Goal: Task Accomplishment & Management: Complete application form

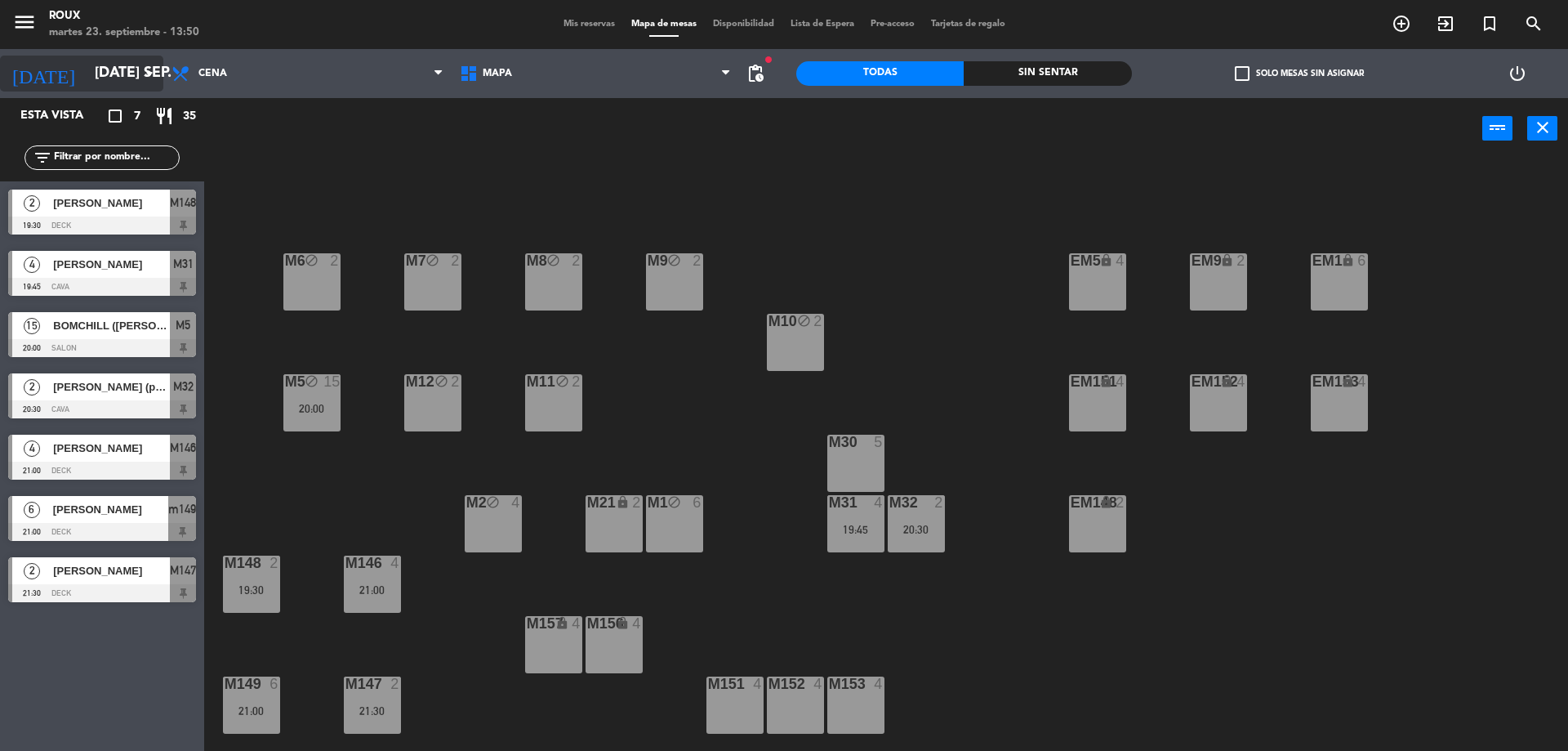
click at [144, 76] on icon "arrow_drop_down" at bounding box center [150, 74] width 20 height 20
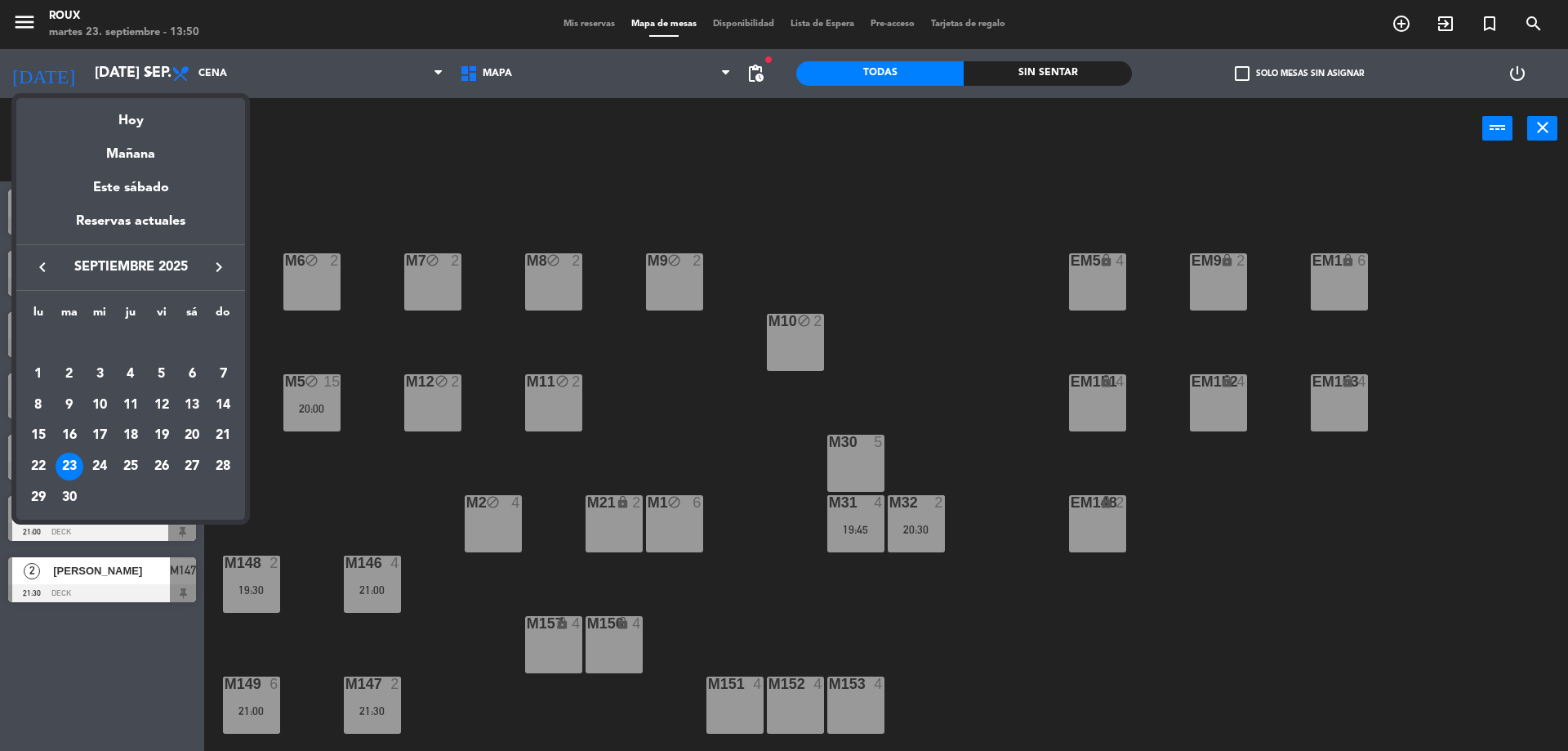
click at [41, 462] on div "22" at bounding box center [39, 467] width 28 height 28
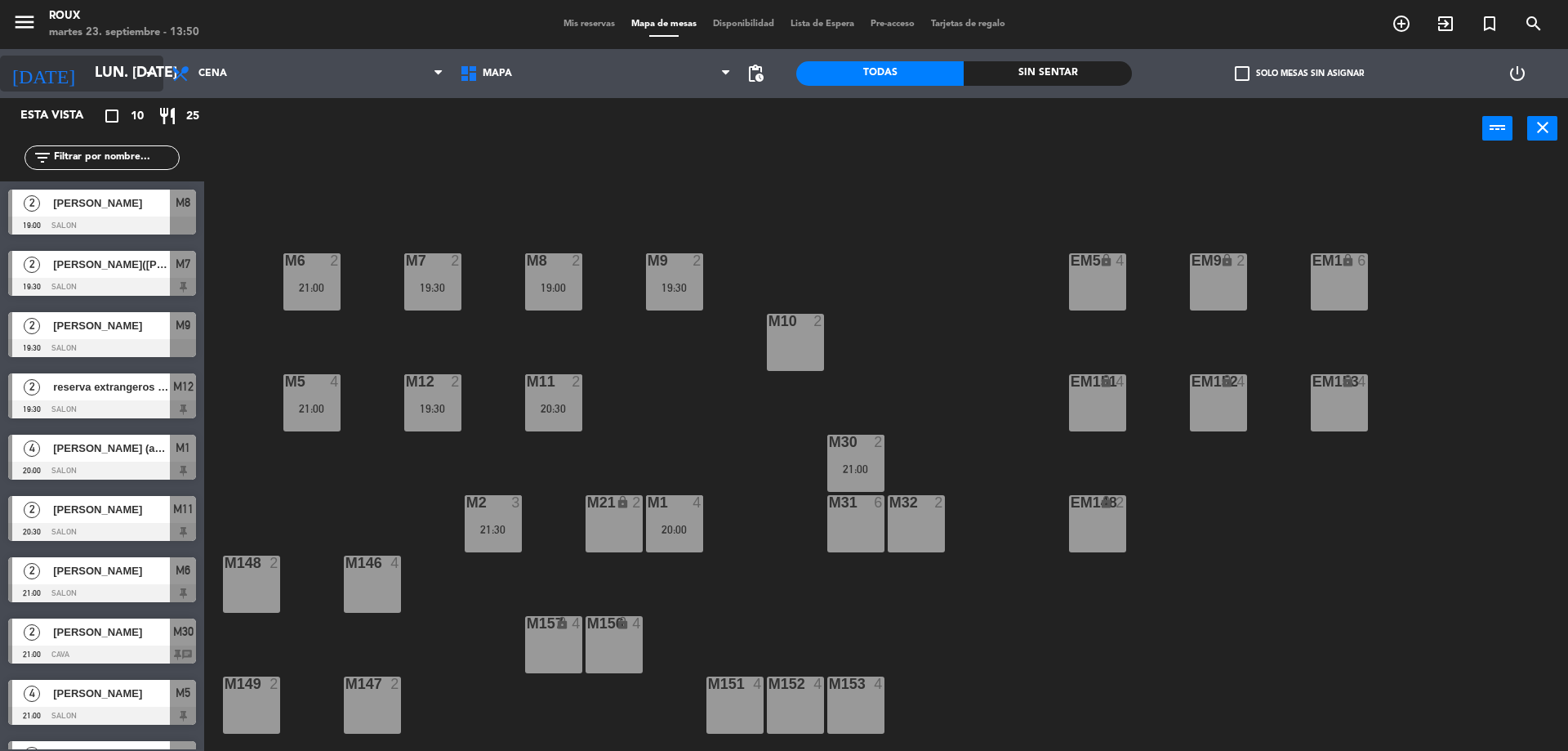
click at [106, 69] on input "lun. [DATE]" at bounding box center [182, 73] width 190 height 33
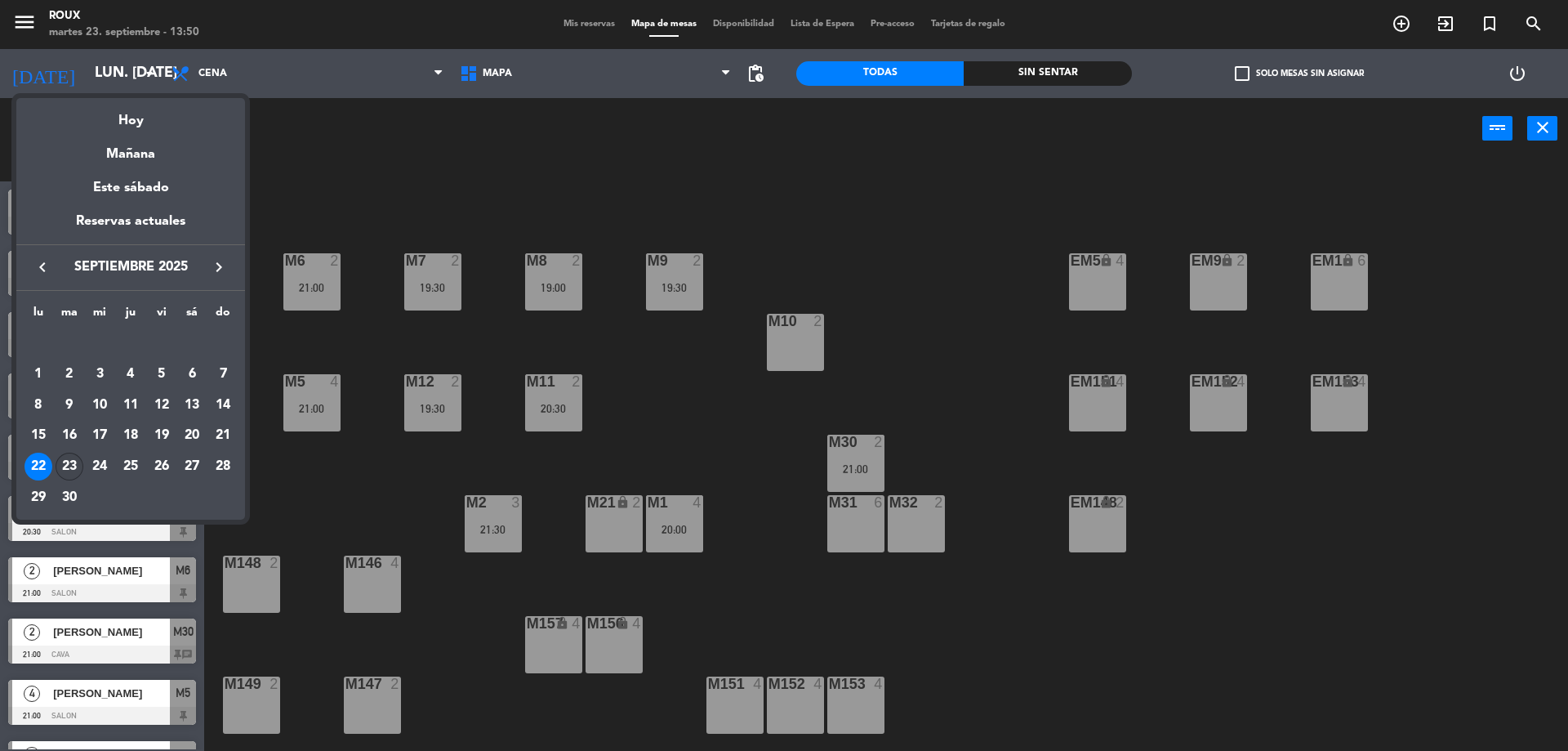
click at [74, 458] on div "23" at bounding box center [70, 467] width 28 height 28
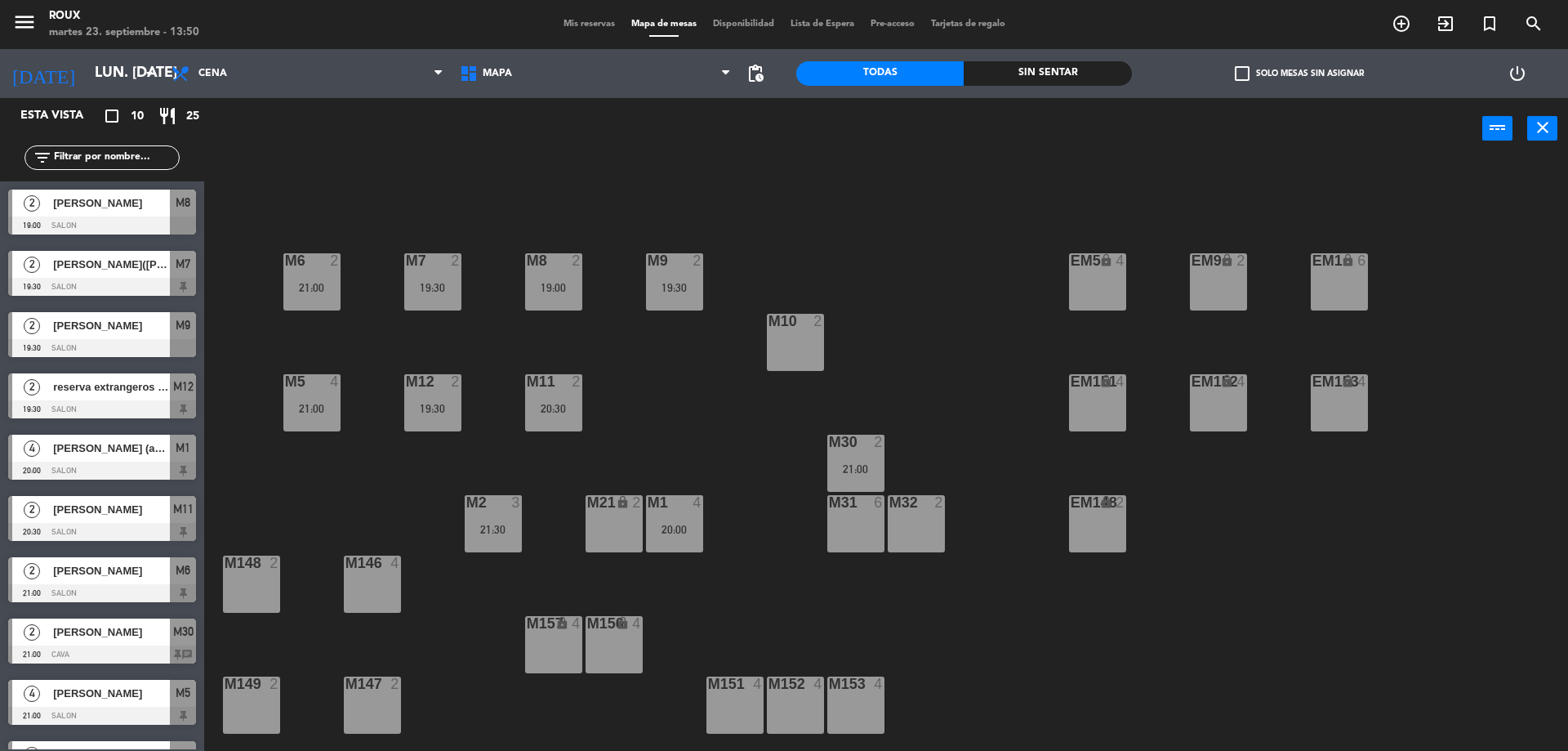
type input "[DATE] sep."
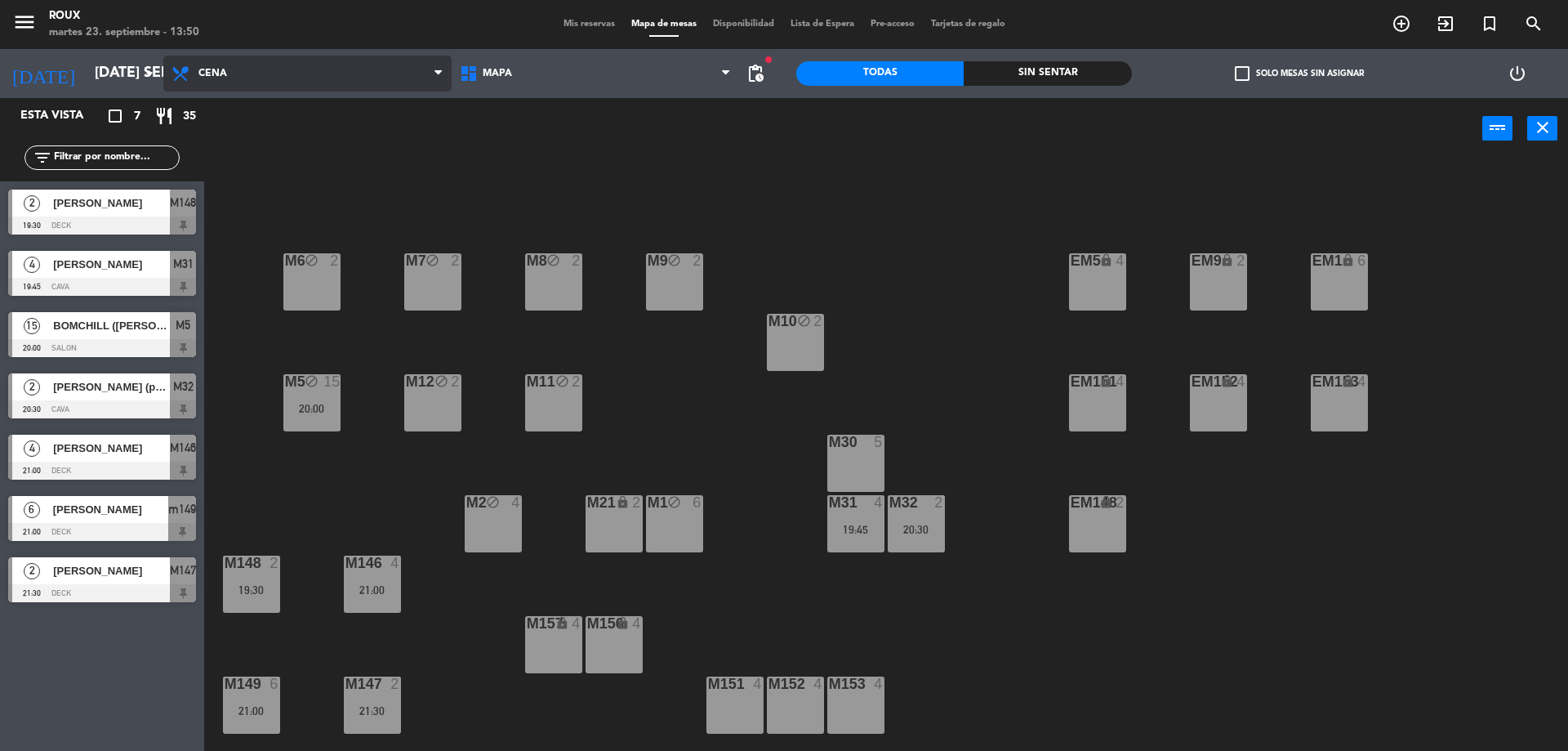
click at [260, 82] on span "Cena" at bounding box center [307, 74] width 288 height 36
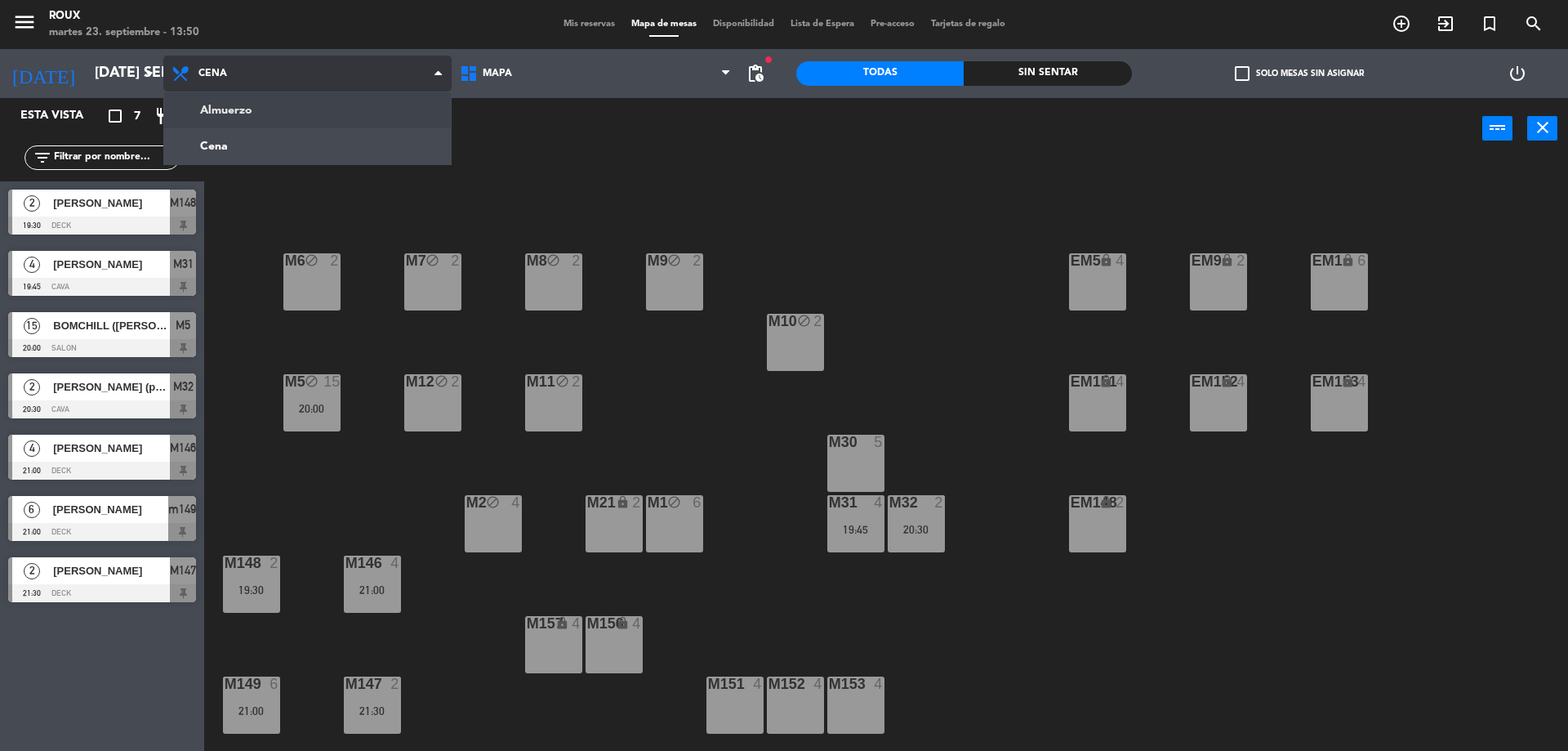
click at [232, 105] on ng-component "menu Roux martes 23. septiembre - 13:50 Mis reservas Mapa de mesas Disponibilid…" at bounding box center [784, 377] width 1568 height 755
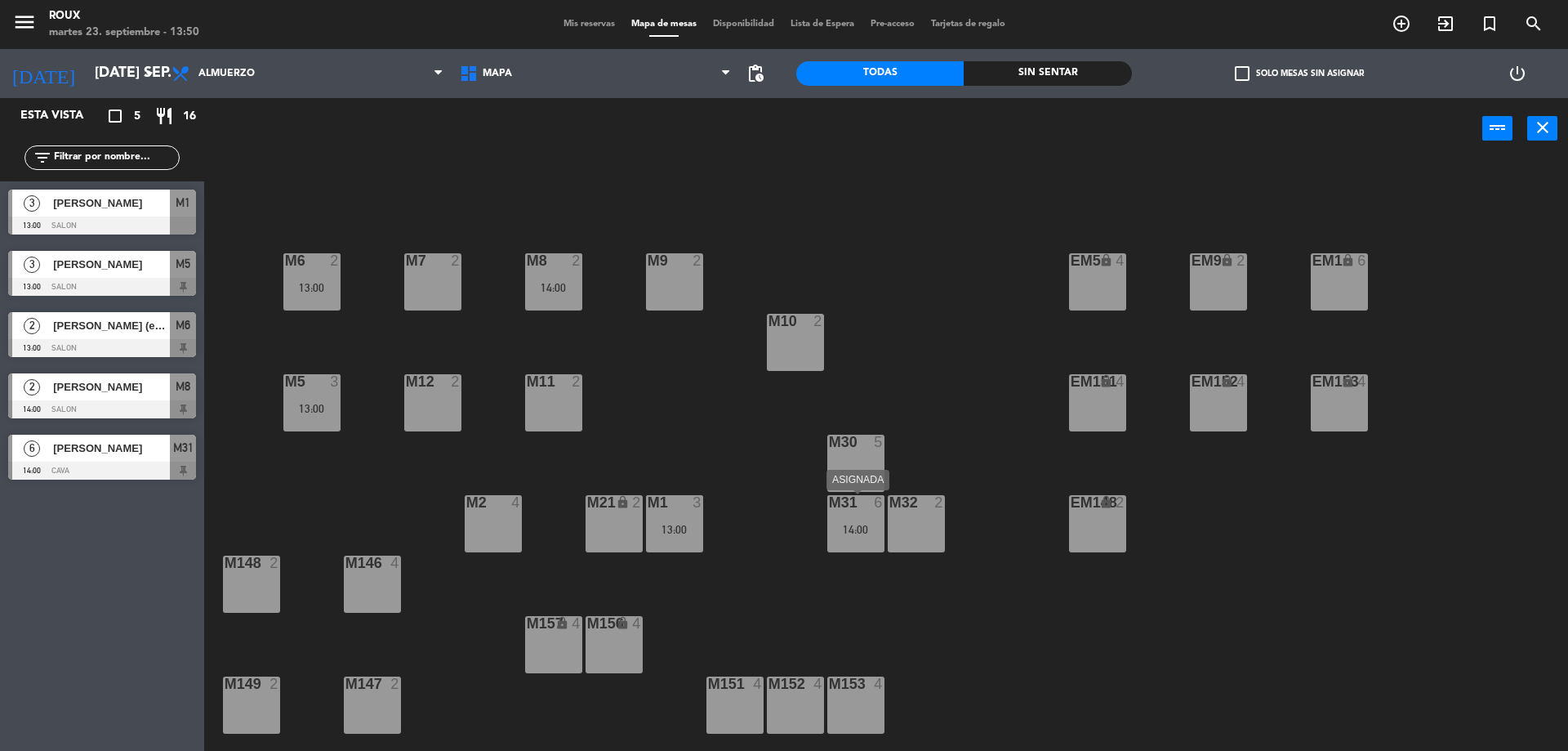
click at [846, 533] on div "14:00" at bounding box center [855, 529] width 57 height 11
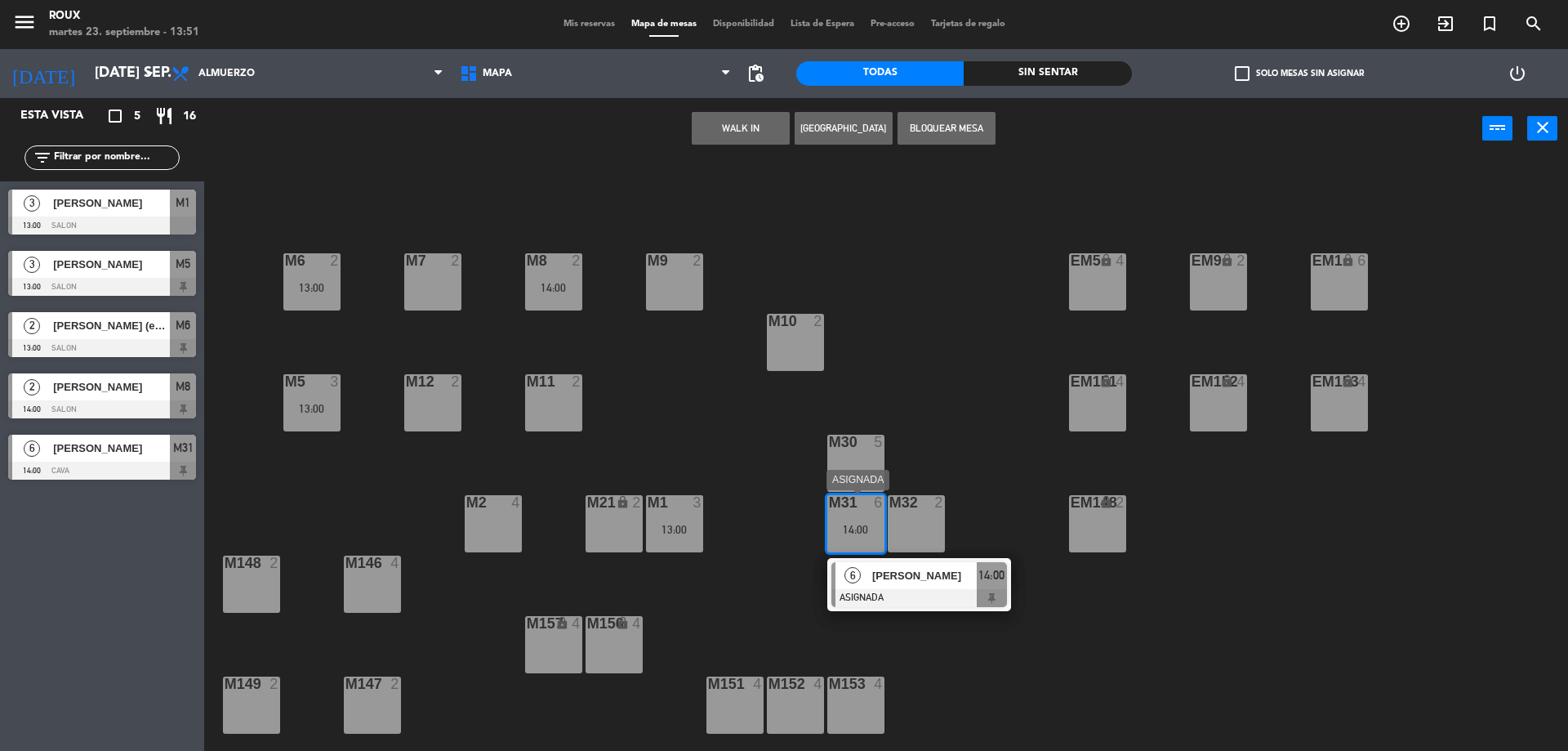
click at [855, 525] on div "14:00" at bounding box center [855, 529] width 57 height 11
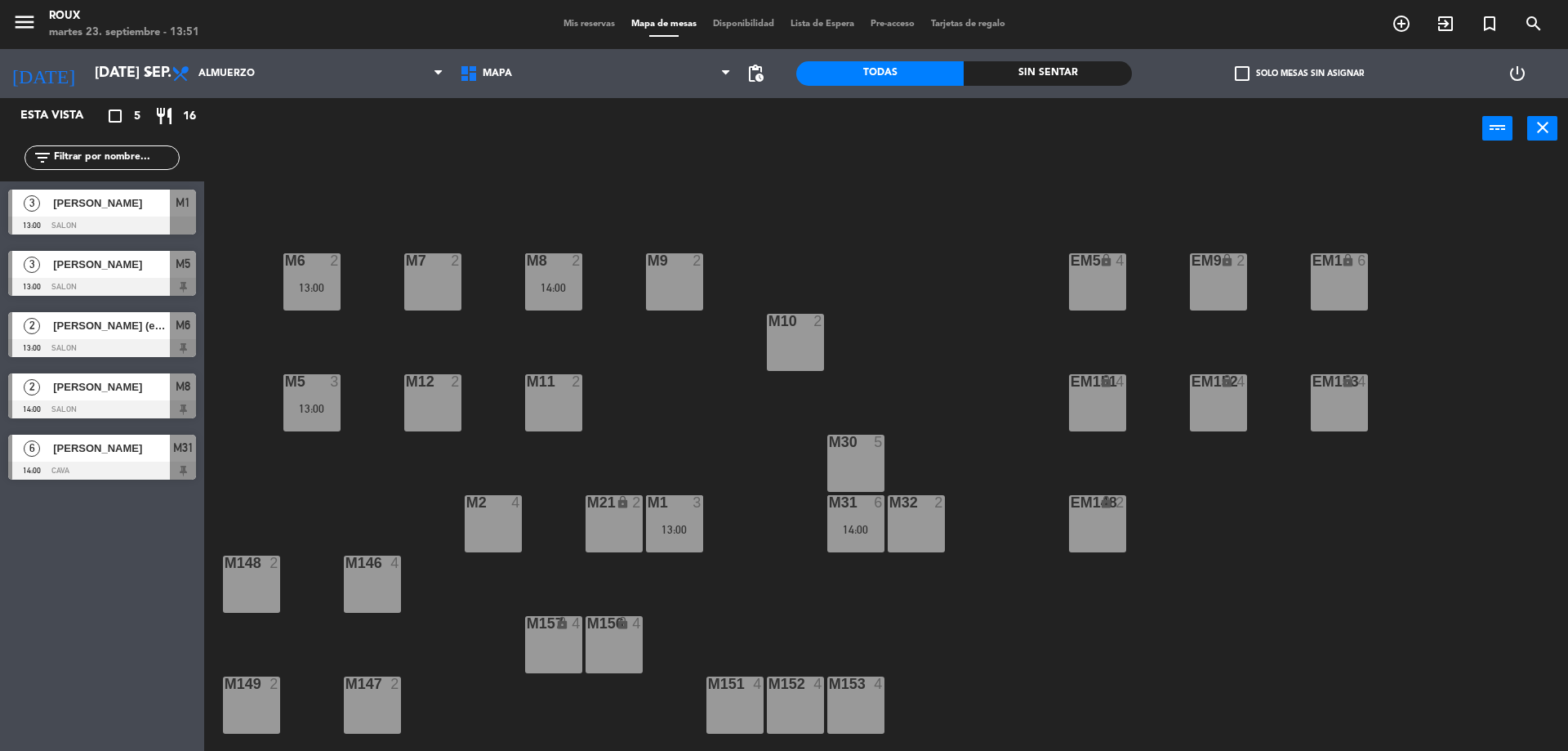
click at [600, 23] on span "Mis reservas" at bounding box center [590, 24] width 68 height 9
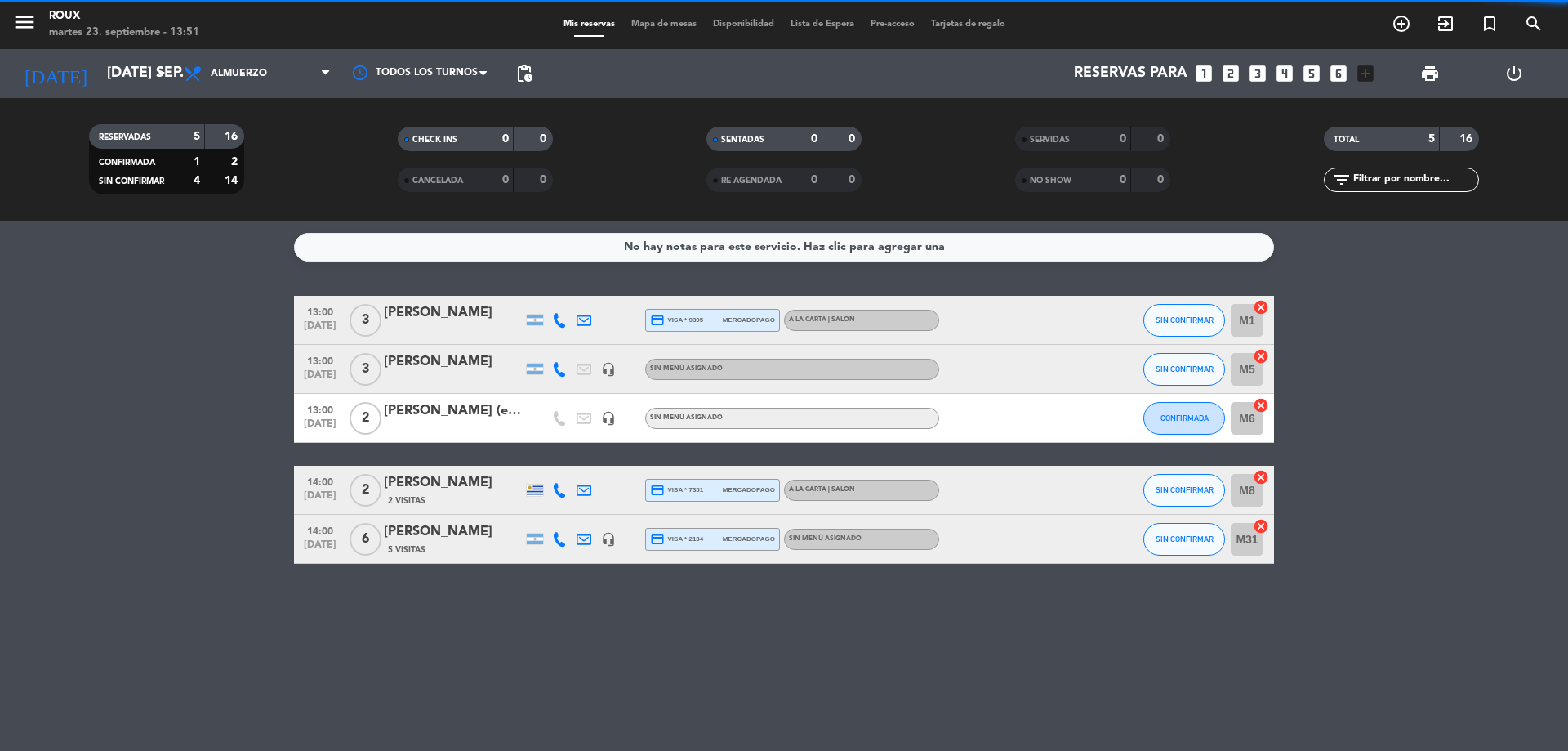
click at [430, 543] on div "5 Visitas" at bounding box center [453, 550] width 139 height 14
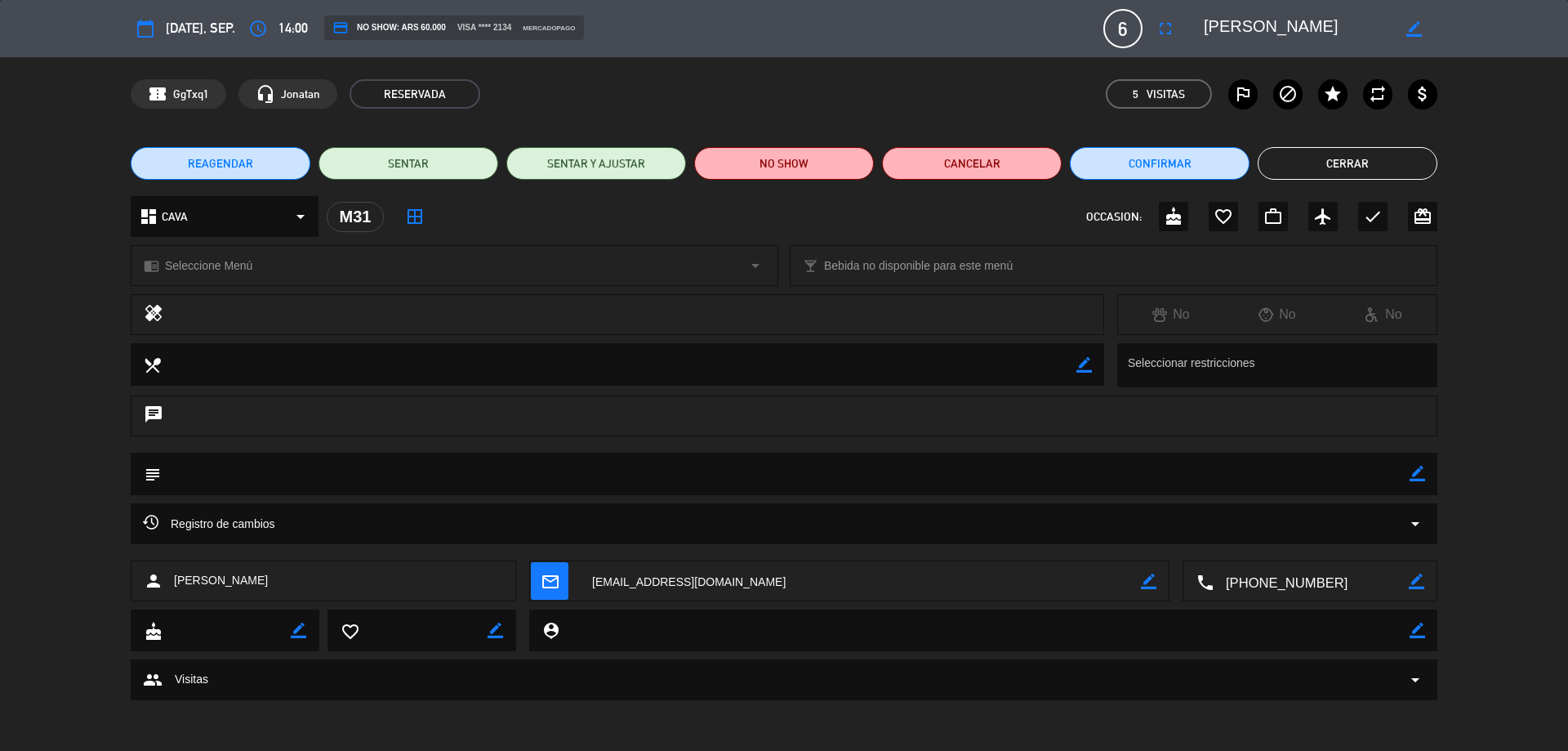
click at [1348, 164] on button "Cerrar" at bounding box center [1347, 163] width 180 height 33
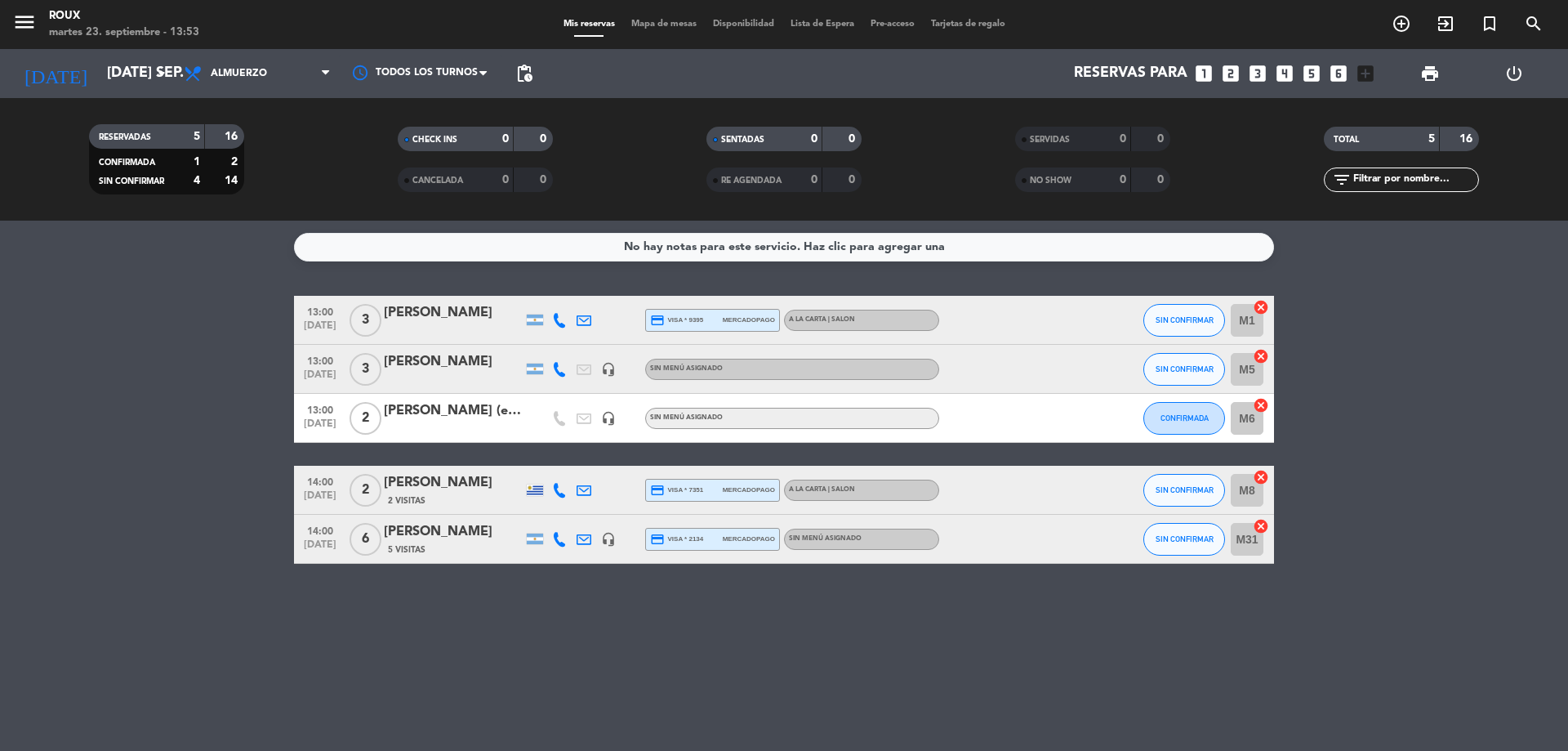
click at [702, 244] on div "No hay notas para este servicio. Haz clic para agregar una" at bounding box center [784, 247] width 321 height 19
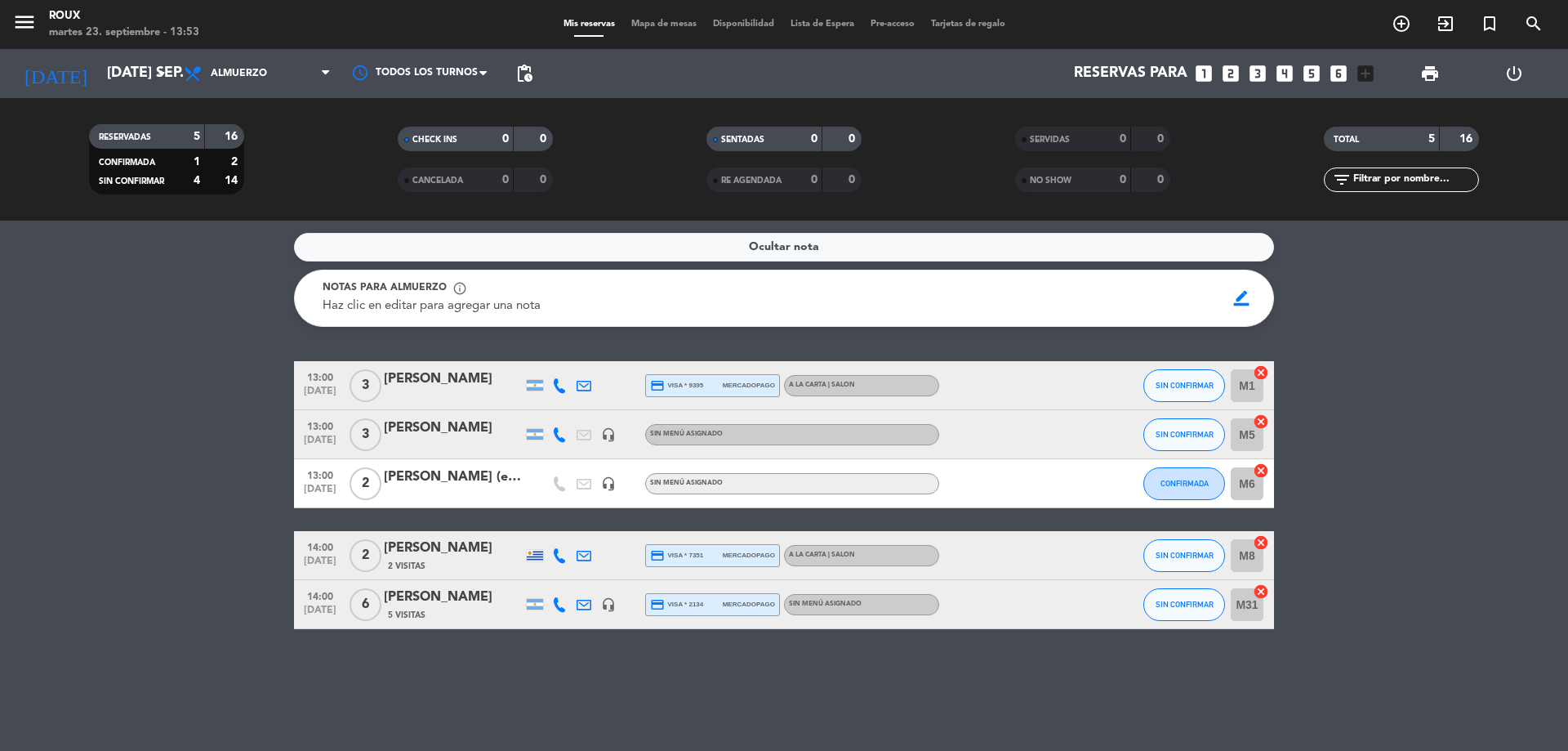
click at [147, 382] on bookings-row "13:00 [DATE] 3 [PERSON_NAME] credit_card visa * 9395 mercadopago A la Carta | S…" at bounding box center [784, 495] width 1568 height 268
click at [438, 440] on div at bounding box center [453, 445] width 139 height 13
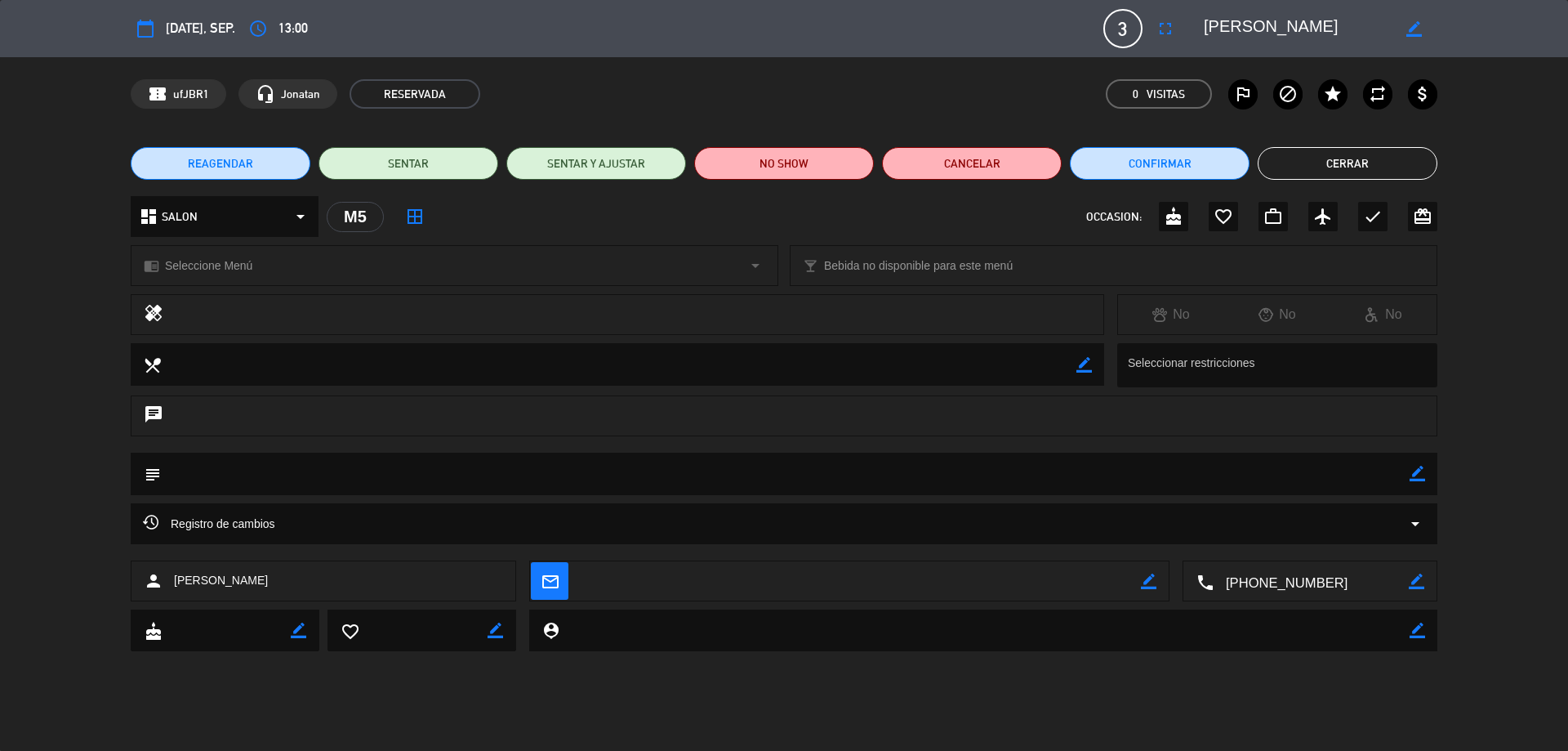
click at [1411, 172] on button "Cerrar" at bounding box center [1347, 163] width 180 height 33
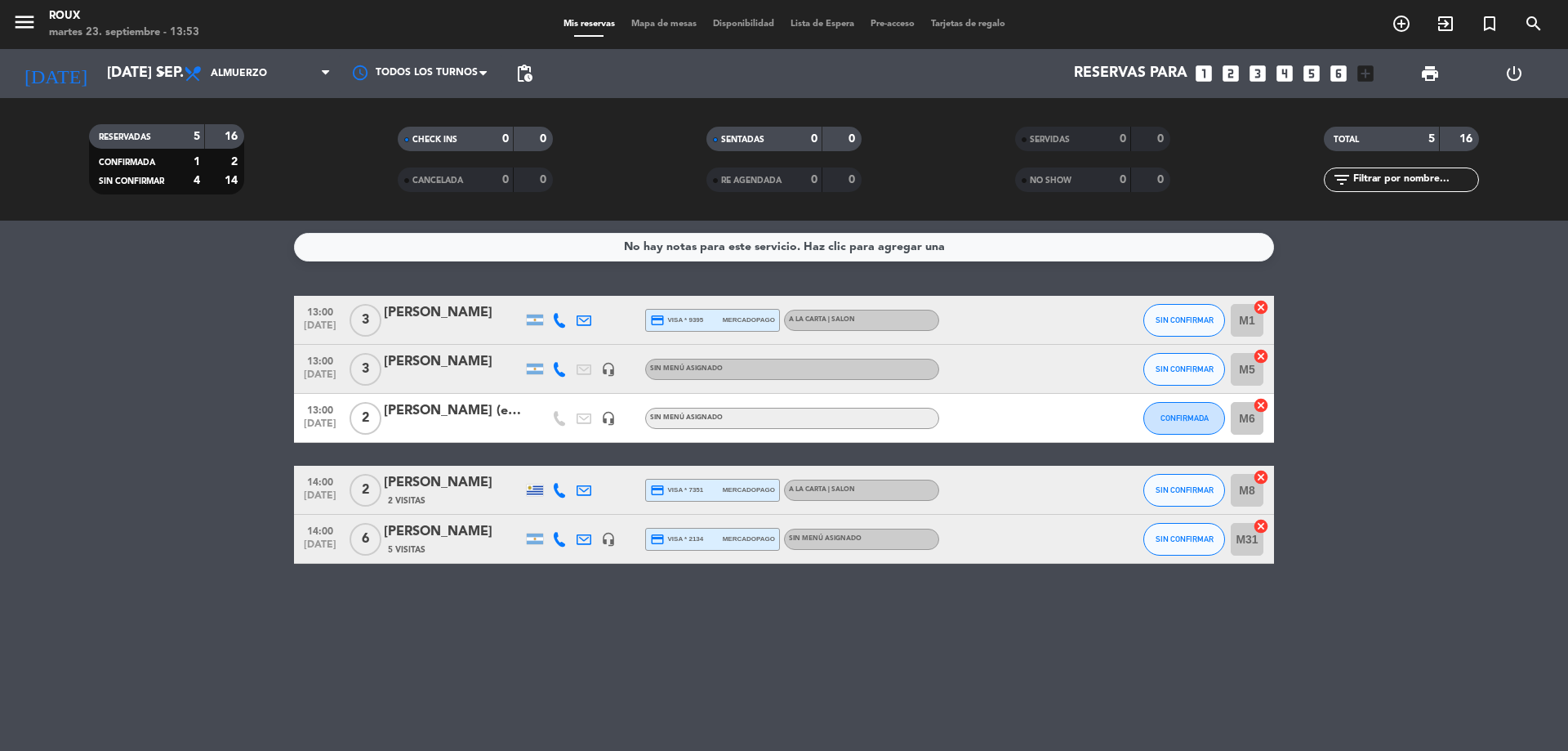
click at [134, 520] on bookings-row "13:00 [DATE] 3 [PERSON_NAME] credit_card visa * 9395 mercadopago A la Carta | S…" at bounding box center [784, 430] width 1568 height 268
click at [164, 80] on icon "arrow_drop_down" at bounding box center [162, 74] width 20 height 20
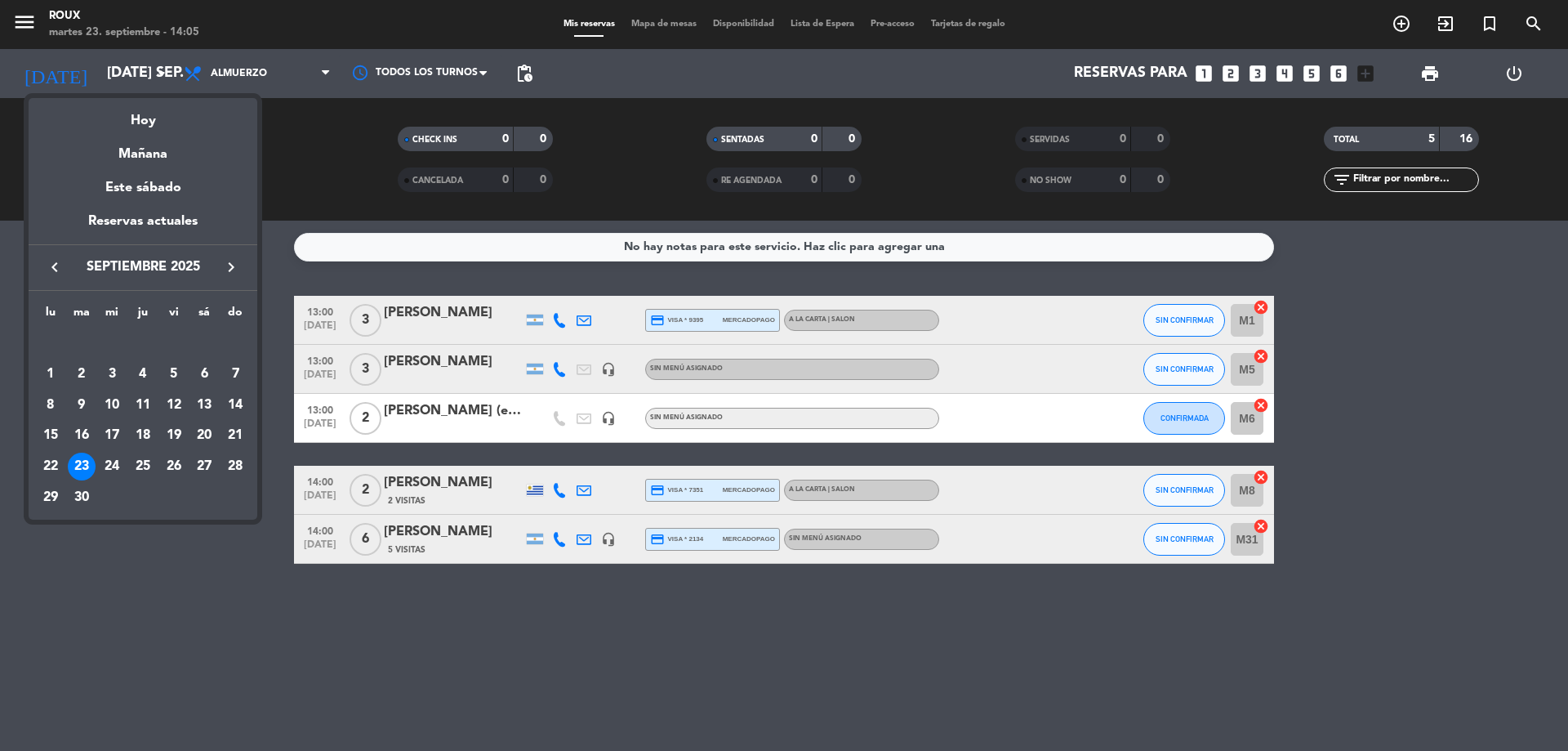
click at [222, 632] on div at bounding box center [784, 375] width 1568 height 751
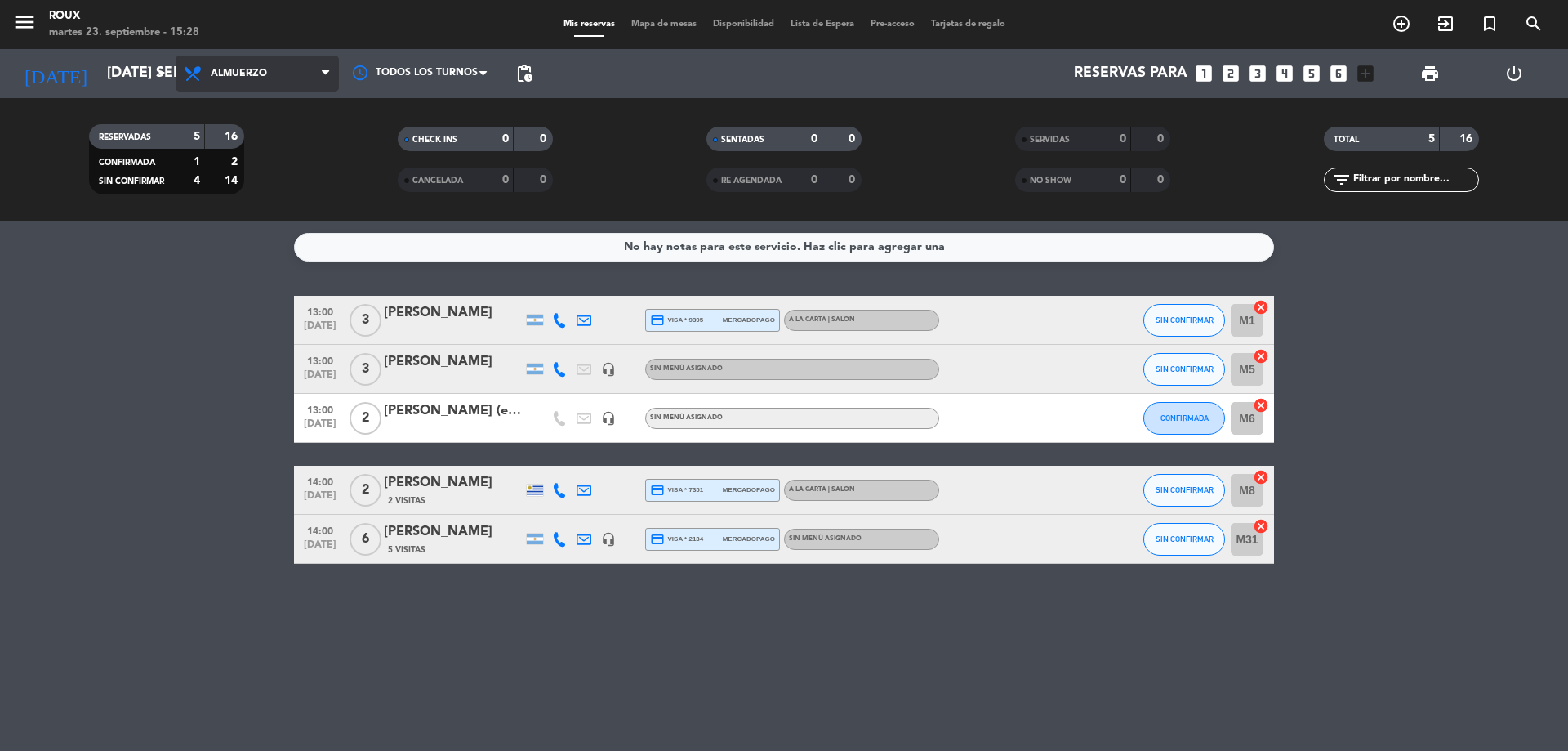
click at [303, 61] on span "Almuerzo" at bounding box center [257, 74] width 163 height 36
click at [306, 189] on div "menu Roux martes 23. septiembre - 15:28 Mis reservas Mapa de mesas Disponibilid…" at bounding box center [784, 110] width 1568 height 221
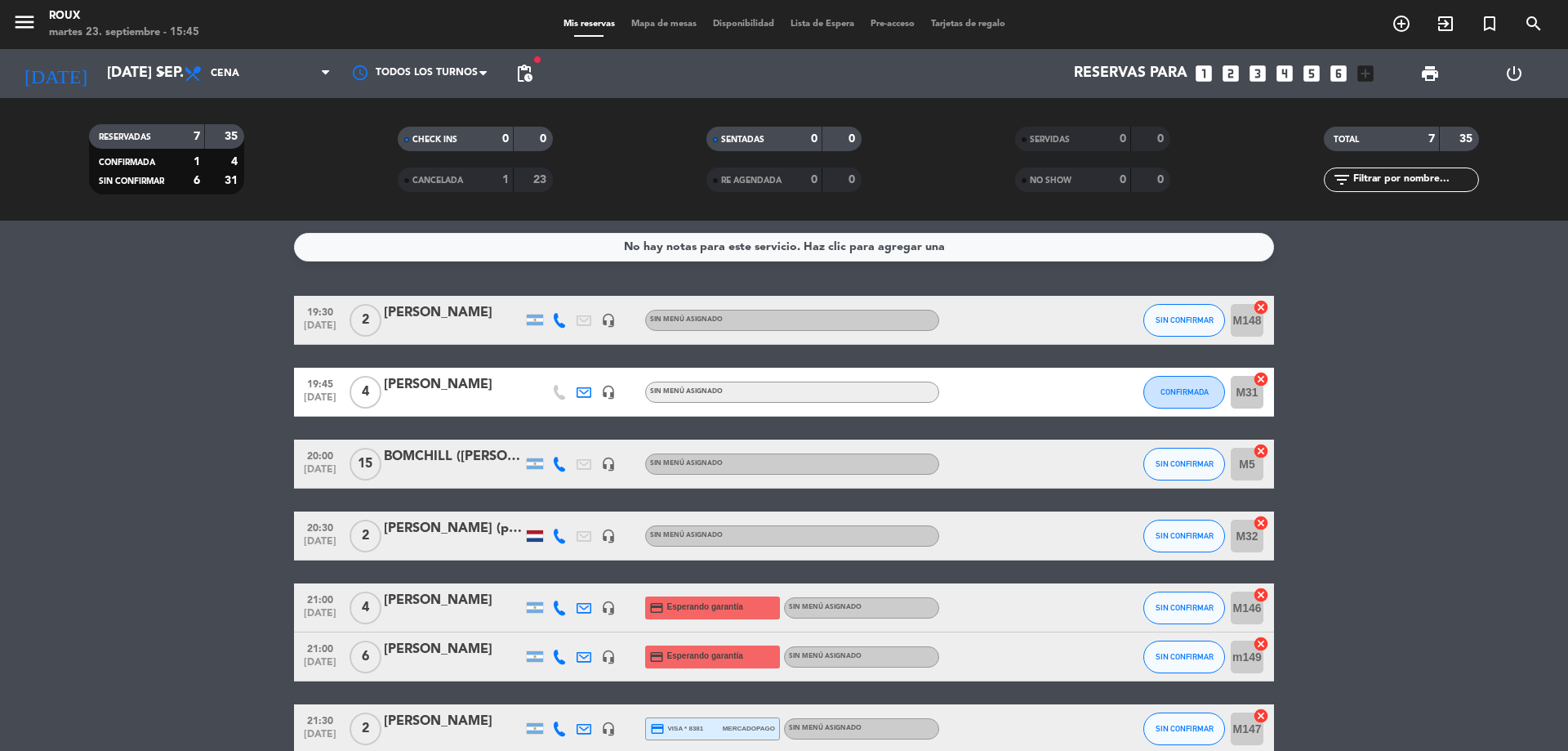
click at [182, 262] on div "No hay notas para este servicio. Haz clic para agregar una 19:30 [DATE] 2 [PERS…" at bounding box center [784, 486] width 1568 height 530
click at [403, 472] on div at bounding box center [453, 474] width 139 height 13
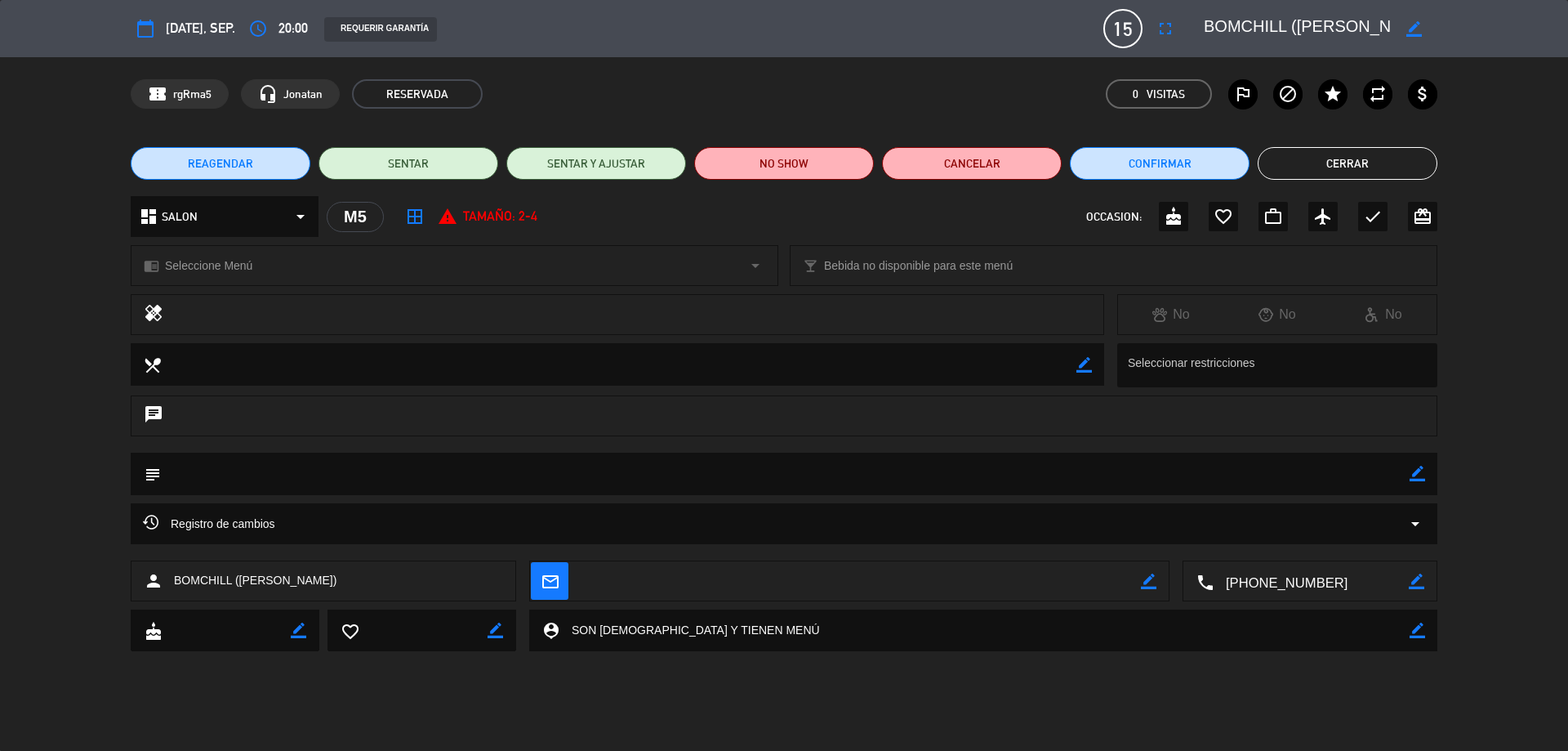
click at [1396, 172] on button "Cerrar" at bounding box center [1347, 163] width 180 height 33
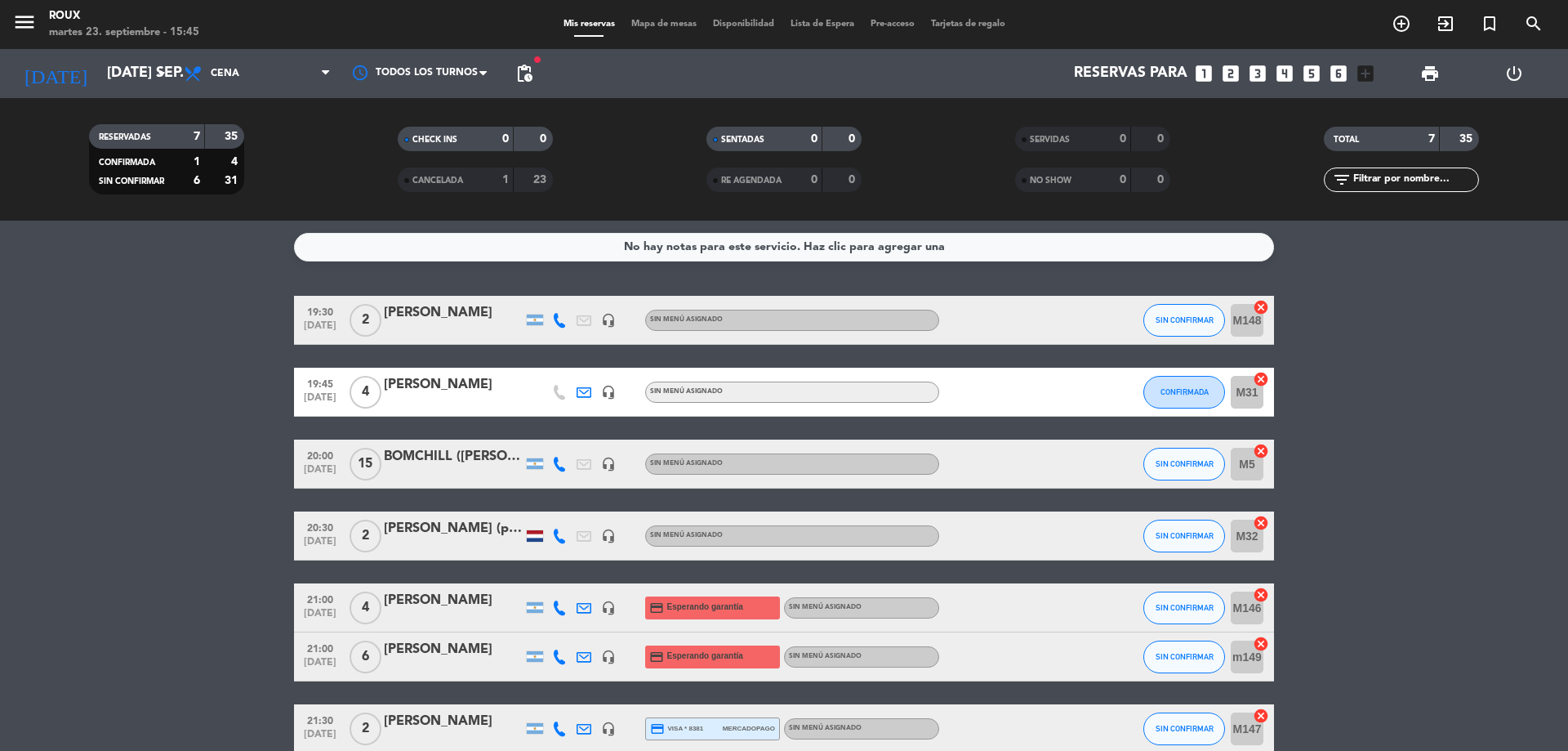
click at [1440, 342] on bookings-row "19:30 [DATE] 2 [PERSON_NAME] headset_mic Sin menú asignado SIN CONFIRMAR M148 c…" at bounding box center [784, 525] width 1568 height 458
click at [641, 21] on span "Mapa de mesas" at bounding box center [664, 24] width 82 height 9
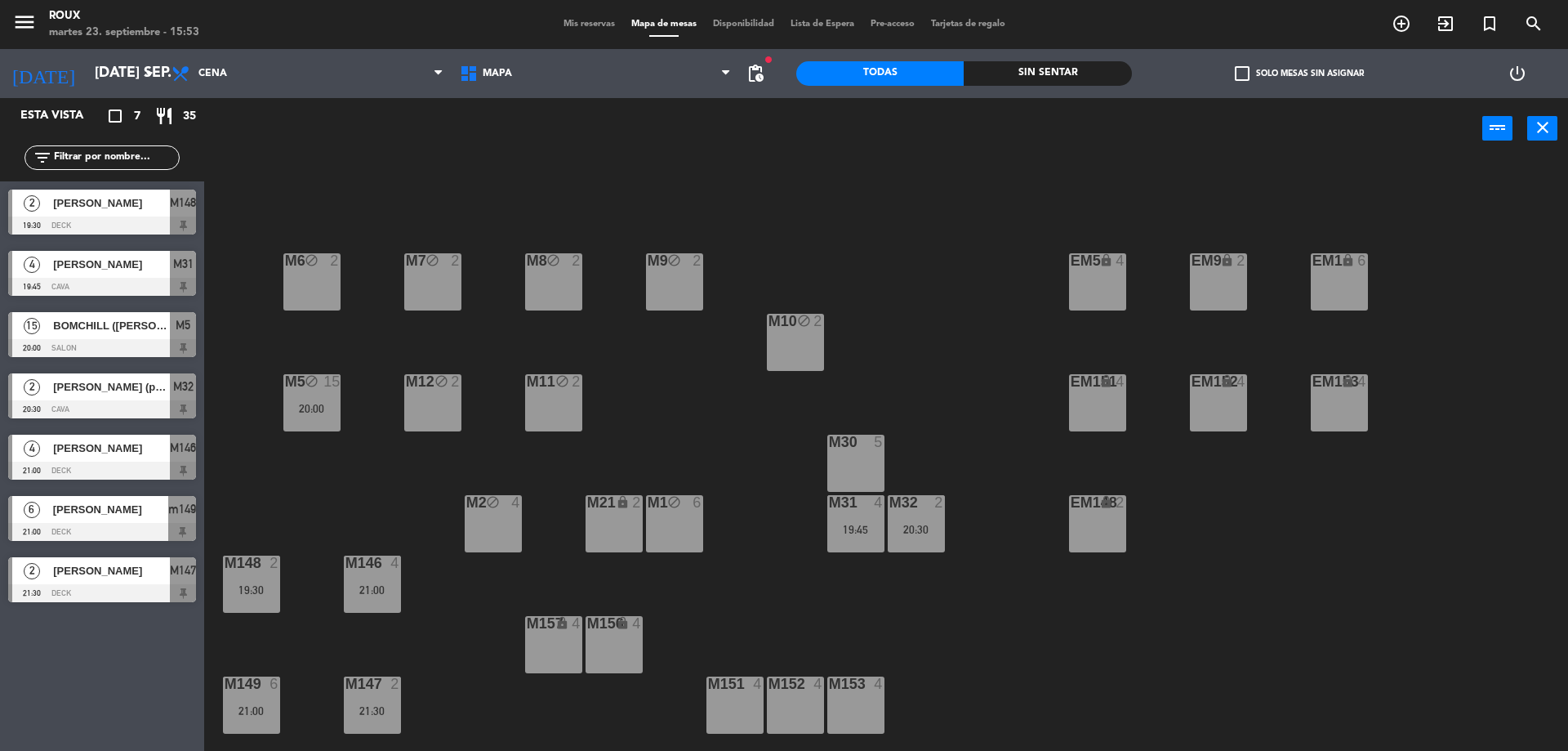
click at [745, 700] on div "M151 4" at bounding box center [735, 705] width 57 height 57
click at [793, 119] on button "[GEOGRAPHIC_DATA]" at bounding box center [792, 128] width 98 height 33
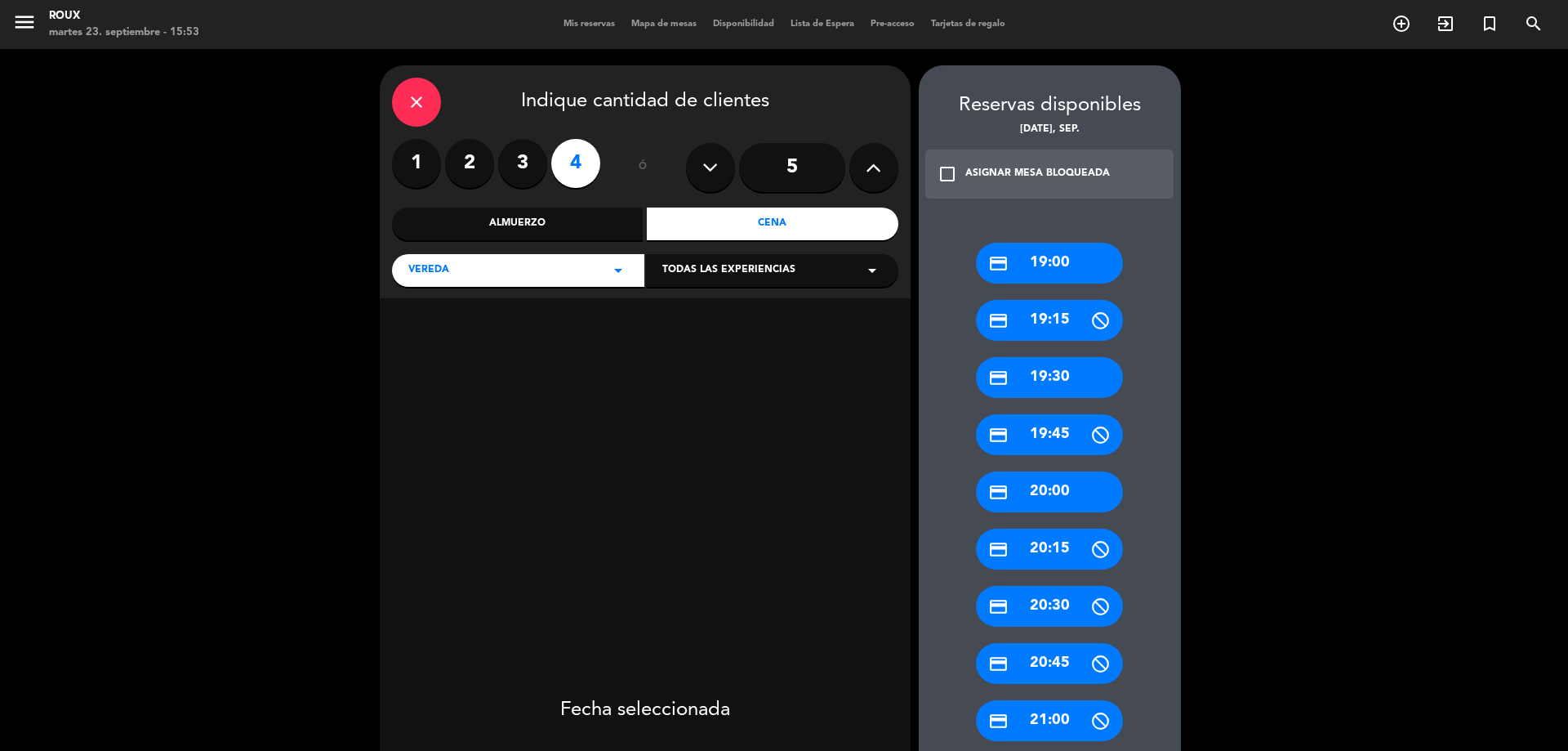
scroll to position [82, 0]
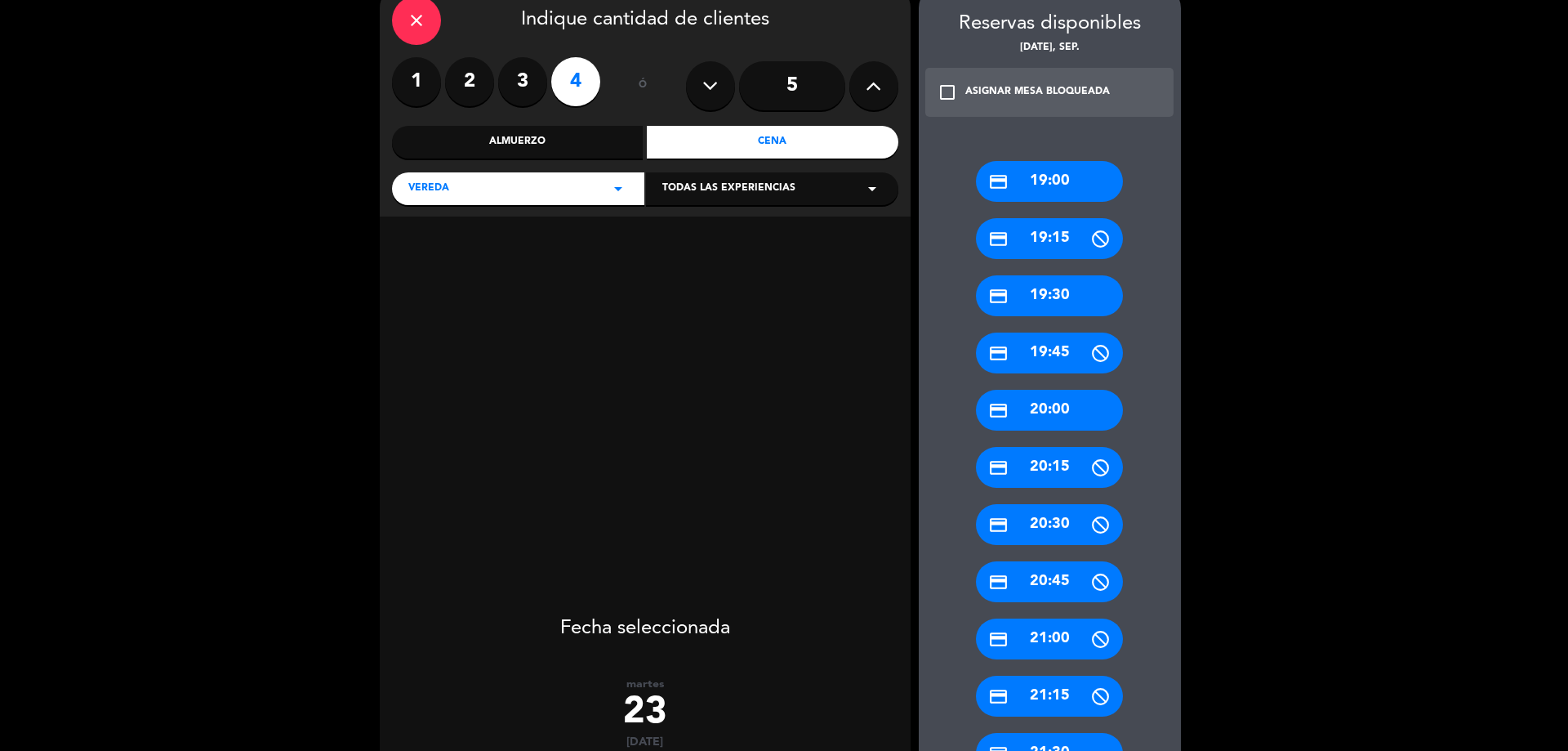
click at [1069, 643] on div "credit_card 21:00" at bounding box center [1048, 639] width 147 height 41
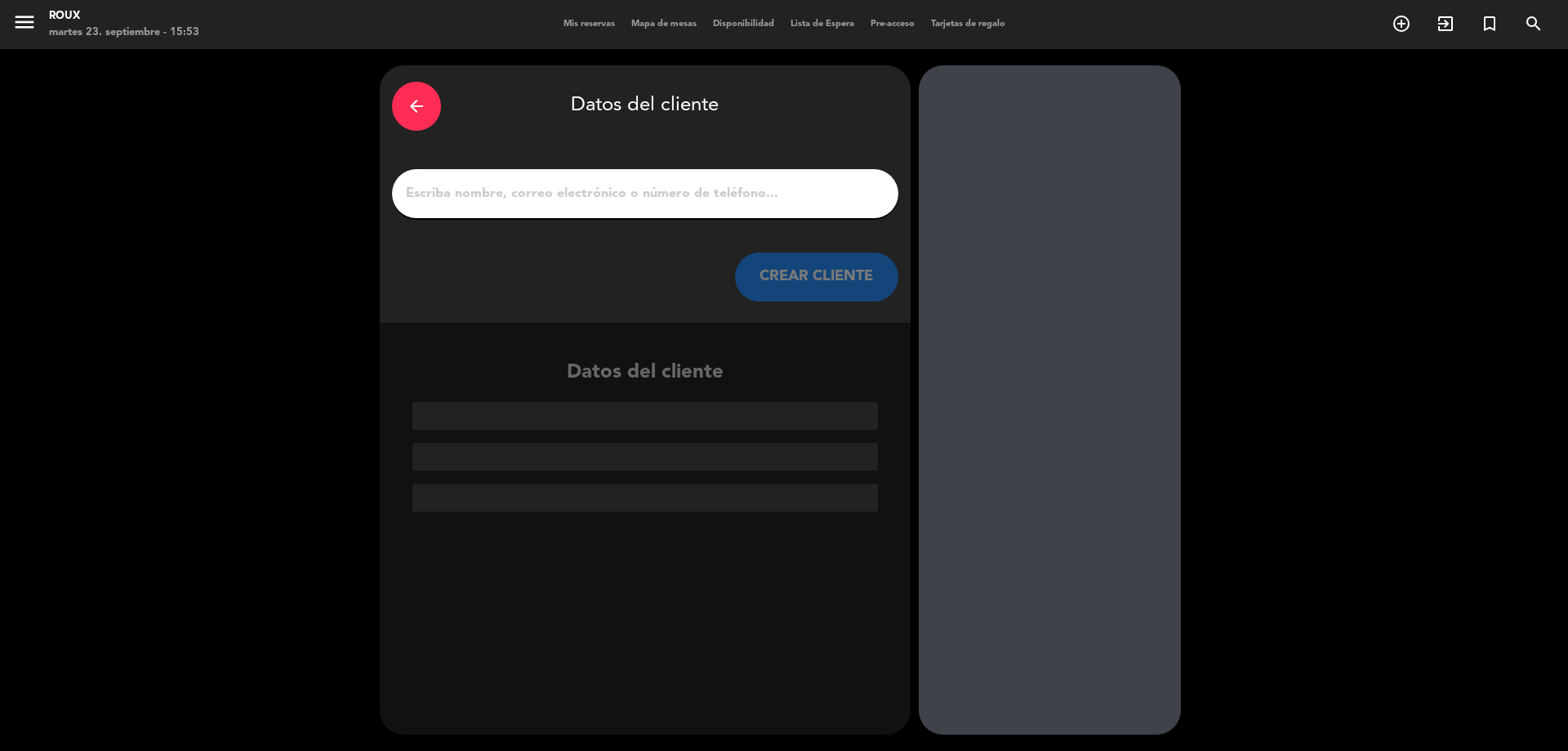
click at [601, 195] on input "1" at bounding box center [645, 193] width 482 height 23
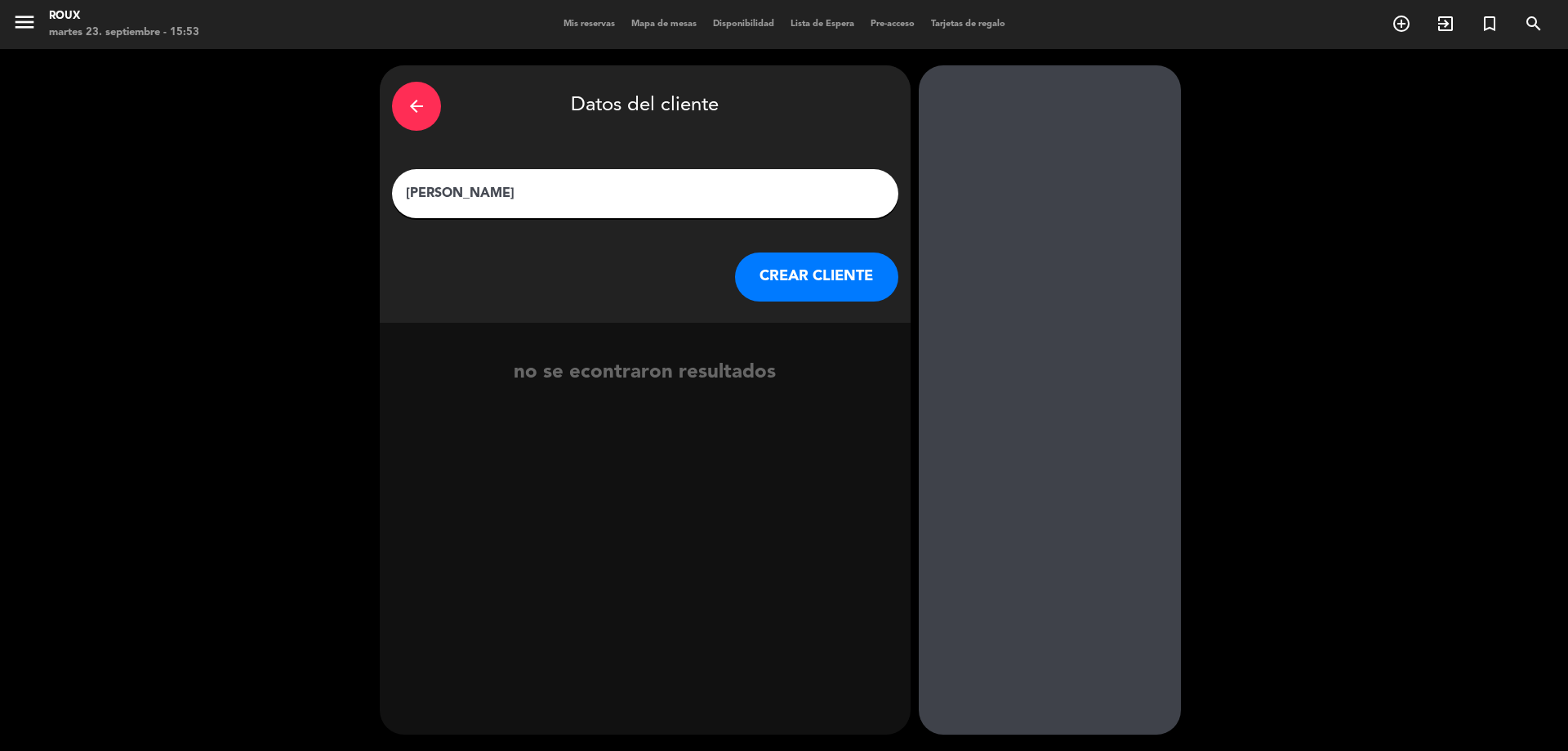
type input "[PERSON_NAME]"
click at [836, 273] on button "CREAR CLIENTE" at bounding box center [815, 276] width 163 height 49
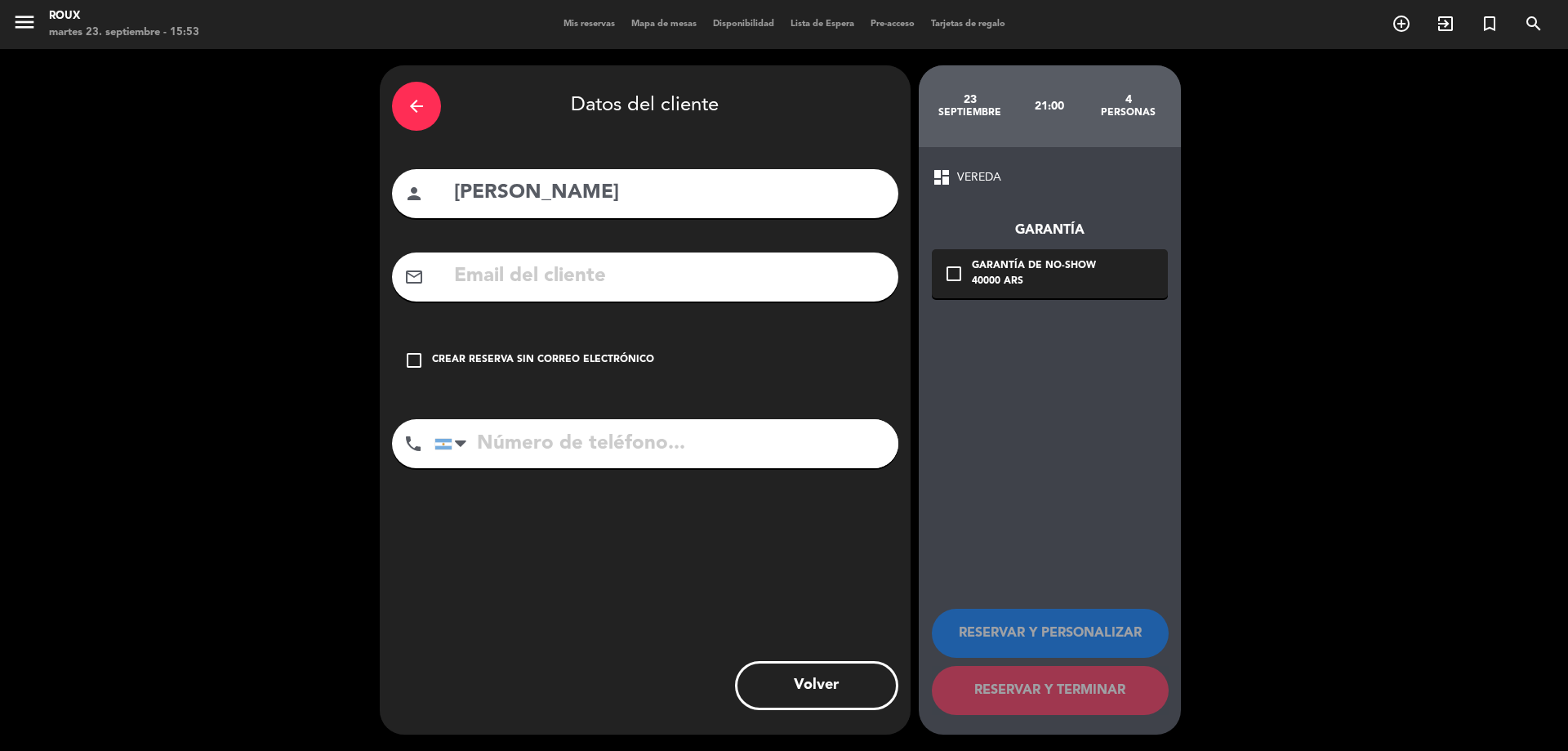
click at [674, 279] on input "text" at bounding box center [670, 277] width 434 height 34
click at [660, 436] on input "tel" at bounding box center [667, 443] width 464 height 49
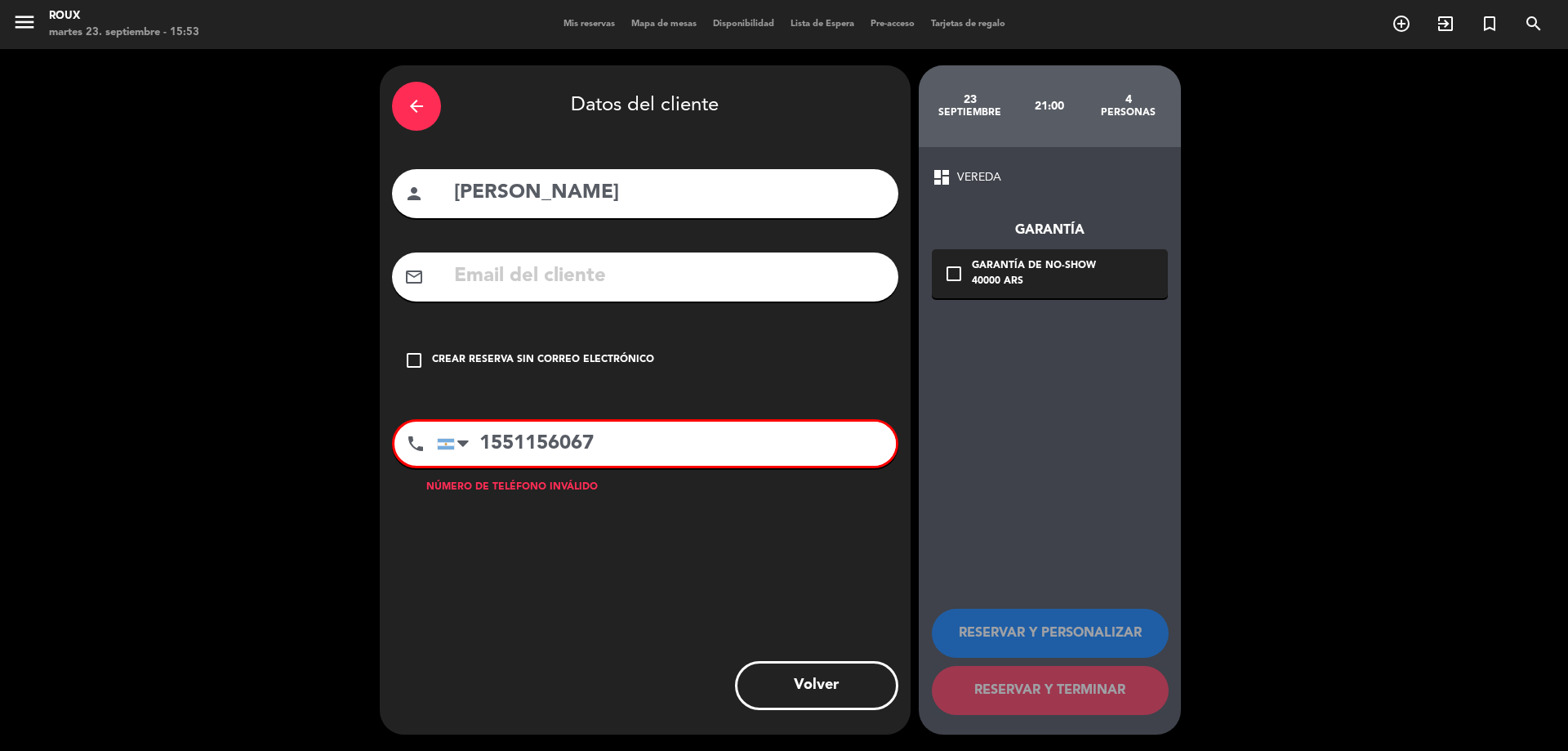
type input "1551156067"
click at [543, 282] on input "text" at bounding box center [670, 277] width 434 height 34
type input "[PERSON_NAME][EMAIL_ADDRESS][DOMAIN_NAME]"
click at [956, 270] on icon "check_box_outline_blank" at bounding box center [954, 274] width 20 height 20
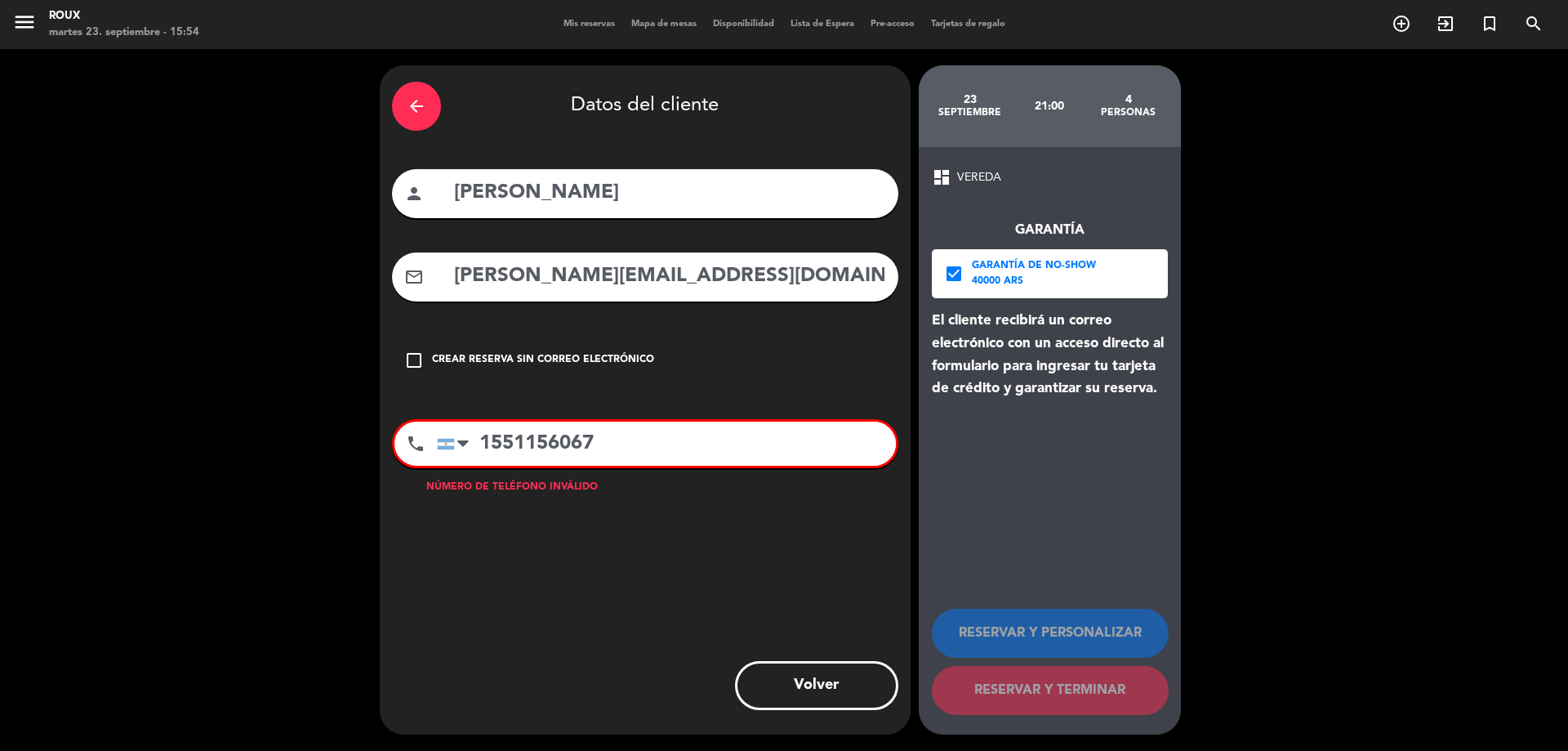
click at [735, 279] on input "[PERSON_NAME][EMAIL_ADDRESS][DOMAIN_NAME]" at bounding box center [670, 277] width 434 height 34
click at [489, 442] on input "1551156067" at bounding box center [666, 444] width 459 height 44
drag, startPoint x: 499, startPoint y: 442, endPoint x: 484, endPoint y: 440, distance: 15.1
click at [484, 440] on input "1551156067" at bounding box center [666, 444] width 459 height 44
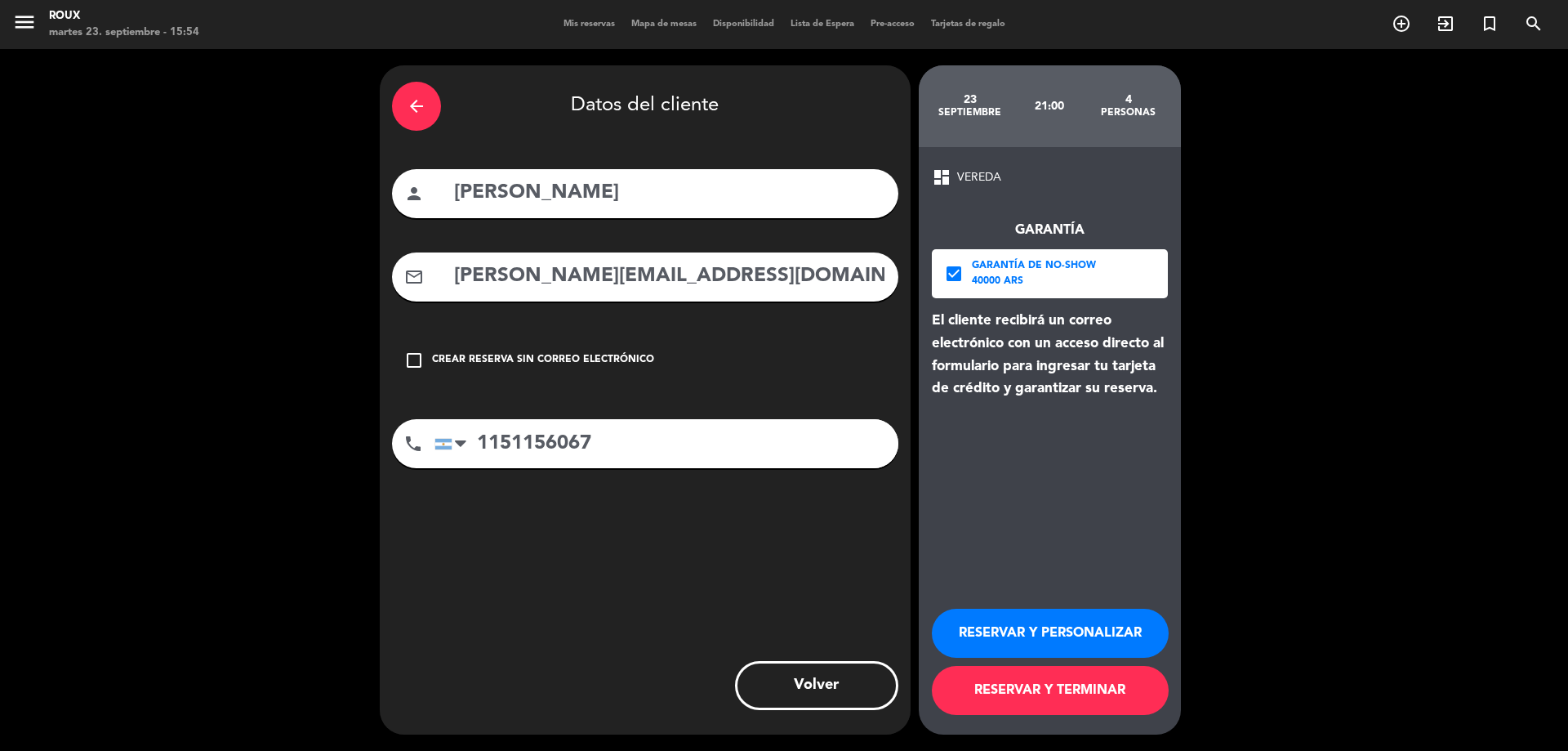
type input "1151156067"
click at [1084, 698] on button "RESERVAR Y TERMINAR" at bounding box center [1049, 690] width 237 height 49
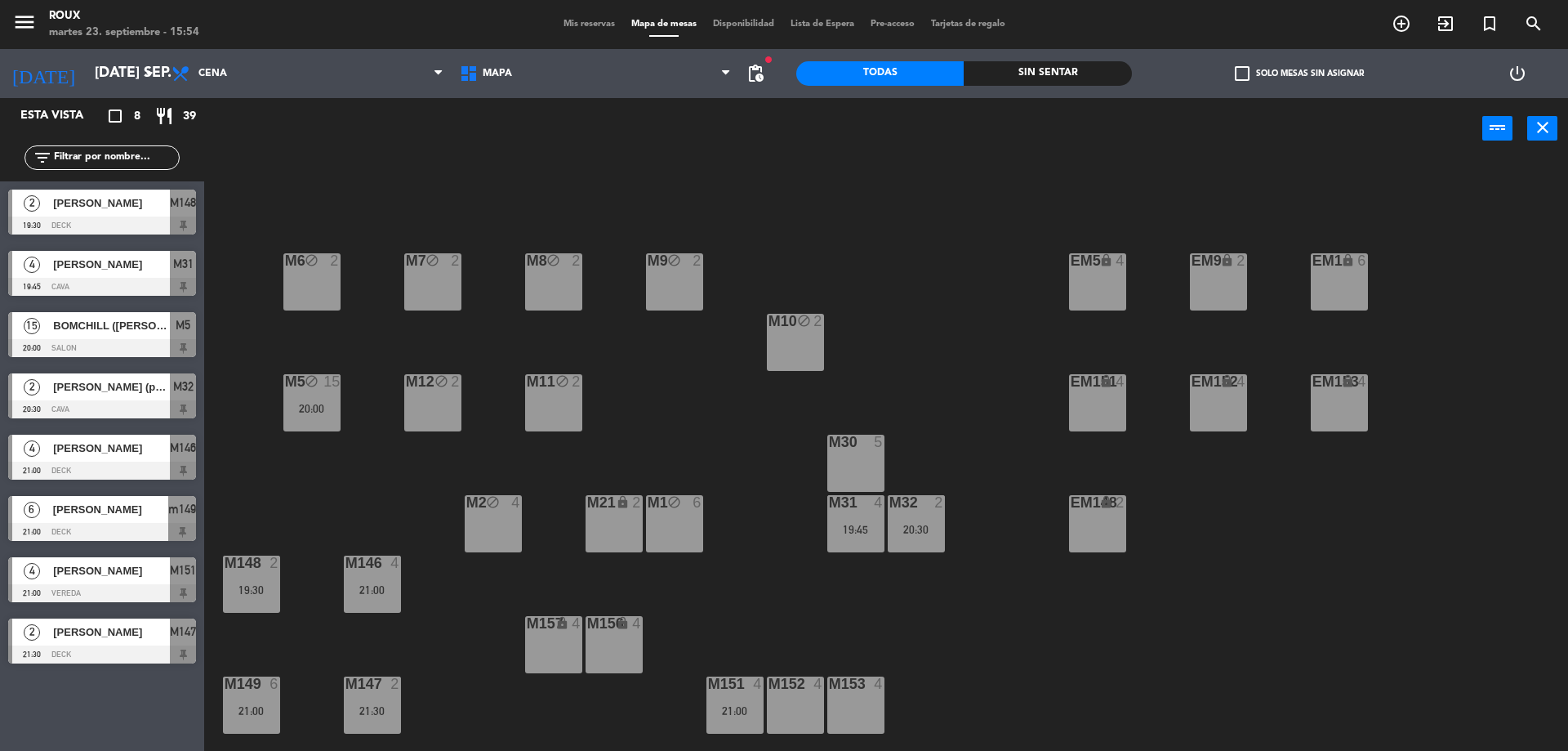
click at [795, 603] on div "M6 block 2 M7 block 2 M8 block 2 M9 block 2 EM9 lock 2 EM5 lock 4 EM1 lock 6 M1…" at bounding box center [893, 459] width 1348 height 592
click at [289, 646] on div "M6 block 2 M7 block 2 M8 block 2 M9 block 2 EM9 lock 2 EM5 lock 4 EM1 lock 6 M1…" at bounding box center [893, 459] width 1348 height 592
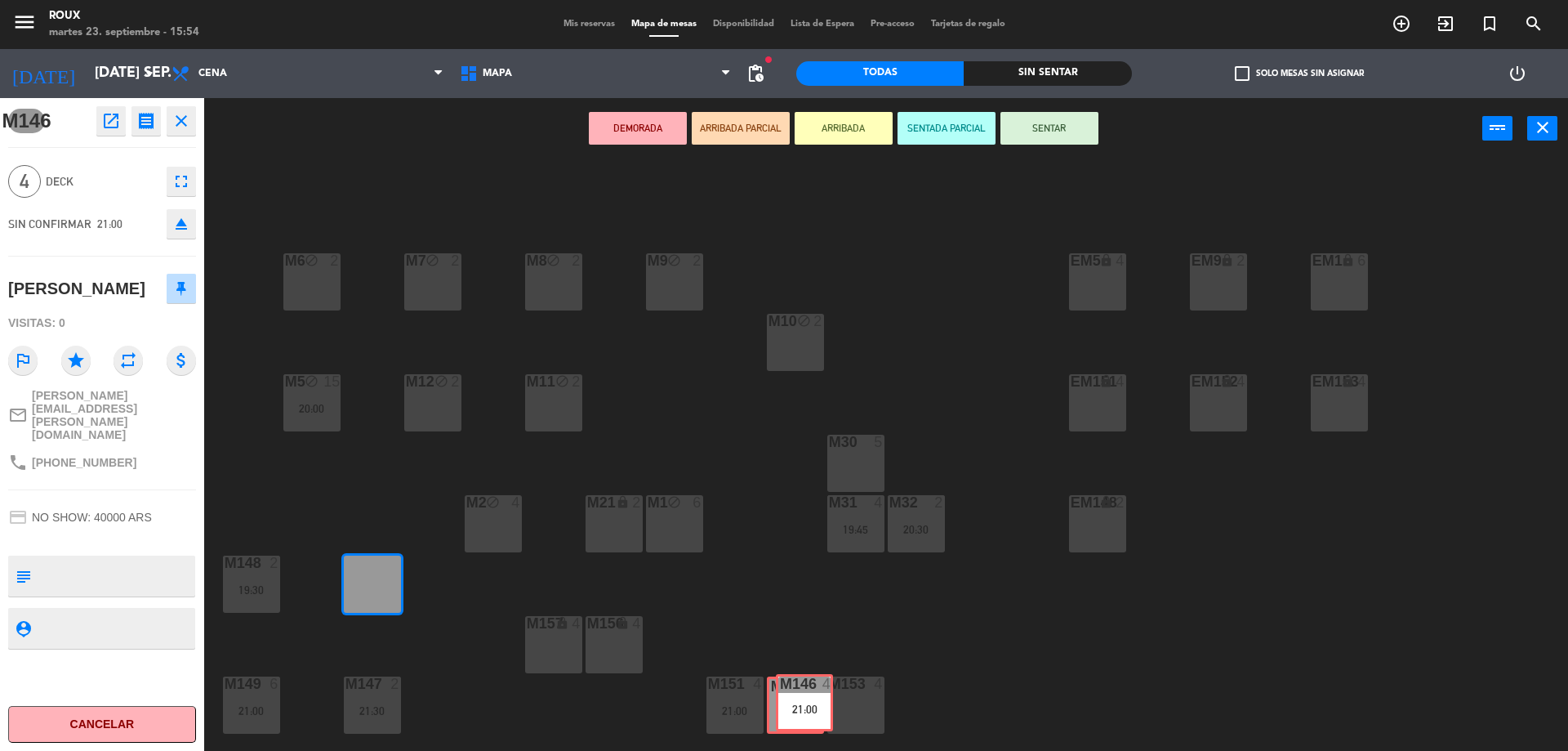
drag, startPoint x: 364, startPoint y: 583, endPoint x: 795, endPoint y: 701, distance: 446.9
click at [795, 701] on div "M6 block 2 M7 block 2 M8 block 2 M9 block 2 EM9 lock 2 EM5 lock 4 EM1 lock 6 M1…" at bounding box center [893, 459] width 1348 height 592
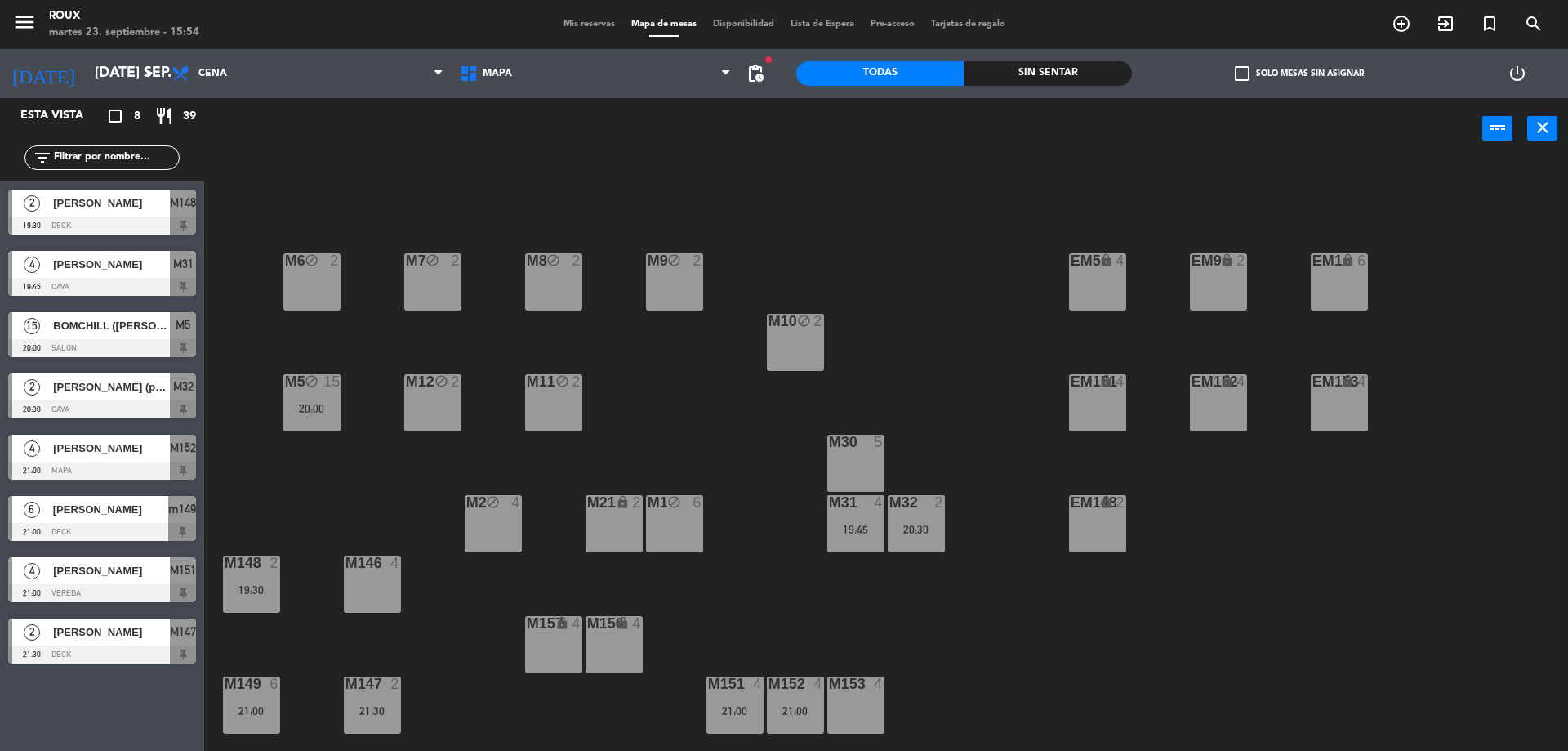
click at [426, 648] on div "M6 block 2 M7 block 2 M8 block 2 M9 block 2 EM9 lock 2 EM5 lock 4 EM1 lock 6 M1…" at bounding box center [893, 459] width 1348 height 592
click at [885, 217] on div "M6 block 2 M7 block 2 M8 block 2 M9 block 2 EM9 lock 2 EM5 lock 4 EM1 lock 6 M1…" at bounding box center [893, 459] width 1348 height 592
click at [373, 598] on div "M146 4" at bounding box center [372, 584] width 57 height 57
click at [791, 127] on button "[GEOGRAPHIC_DATA]" at bounding box center [792, 128] width 98 height 33
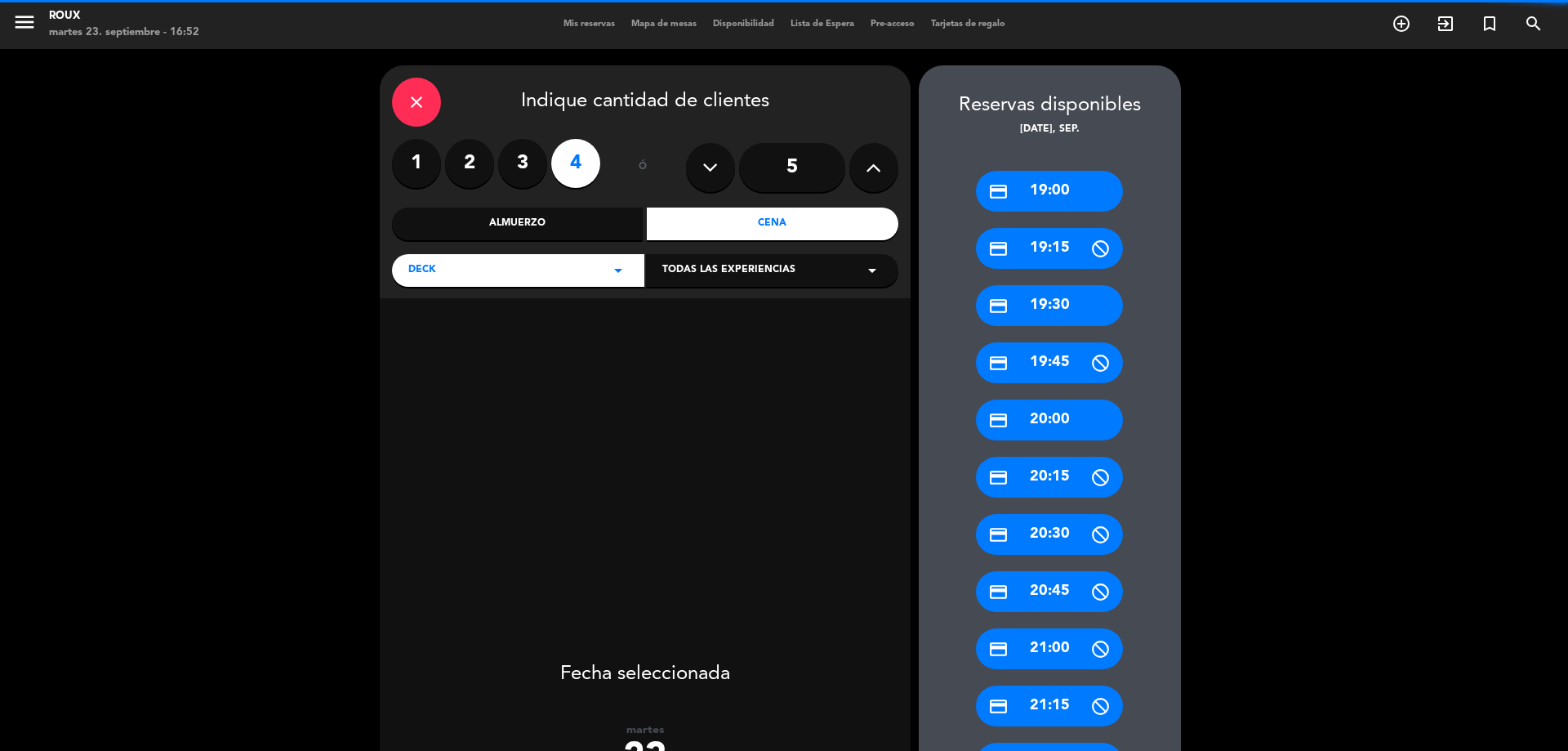
click at [476, 164] on label "2" at bounding box center [469, 163] width 49 height 49
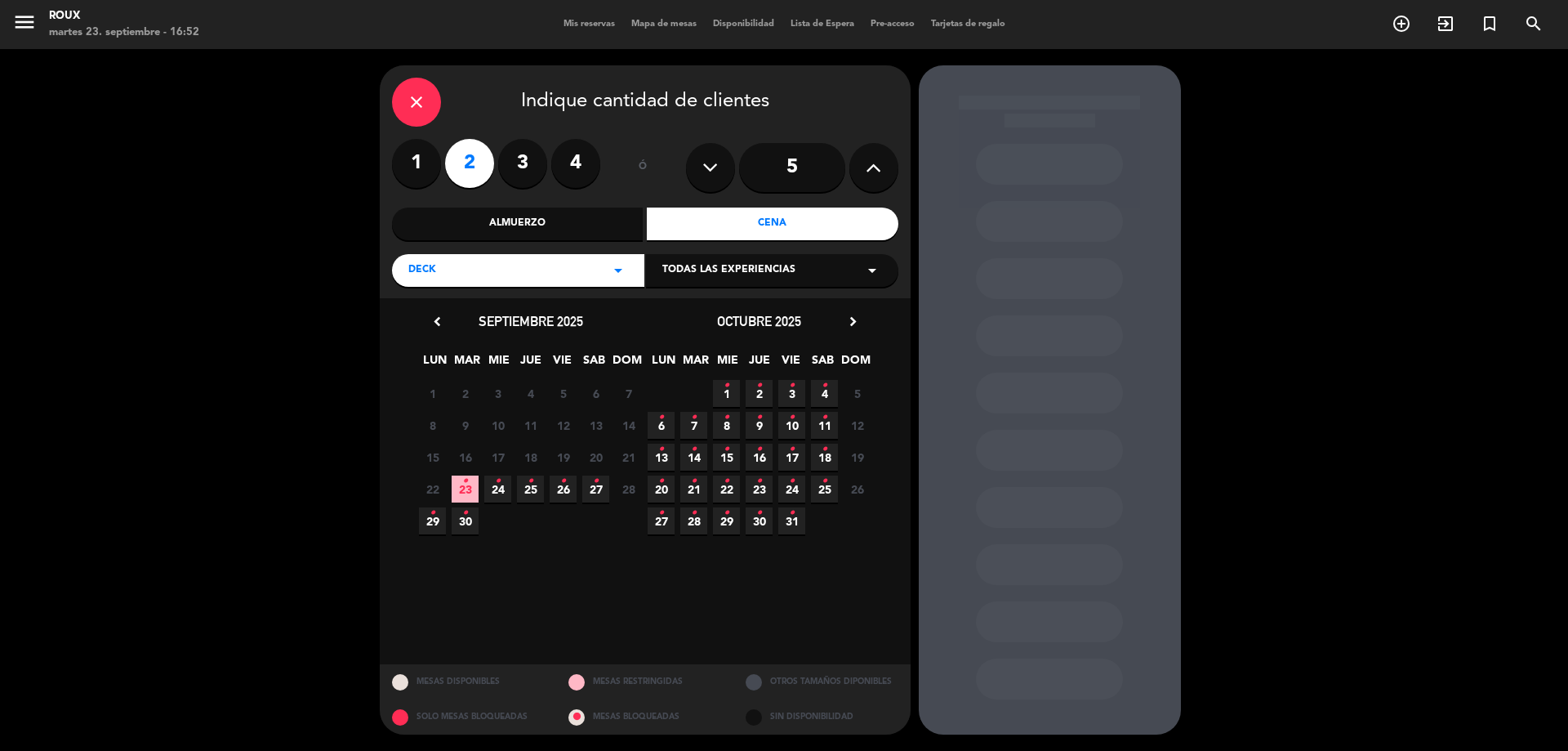
click at [460, 488] on span "23 •" at bounding box center [465, 489] width 27 height 27
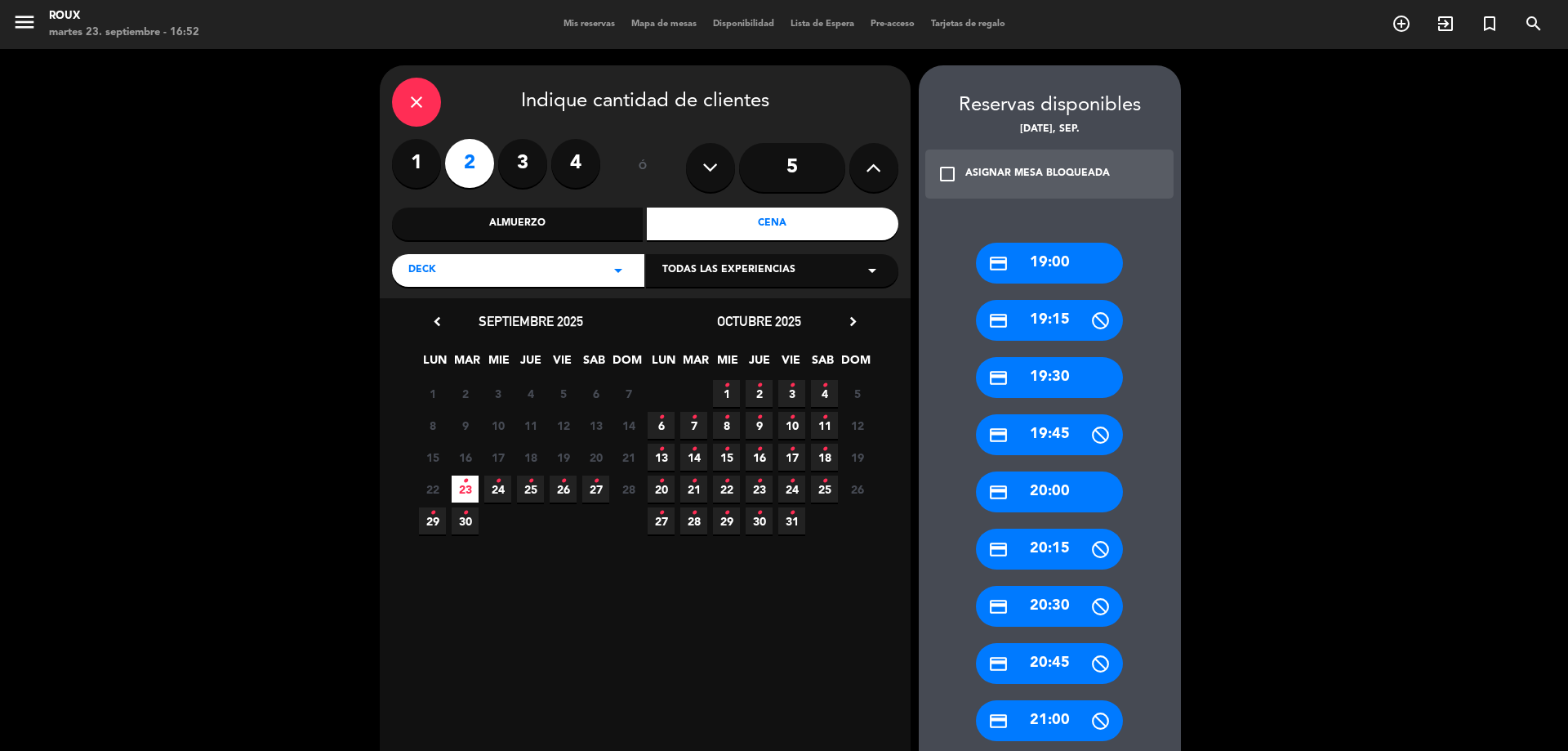
scroll to position [572, 0]
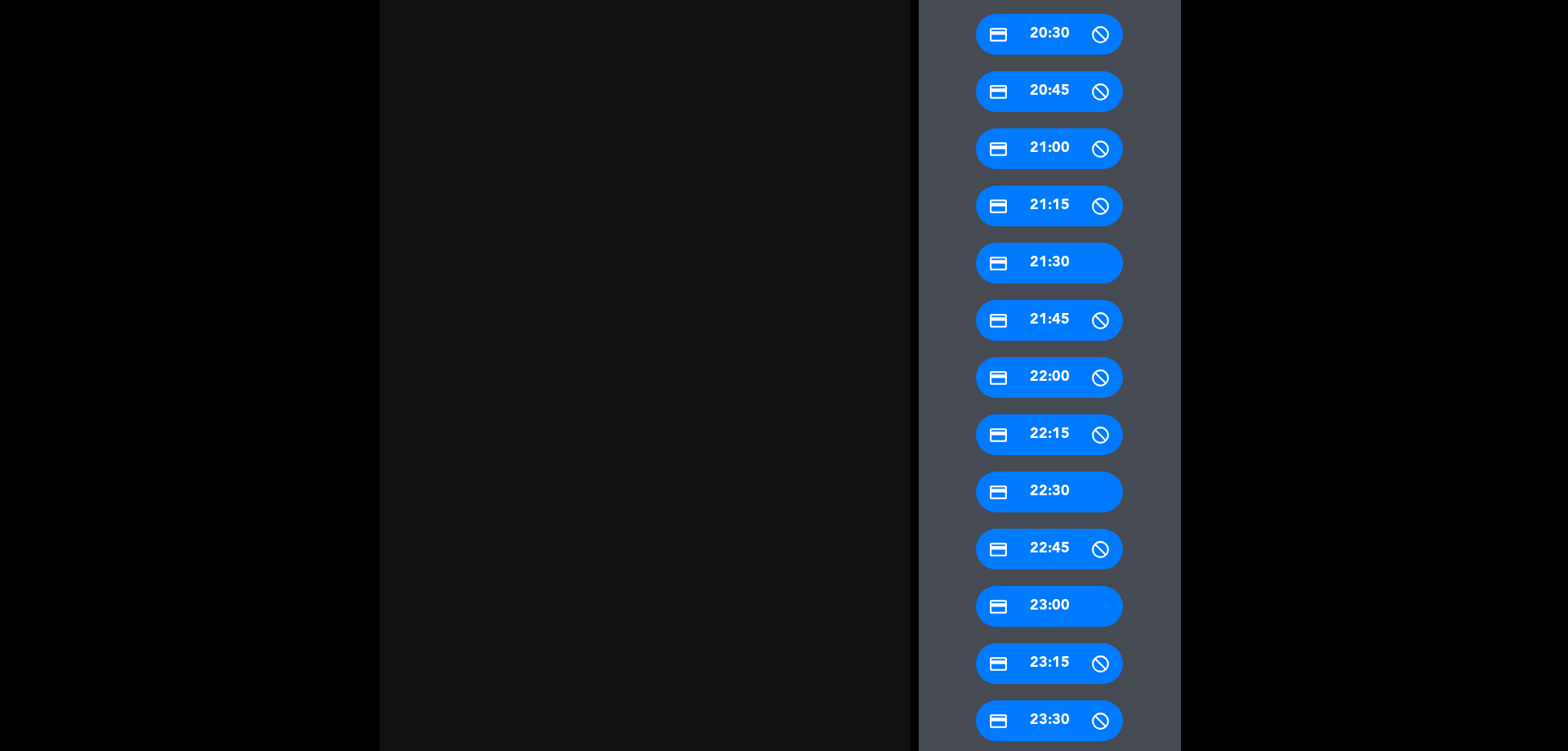
click at [1044, 270] on div "credit_card 21:30" at bounding box center [1048, 263] width 147 height 41
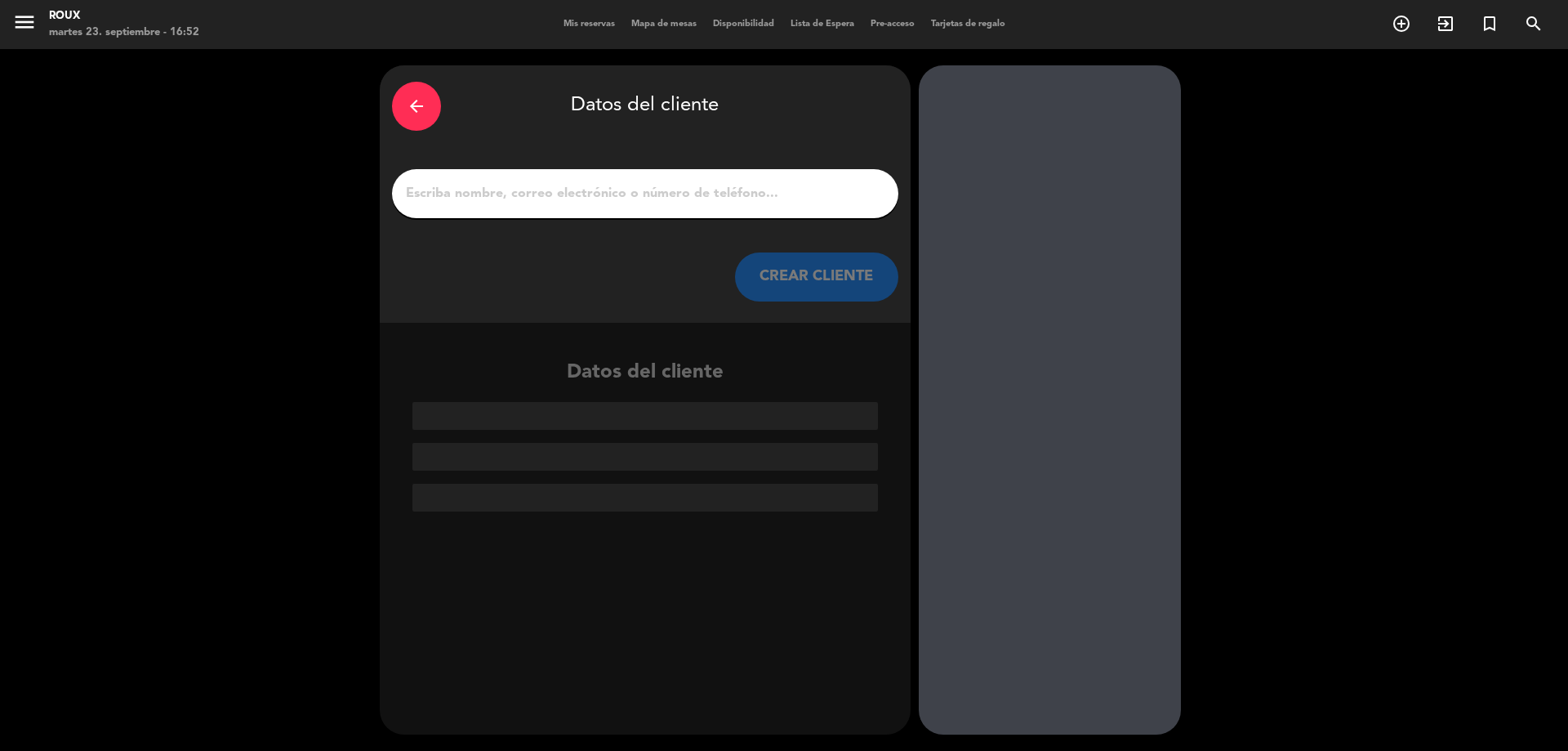
scroll to position [0, 0]
click at [496, 190] on input "1" at bounding box center [645, 193] width 482 height 23
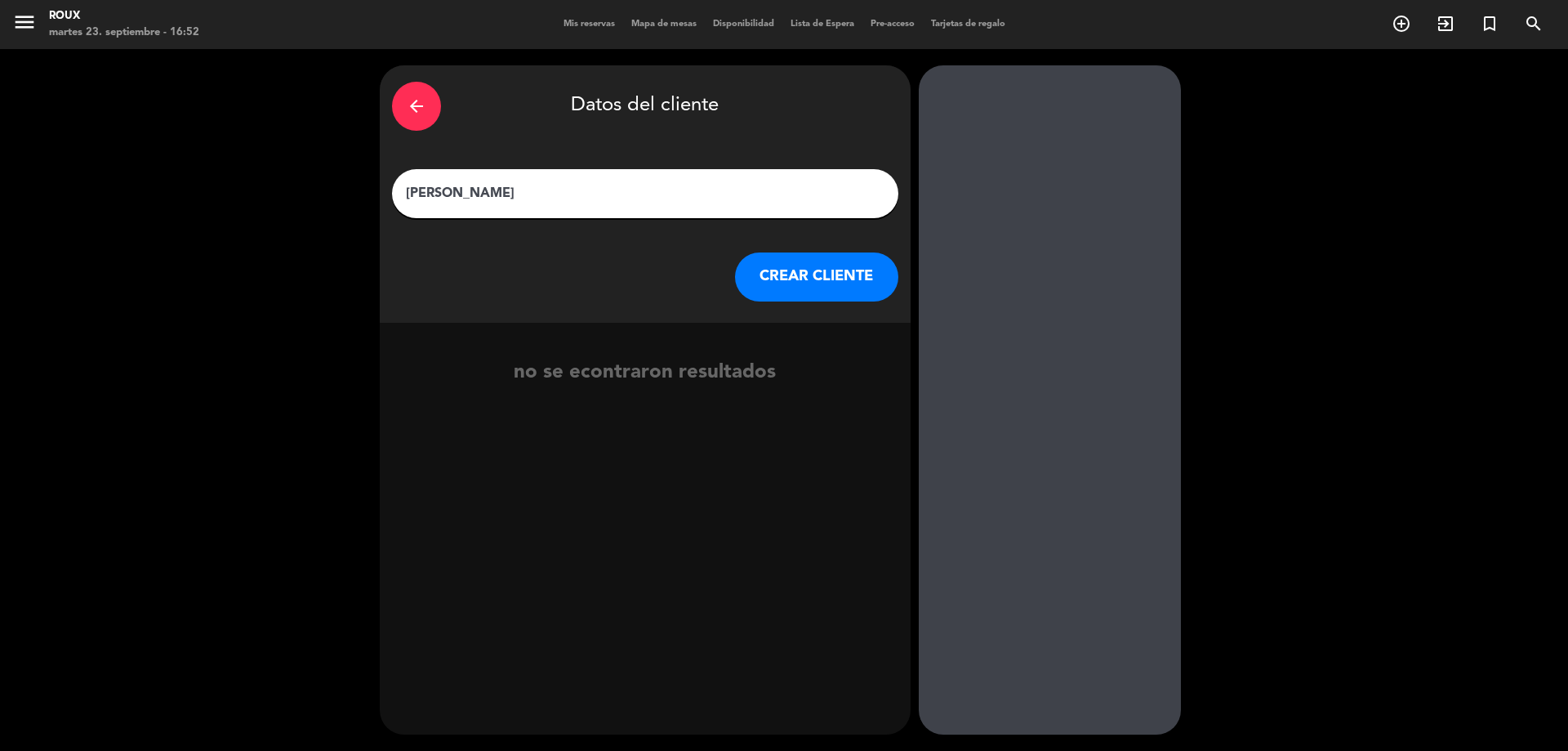
type input "[PERSON_NAME]"
click at [838, 280] on button "CREAR CLIENTE" at bounding box center [815, 276] width 163 height 49
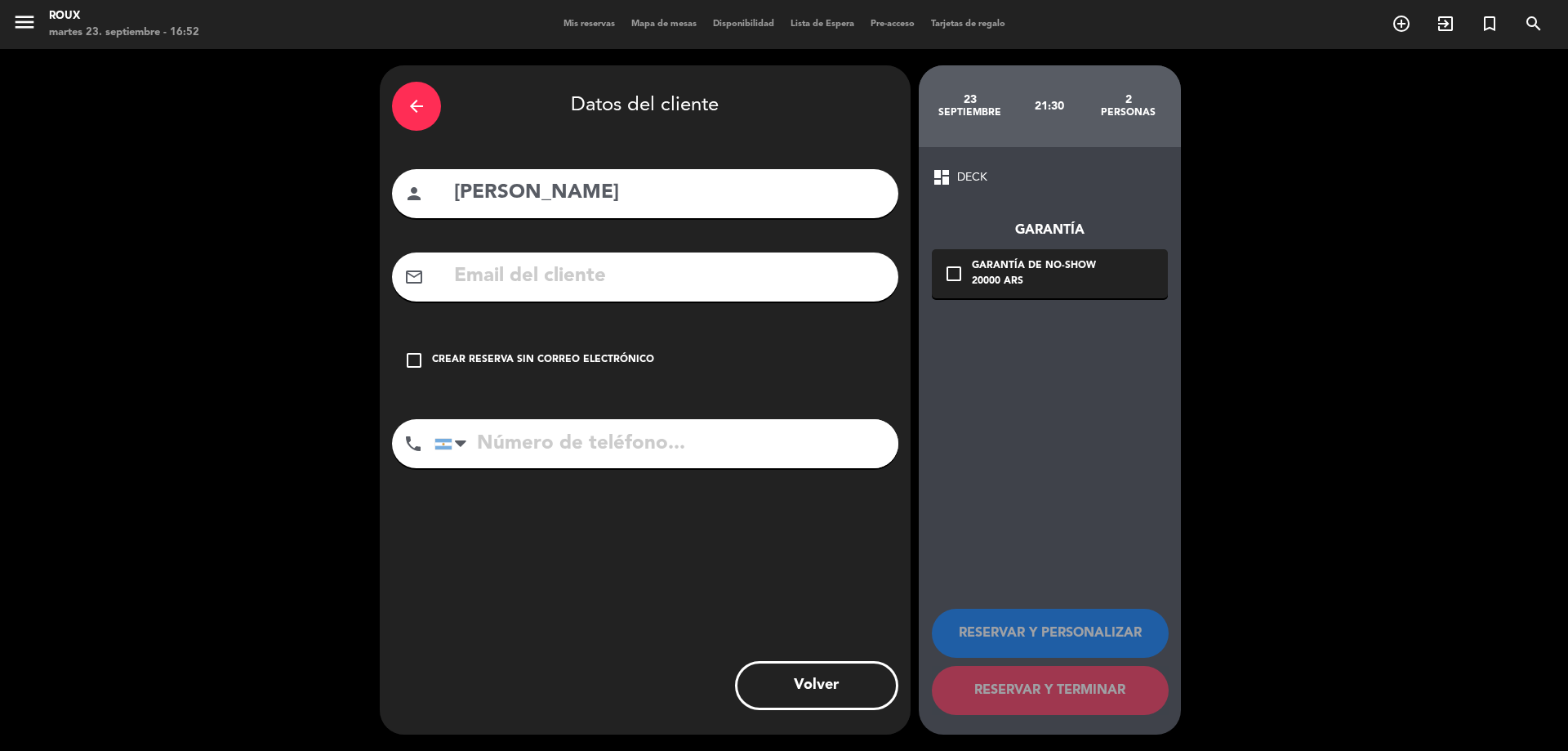
click at [645, 447] on input "tel" at bounding box center [667, 443] width 464 height 49
type input "1122936462"
click at [409, 367] on icon "check_box_outline_blank" at bounding box center [414, 361] width 20 height 20
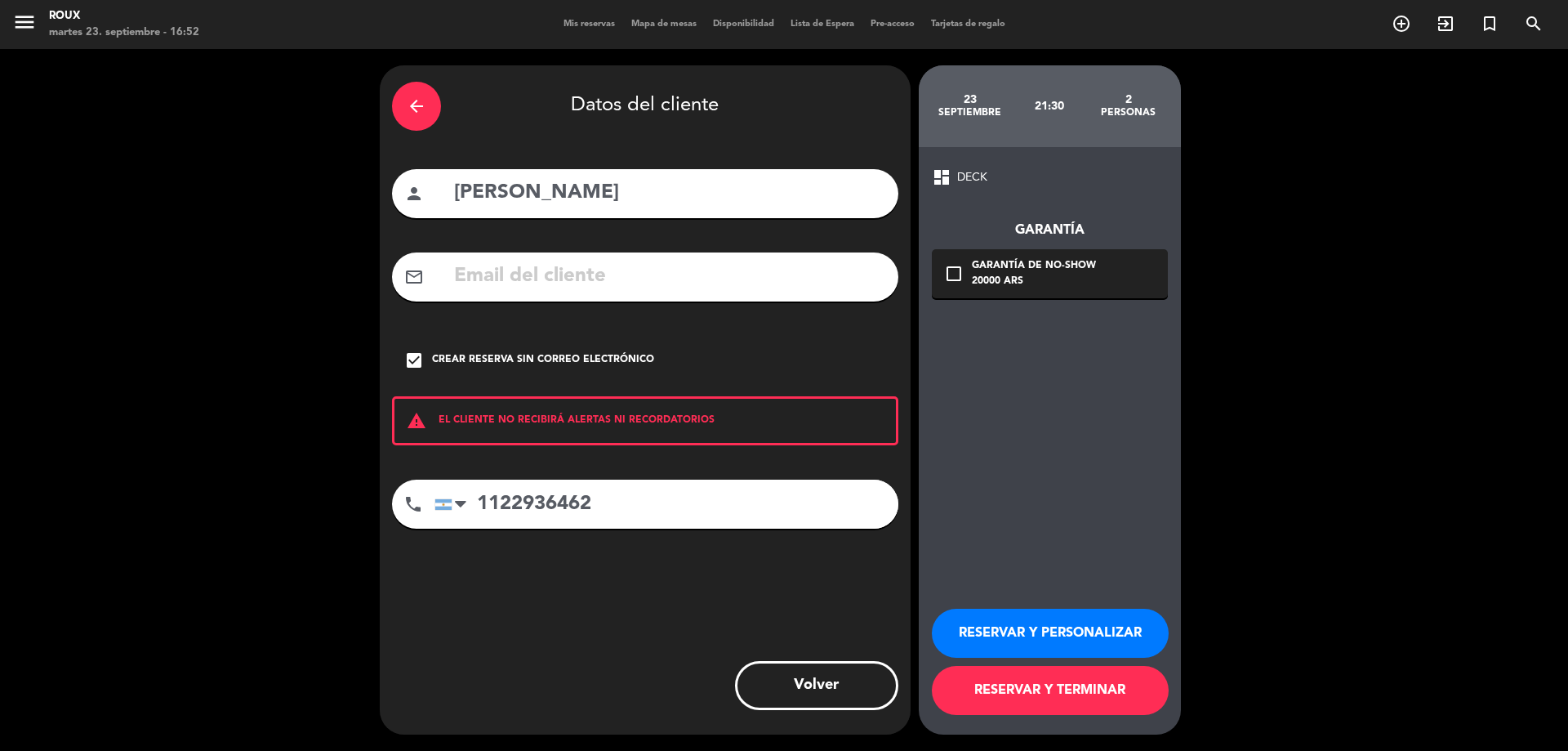
click at [1057, 696] on button "RESERVAR Y TERMINAR" at bounding box center [1049, 690] width 237 height 49
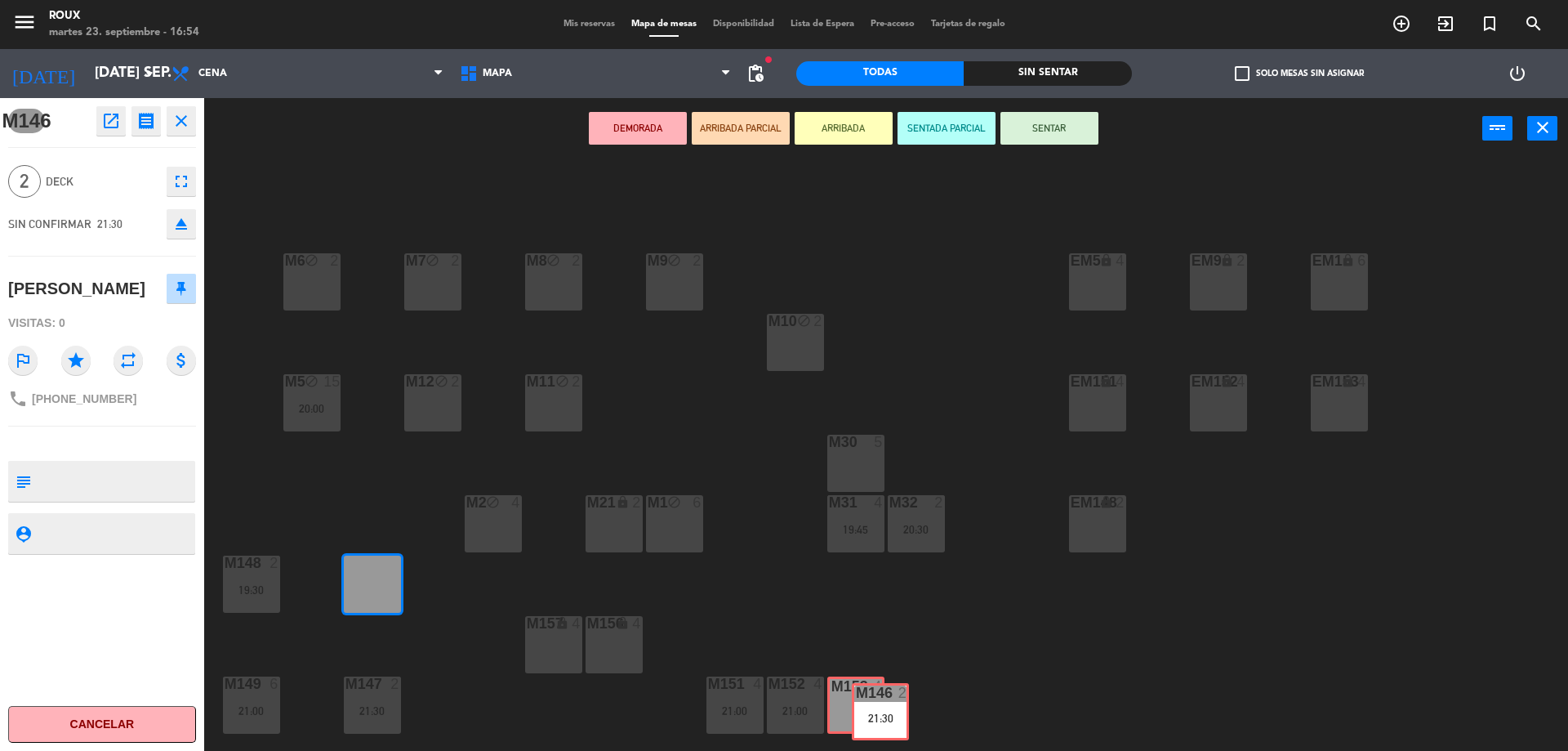
drag, startPoint x: 361, startPoint y: 585, endPoint x: 864, endPoint y: 710, distance: 518.3
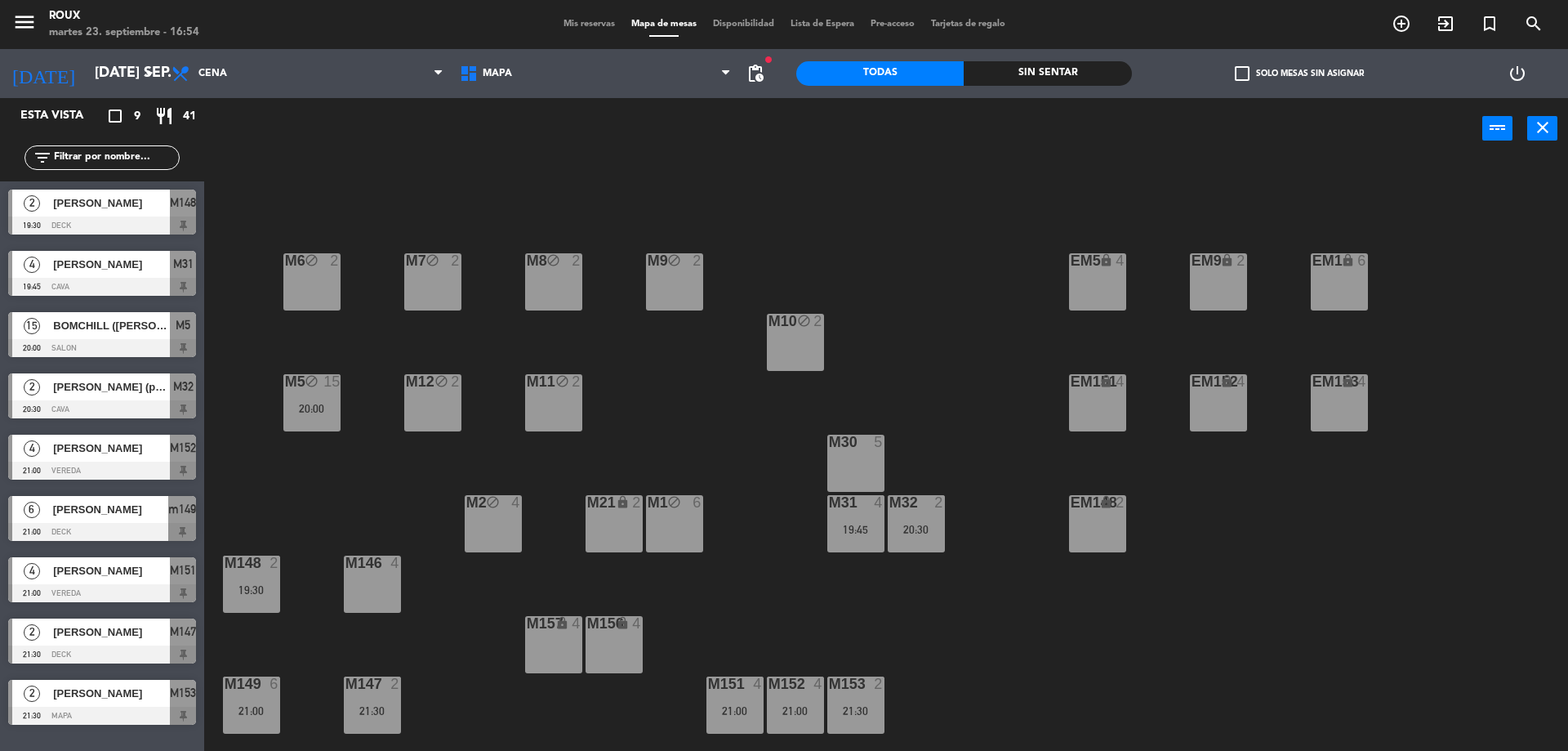
click at [773, 624] on div "M6 block 2 M7 block 2 M8 block 2 M9 block 2 EM9 lock 2 EM5 lock 4 EM1 lock 6 M1…" at bounding box center [893, 459] width 1348 height 592
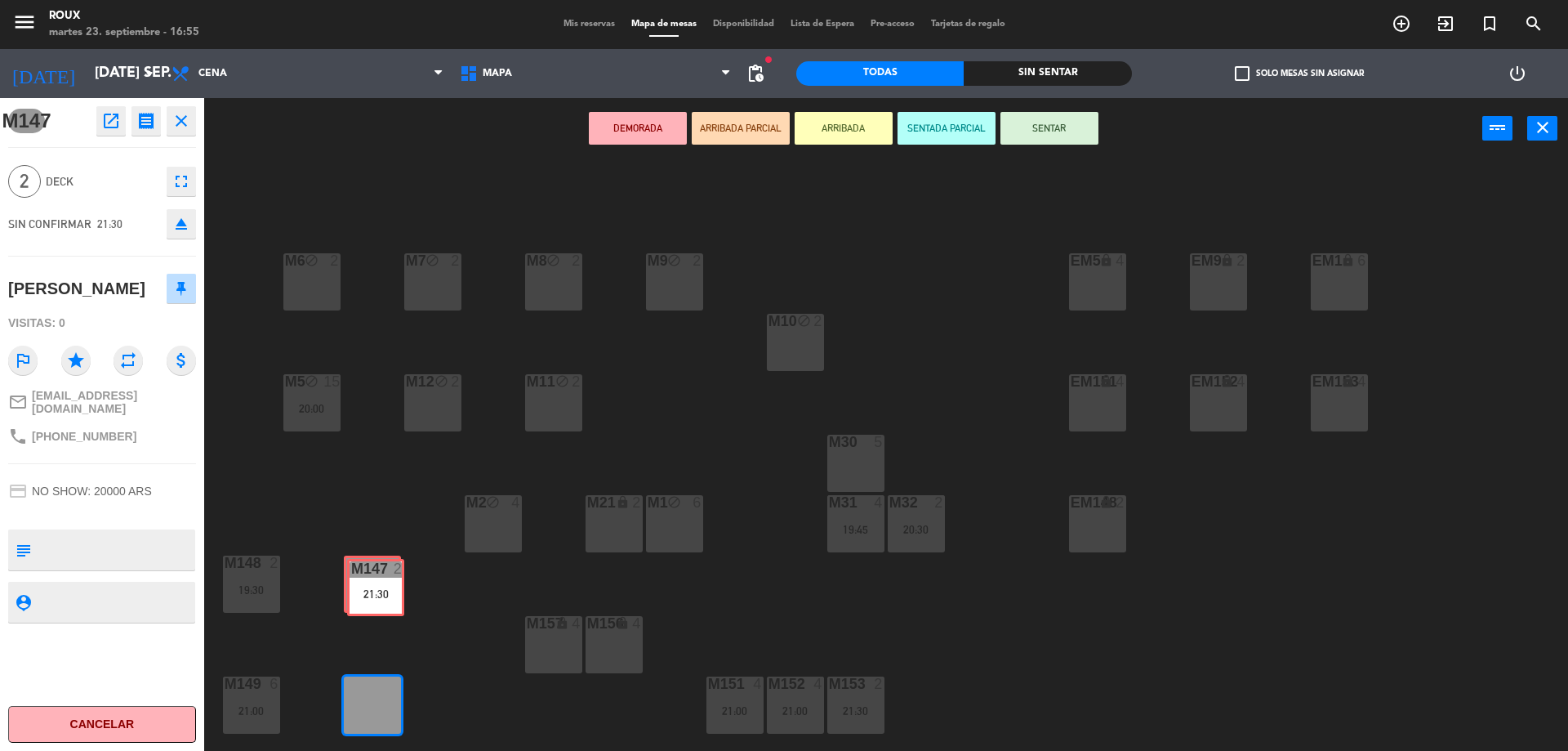
drag, startPoint x: 372, startPoint y: 707, endPoint x: 375, endPoint y: 589, distance: 118.0
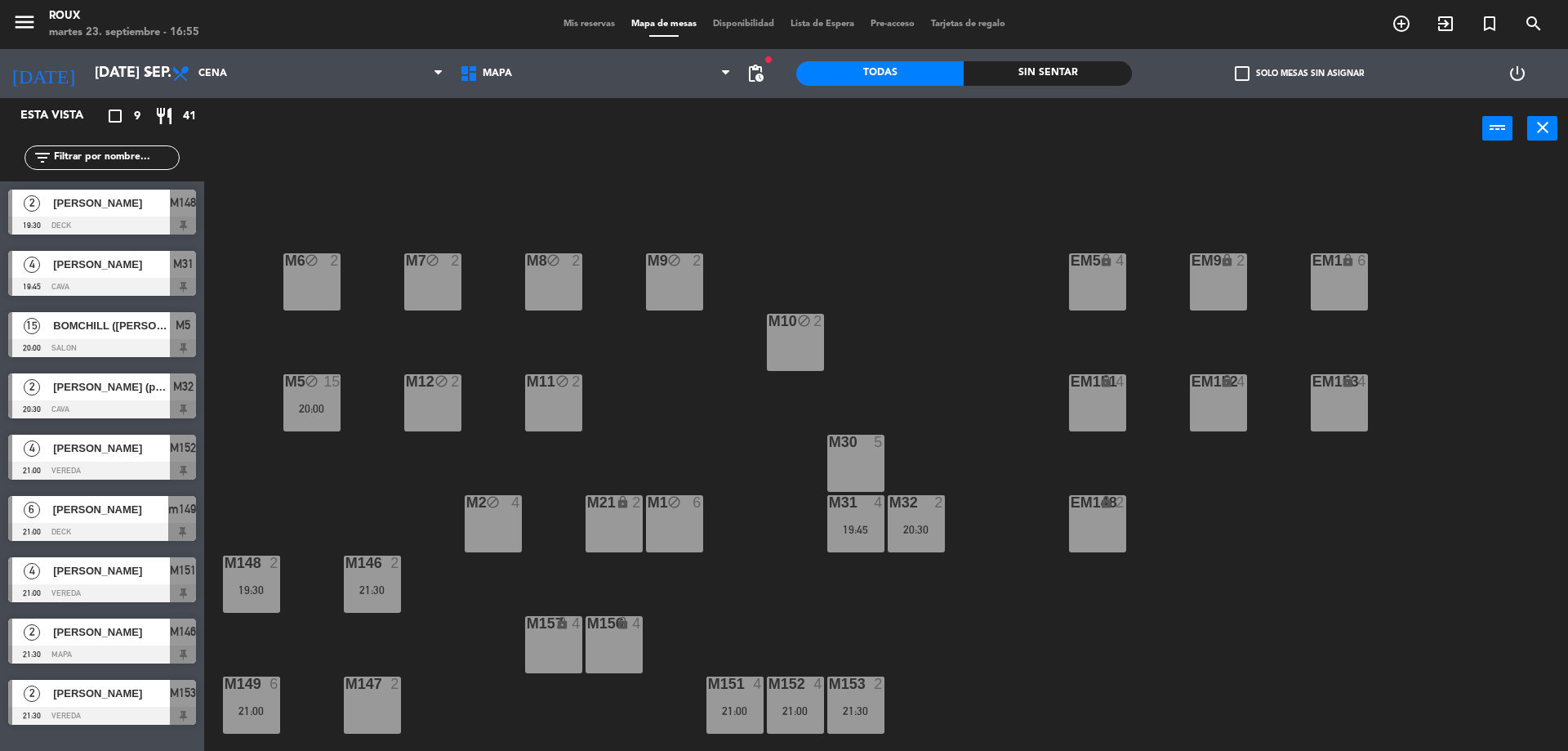
click at [330, 645] on div "M6 block 2 M7 block 2 M8 block 2 M9 block 2 EM9 lock 2 EM5 lock 4 EM1 lock 6 M1…" at bounding box center [893, 459] width 1348 height 592
click at [867, 517] on div "M31 4 19:45" at bounding box center [855, 523] width 57 height 57
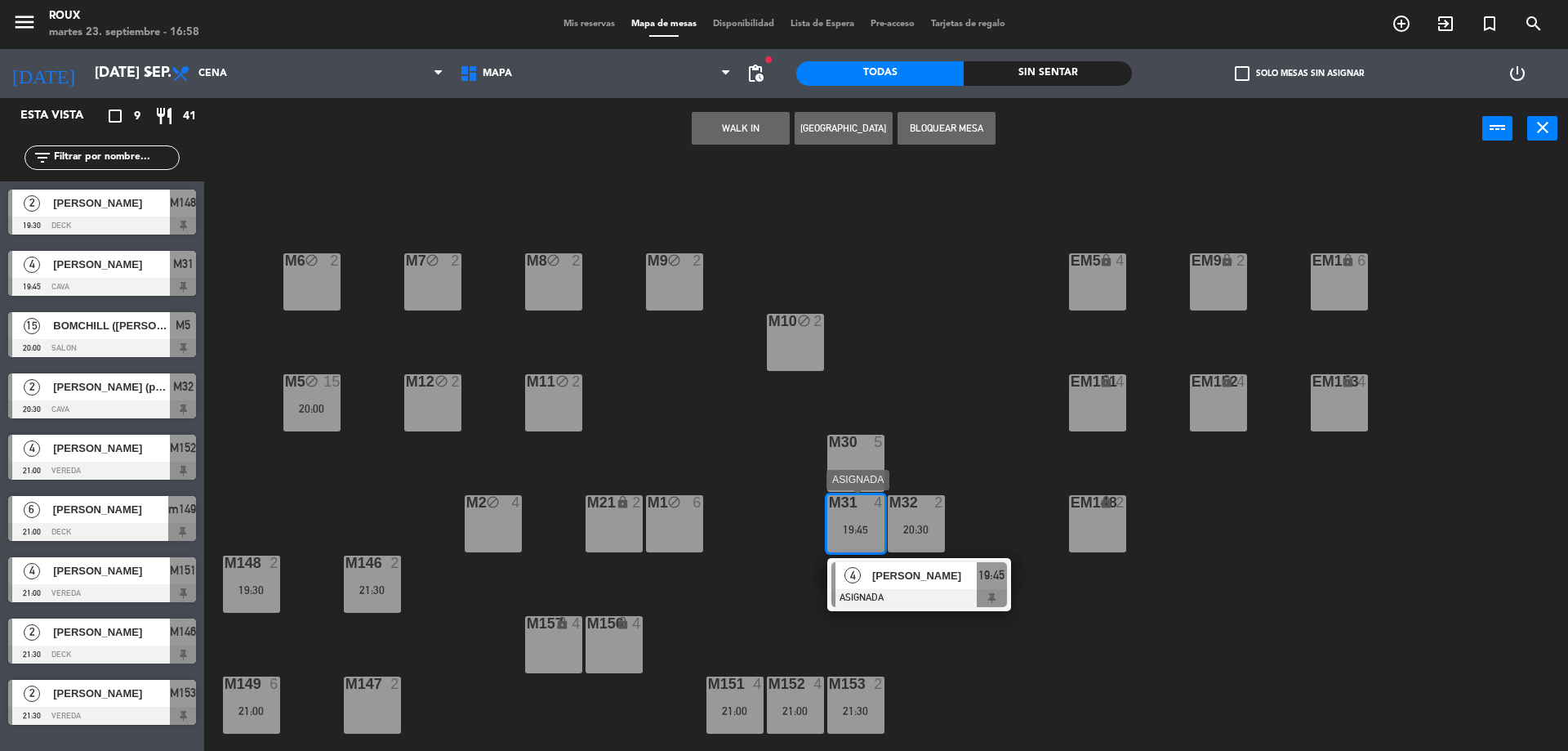
click at [913, 575] on span "[PERSON_NAME]" at bounding box center [924, 575] width 105 height 17
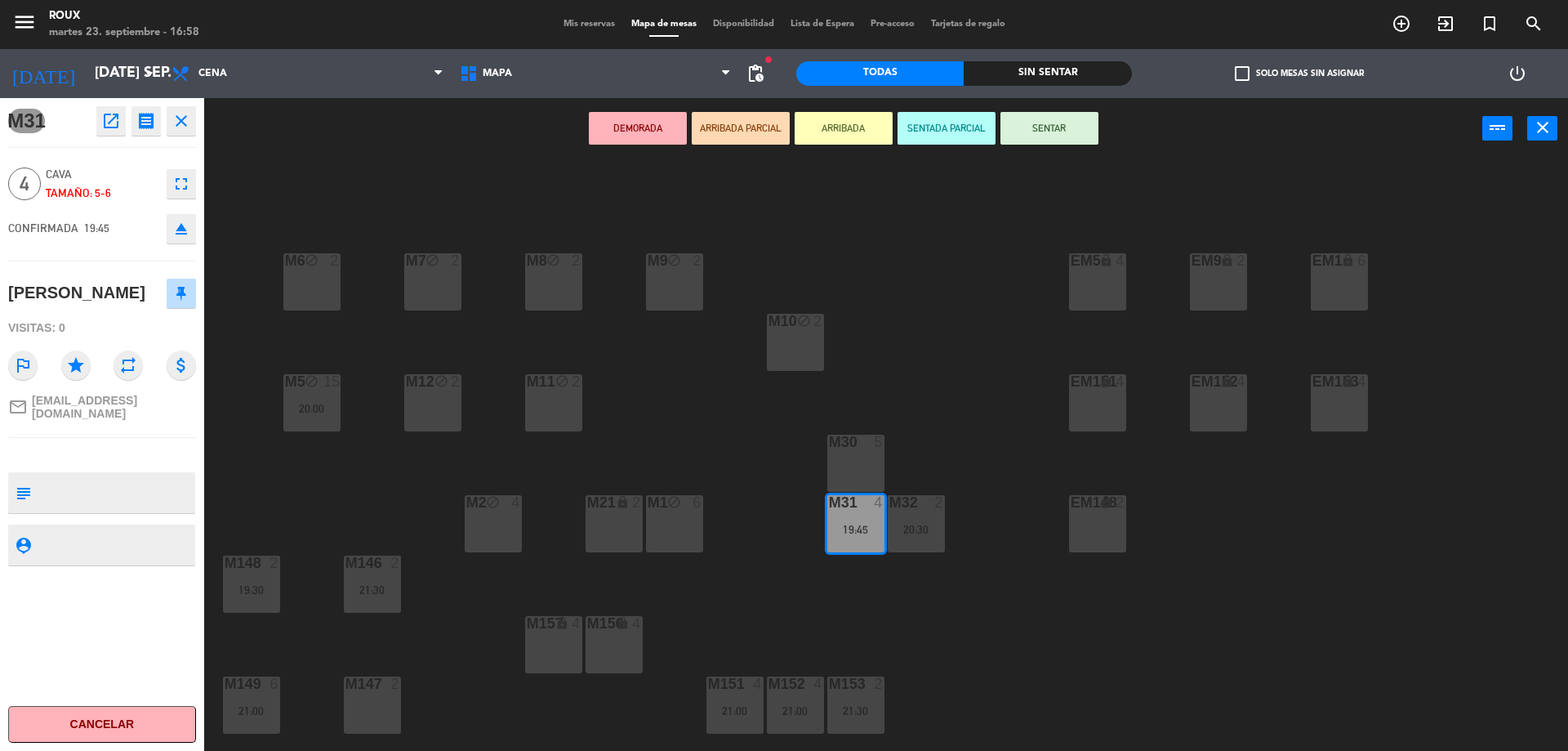
click at [904, 380] on div "M6 block 2 M7 block 2 M8 block 2 M9 block 2 EM9 lock 2 EM5 lock 4 EM1 lock 6 M1…" at bounding box center [893, 459] width 1348 height 592
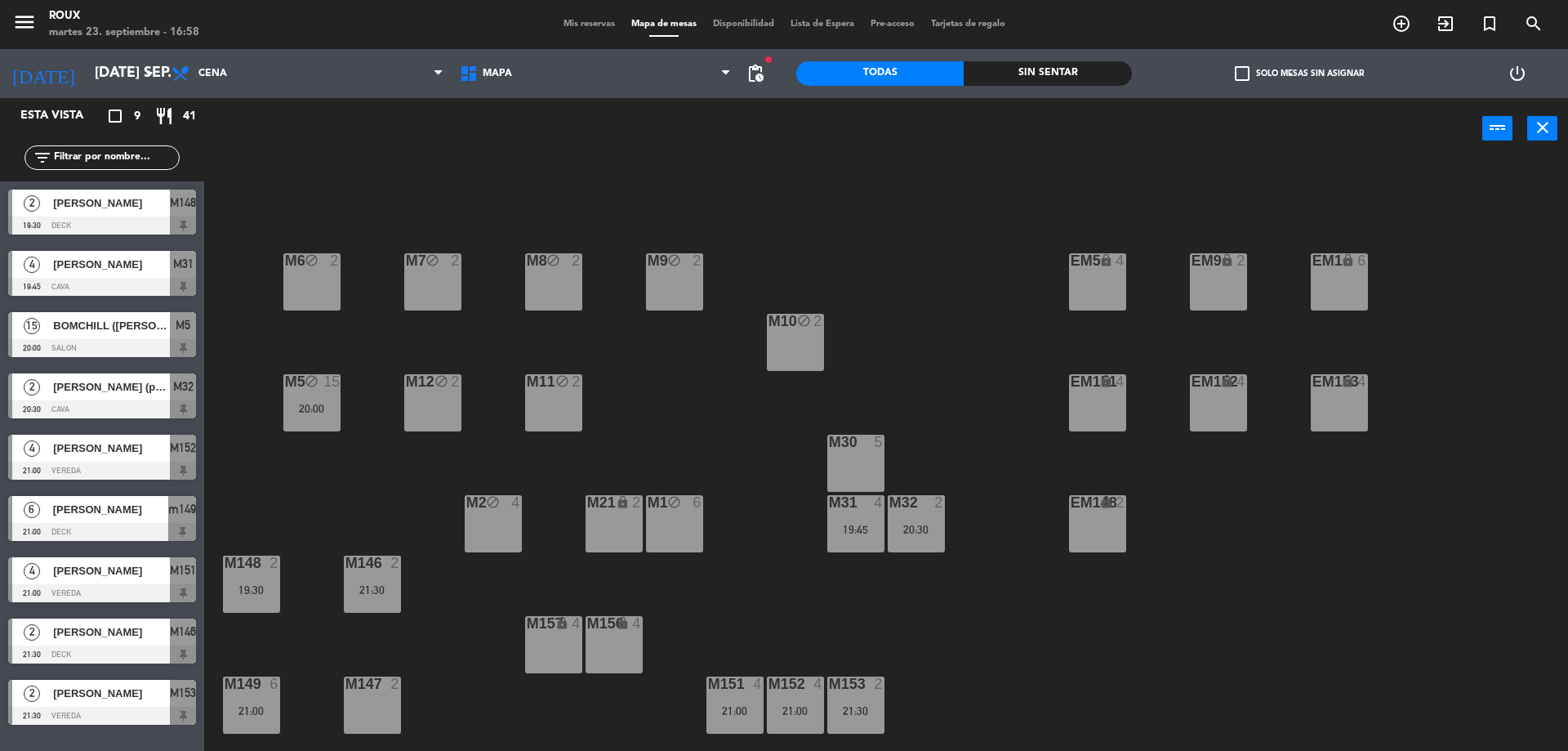
click at [917, 534] on div "20:30" at bounding box center [915, 529] width 57 height 11
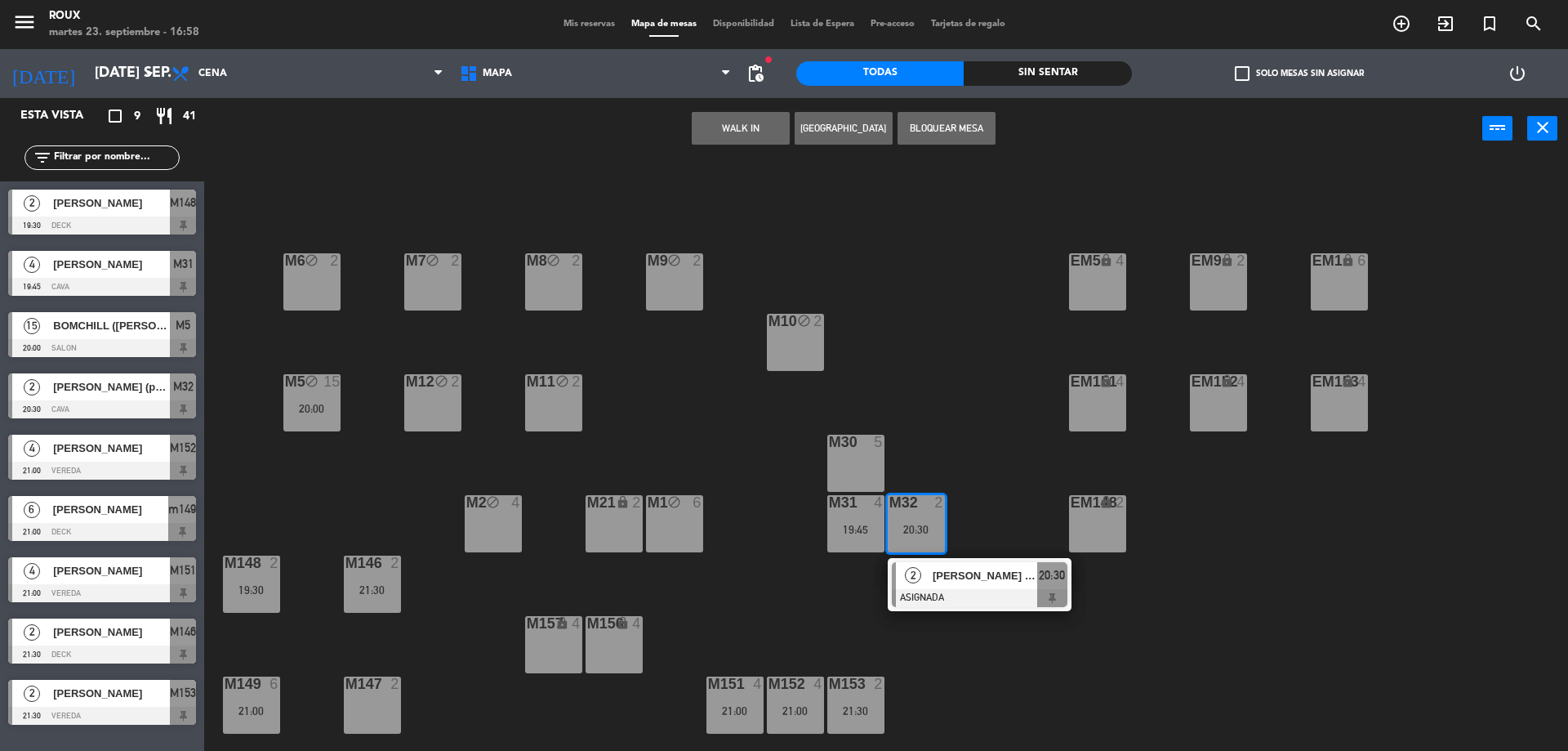
click at [944, 395] on div "M6 block 2 M7 block 2 M8 block 2 M9 block 2 EM9 lock 2 EM5 lock 4 EM1 lock 6 M1…" at bounding box center [893, 459] width 1348 height 592
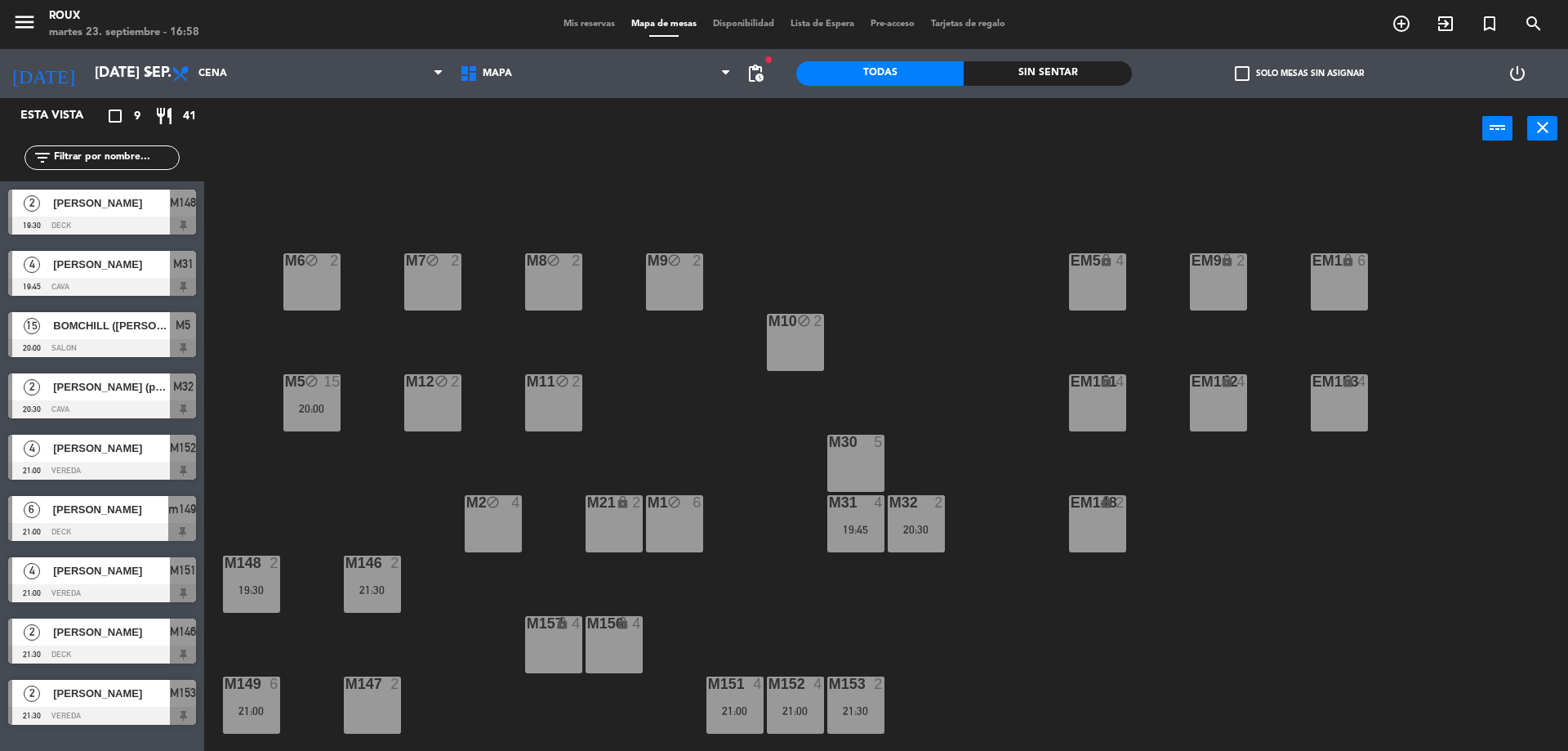
click at [944, 395] on div "M6 block 2 M7 block 2 M8 block 2 M9 block 2 EM9 lock 2 EM5 lock 4 EM1 lock 6 M1…" at bounding box center [893, 459] width 1348 height 592
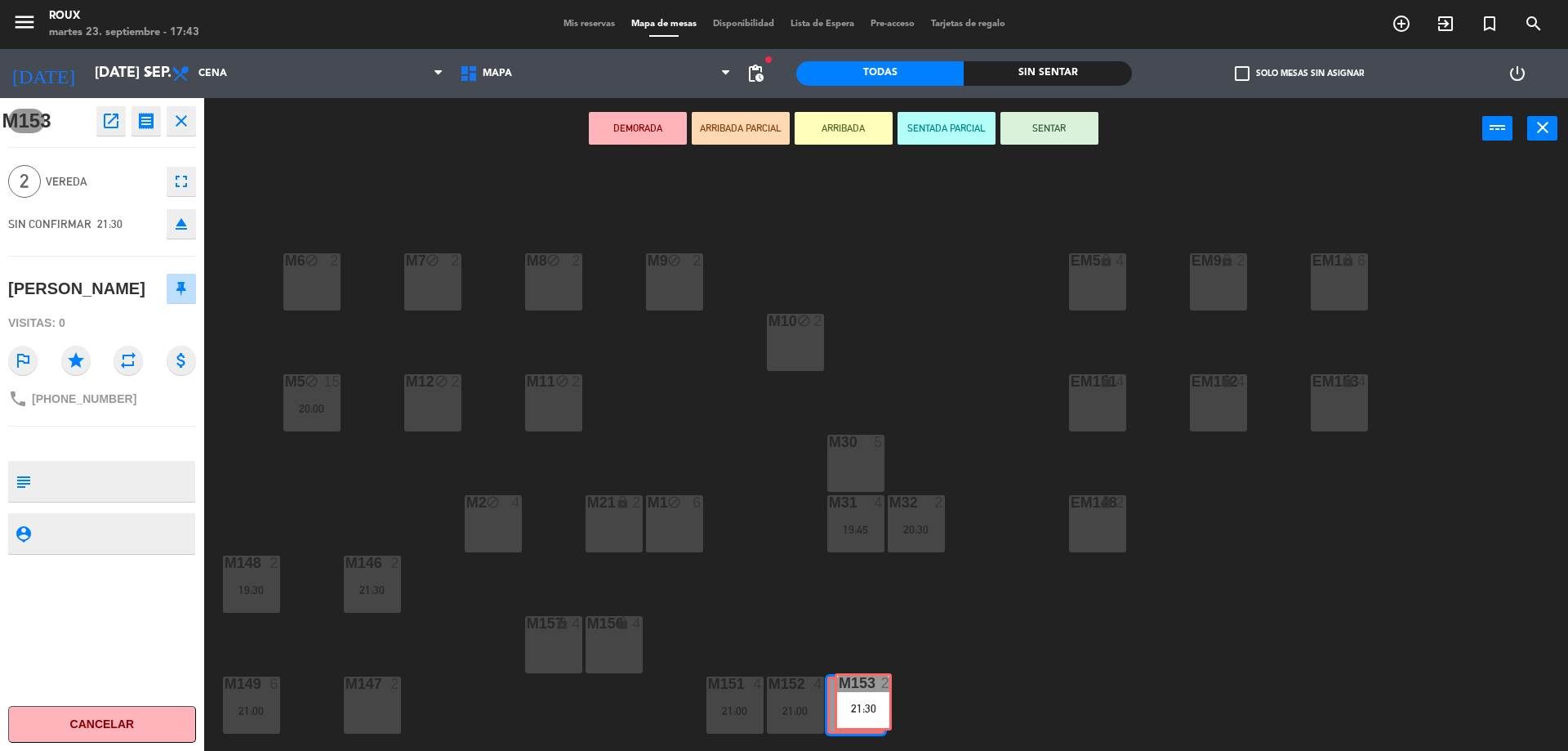
click at [868, 705] on div "M153 2 21:30 M153 2 21:30" at bounding box center [855, 705] width 57 height 57
drag, startPoint x: 864, startPoint y: 704, endPoint x: 369, endPoint y: 702, distance: 495.0
click at [369, 702] on div "M6 block 2 M7 block 2 M8 block 2 M9 block 2 EM9 lock 2 EM5 lock 4 EM1 lock 6 M1…" at bounding box center [893, 459] width 1348 height 592
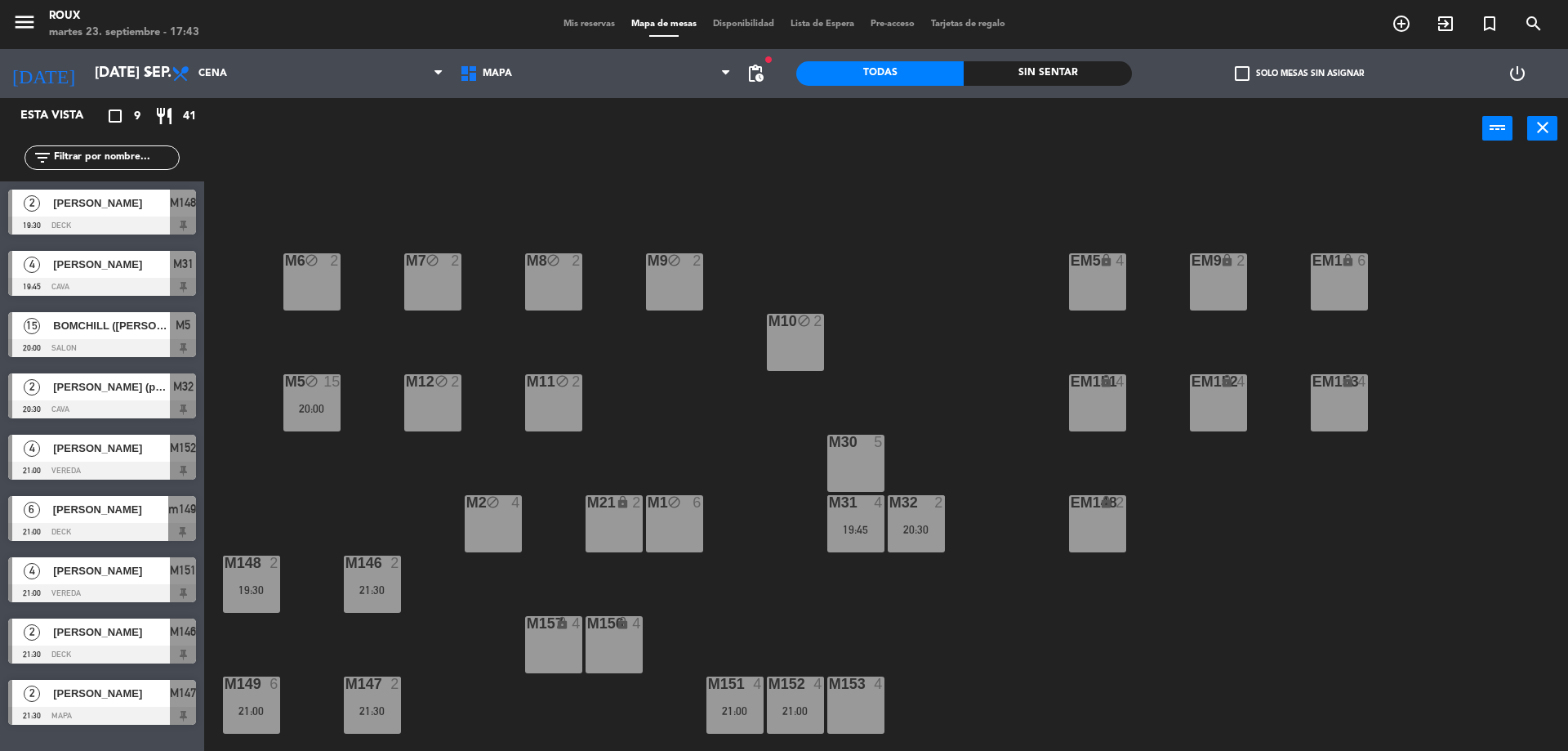
click at [837, 698] on div "M153 4" at bounding box center [855, 705] width 57 height 57
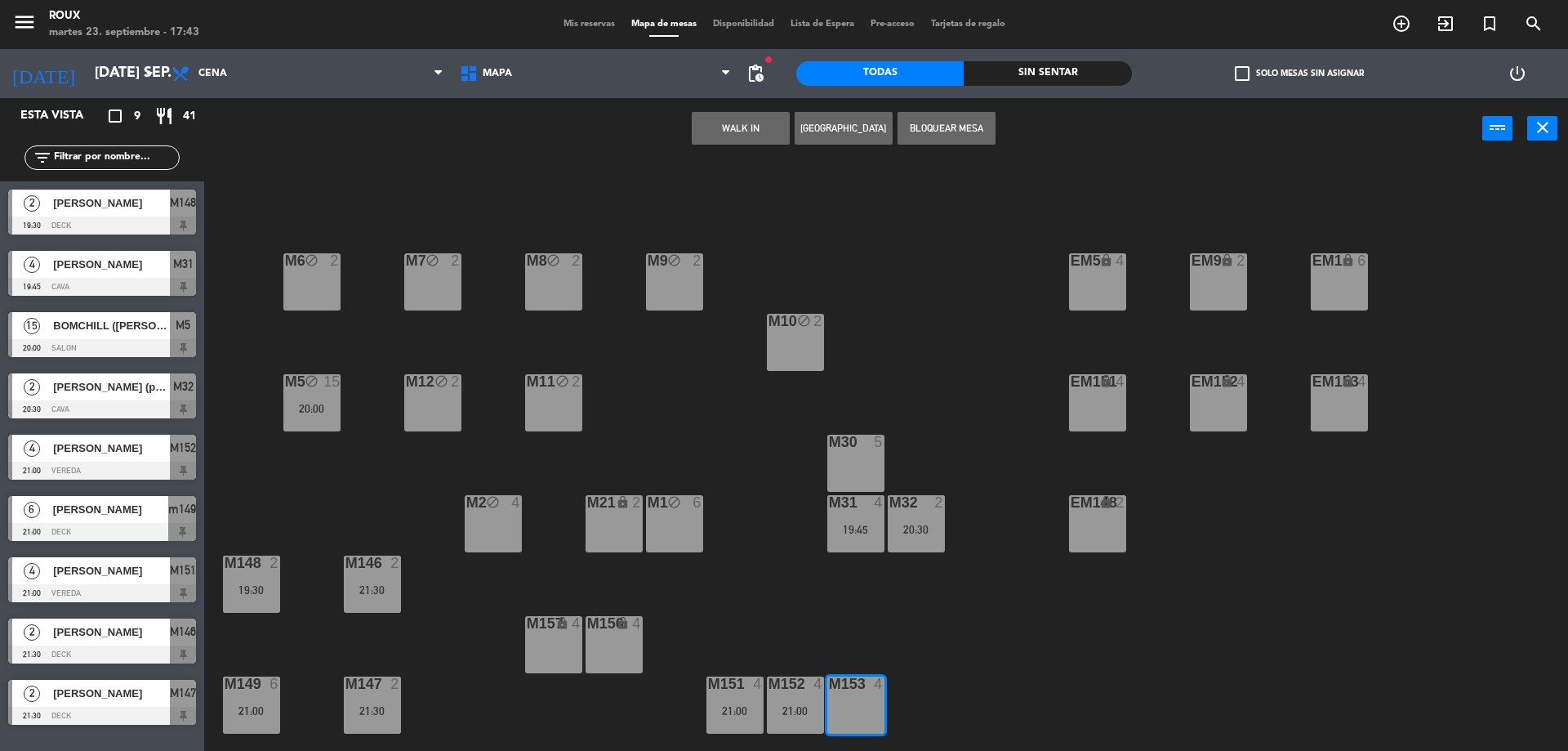
click at [848, 127] on button "[GEOGRAPHIC_DATA]" at bounding box center [843, 128] width 98 height 33
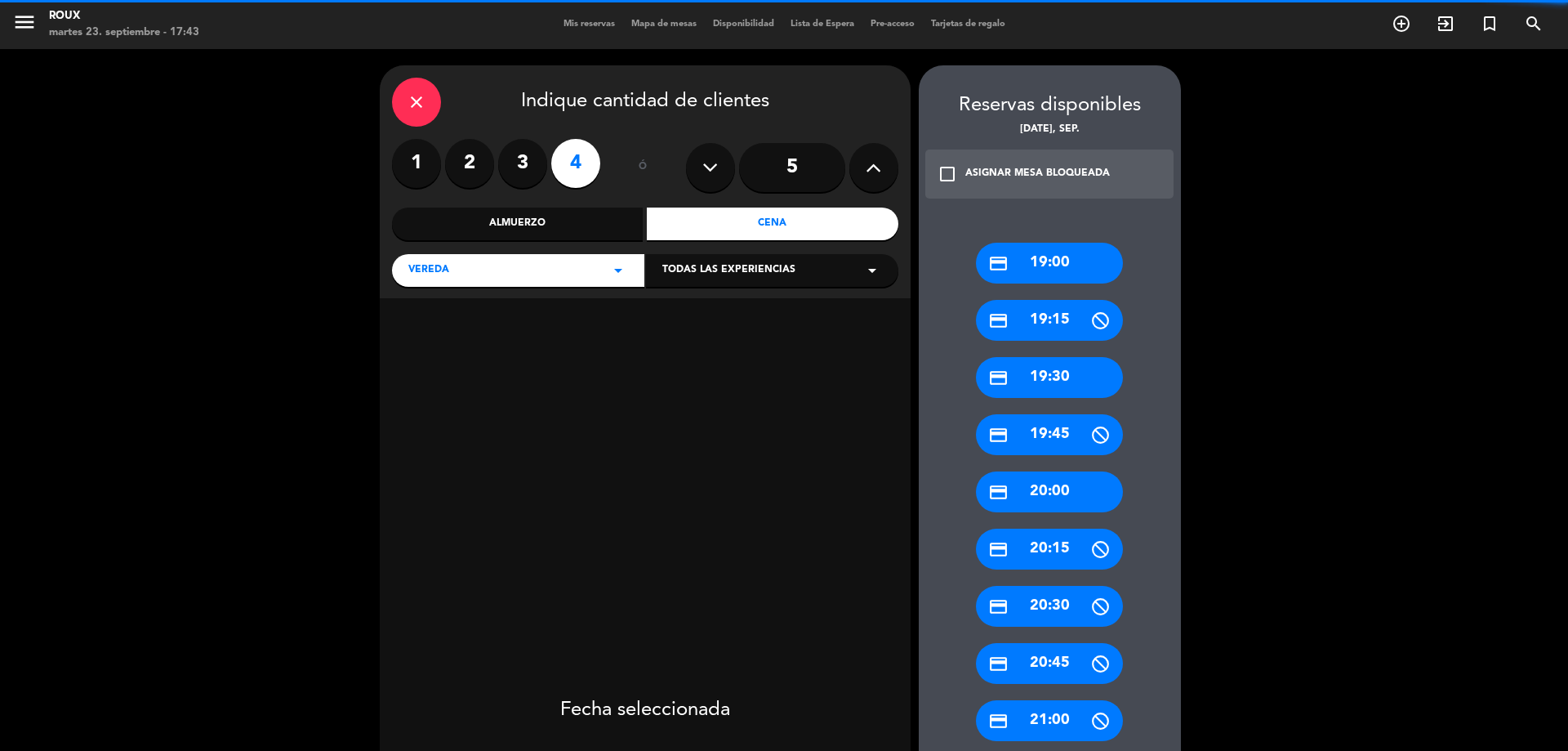
click at [535, 166] on label "3" at bounding box center [522, 163] width 49 height 49
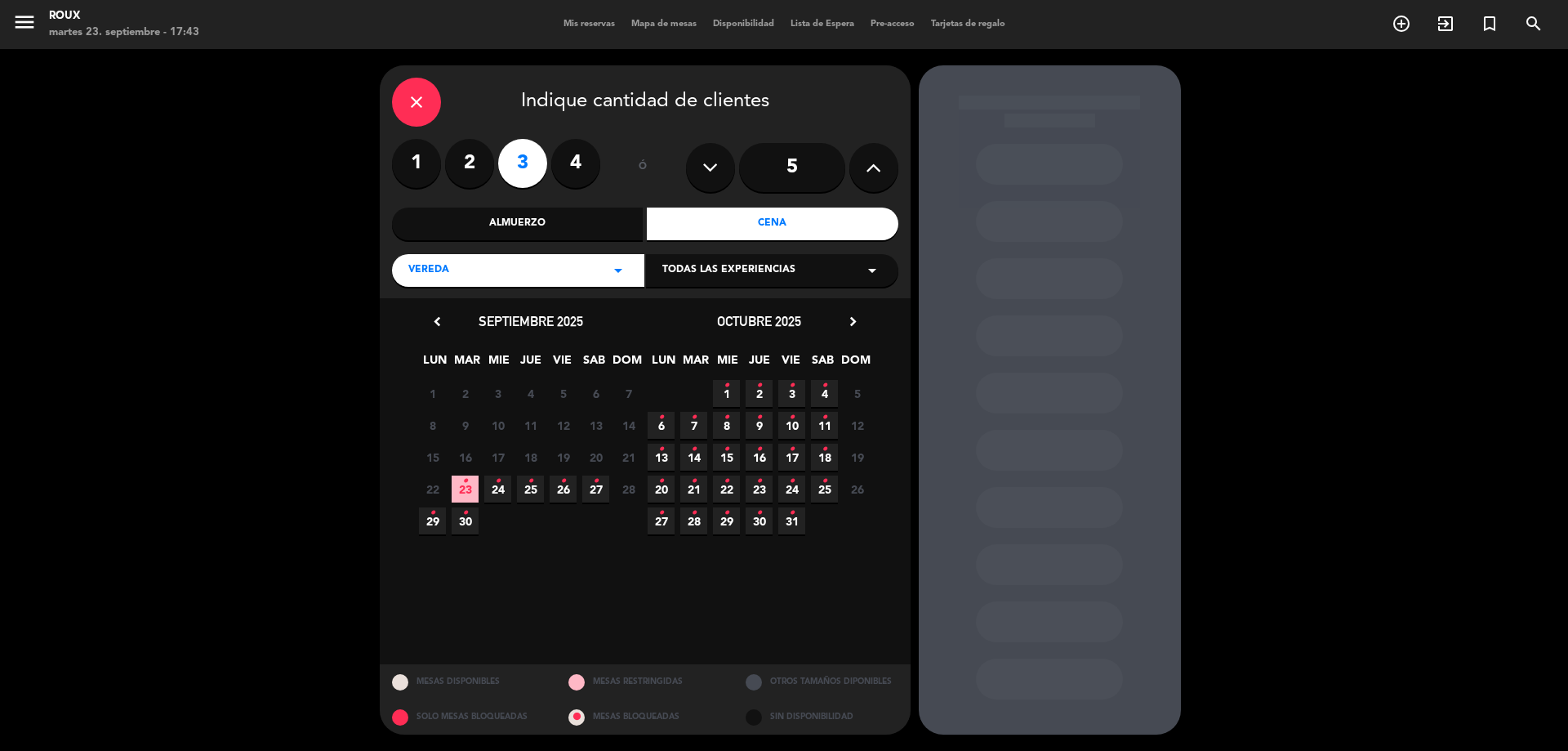
click at [469, 483] on span "23 •" at bounding box center [465, 489] width 27 height 27
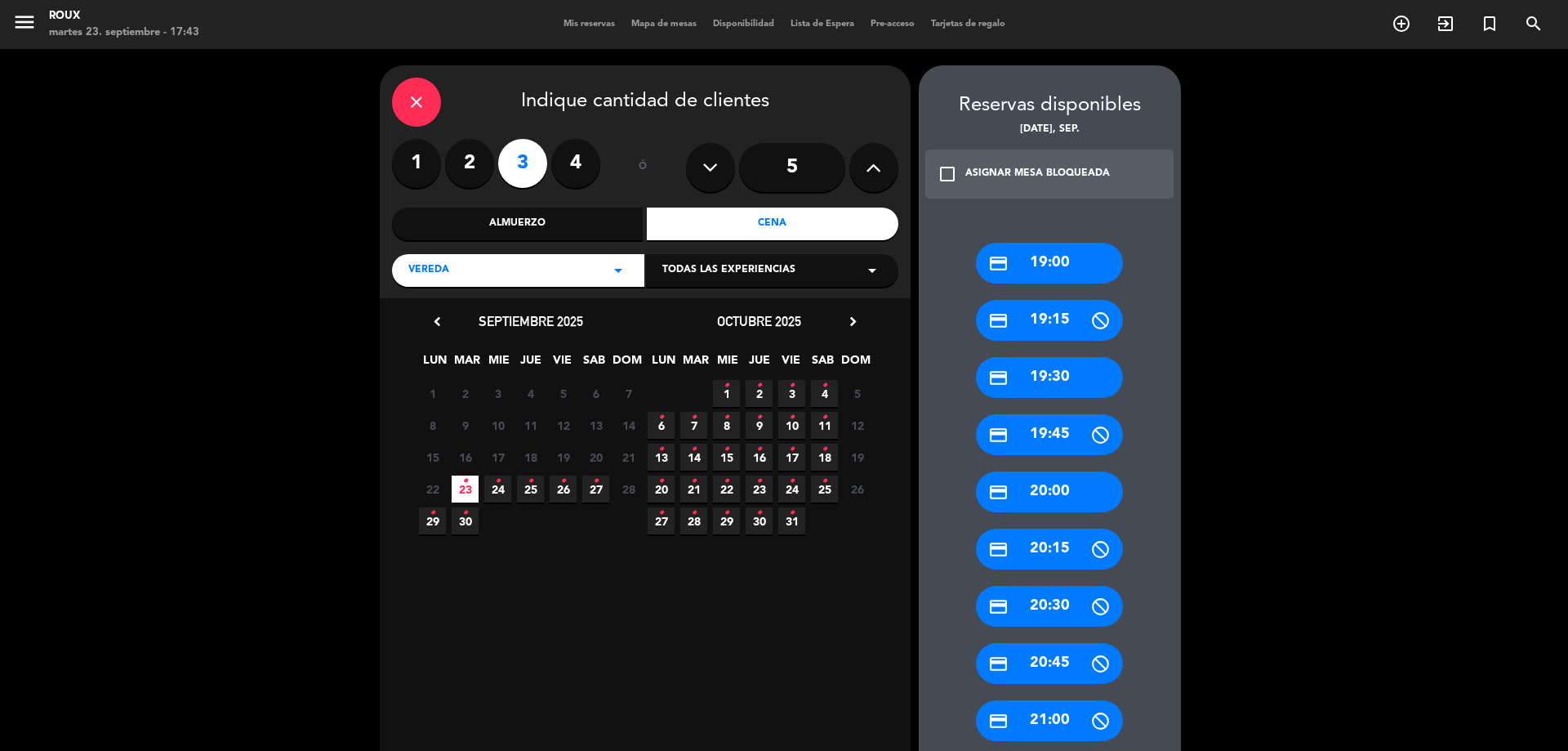
click at [1059, 607] on div "credit_card 20:30" at bounding box center [1048, 606] width 147 height 41
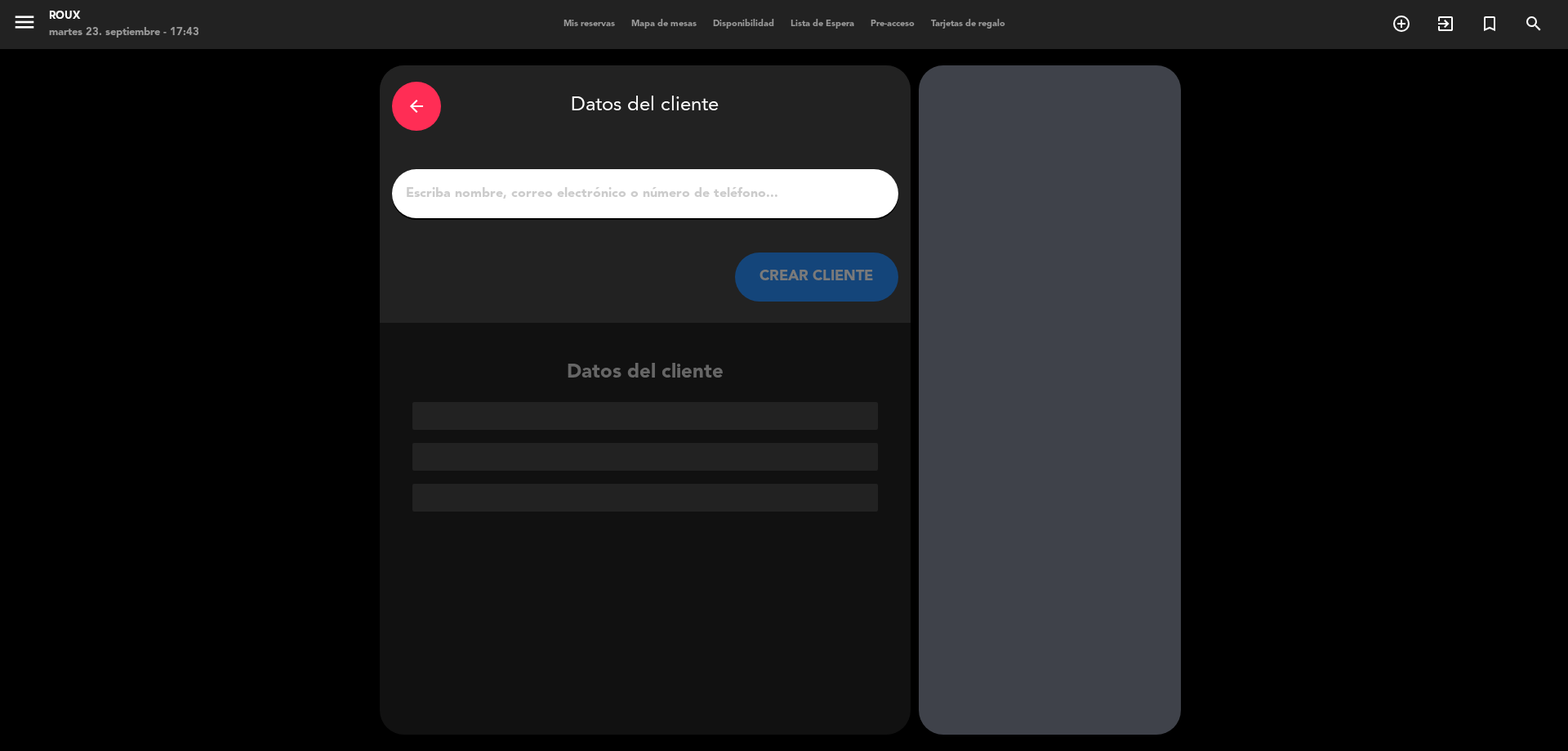
click at [660, 208] on div at bounding box center [645, 193] width 507 height 49
click at [668, 190] on input "1" at bounding box center [645, 193] width 482 height 23
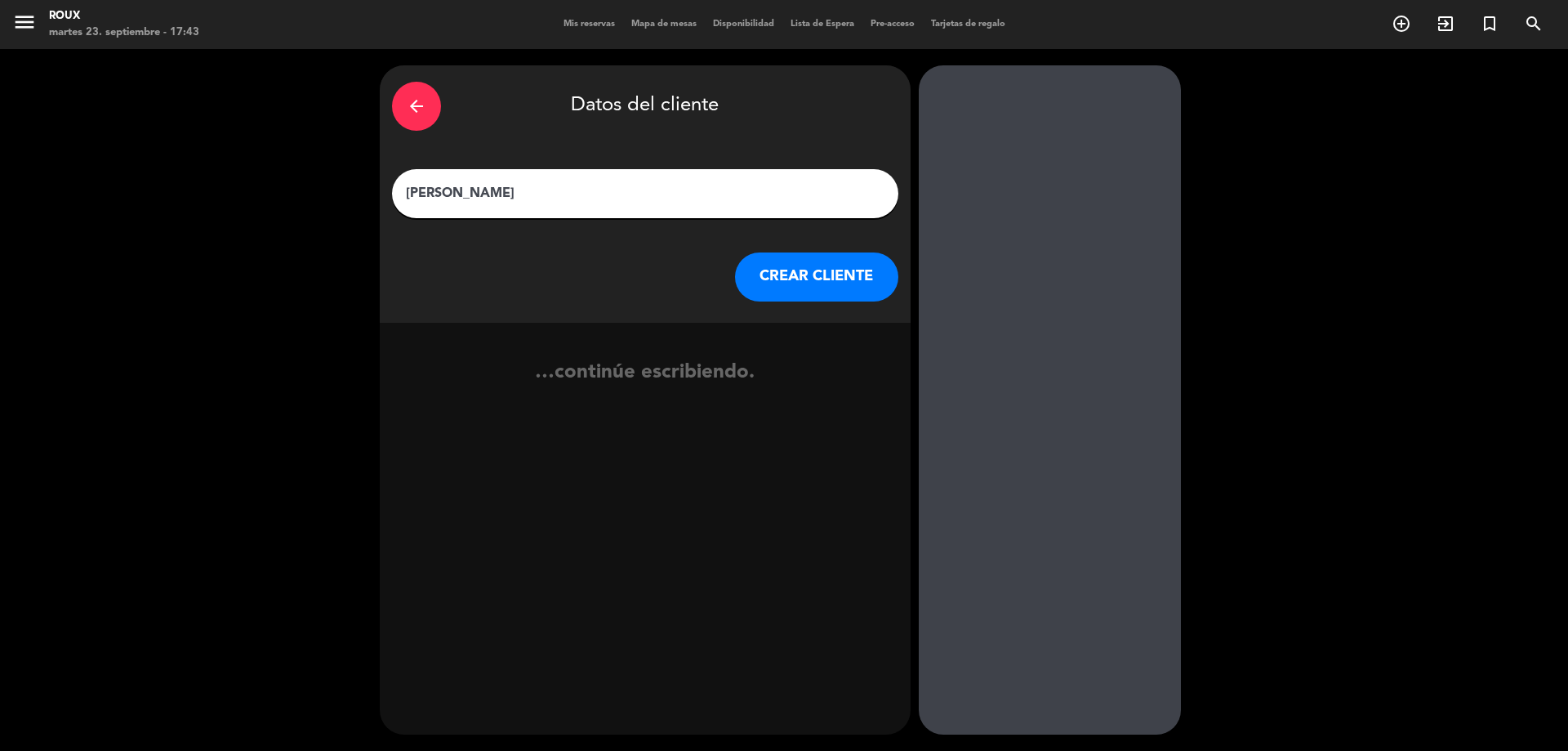
type input "[PERSON_NAME]"
click at [792, 271] on button "CREAR CLIENTE" at bounding box center [815, 276] width 163 height 49
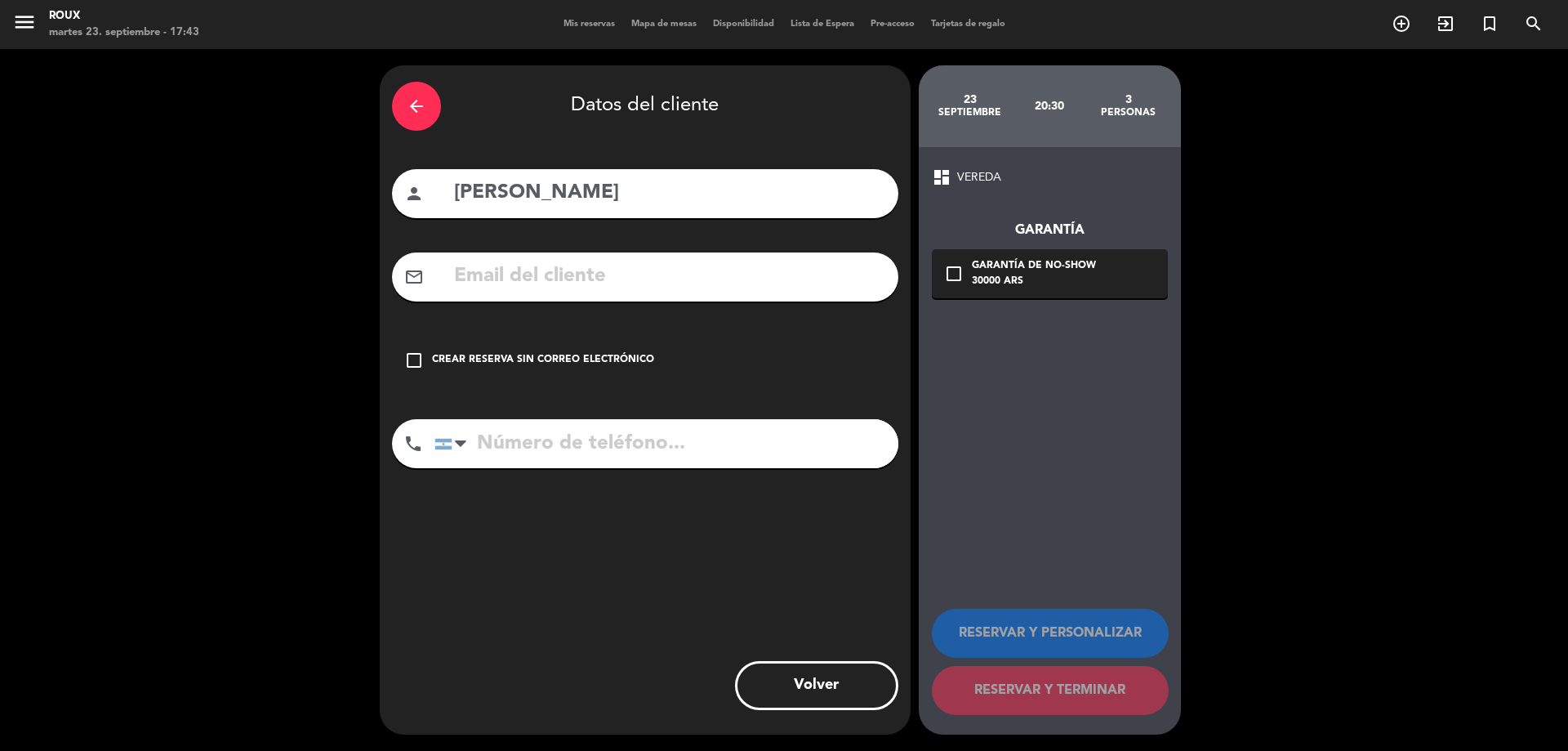
click at [726, 434] on input "tel" at bounding box center [667, 443] width 464 height 49
click at [472, 453] on div at bounding box center [455, 443] width 38 height 47
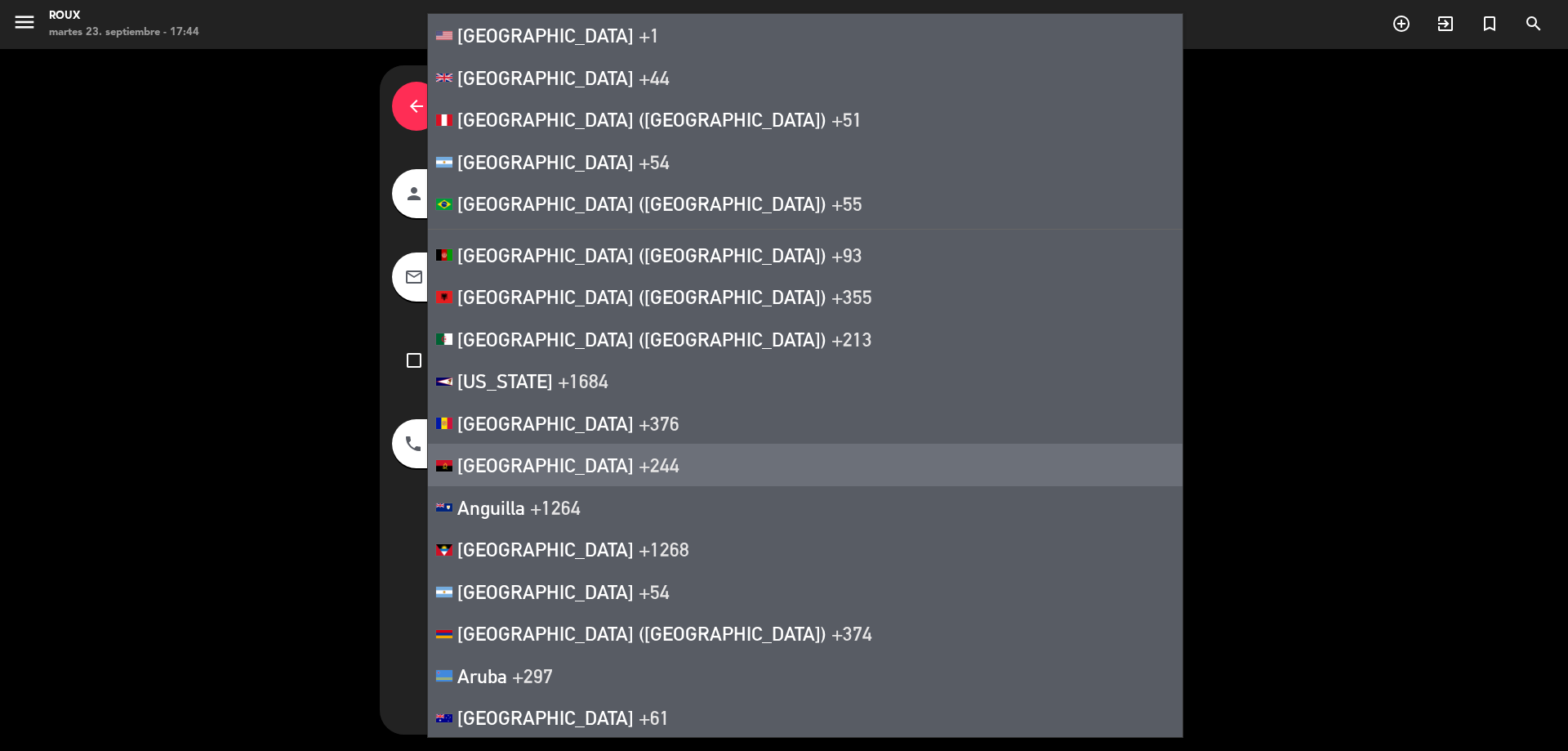
click at [283, 503] on div "arrow_back Datos del cliente person [PERSON_NAME] mail_outline check_box_outlin…" at bounding box center [784, 400] width 1568 height 702
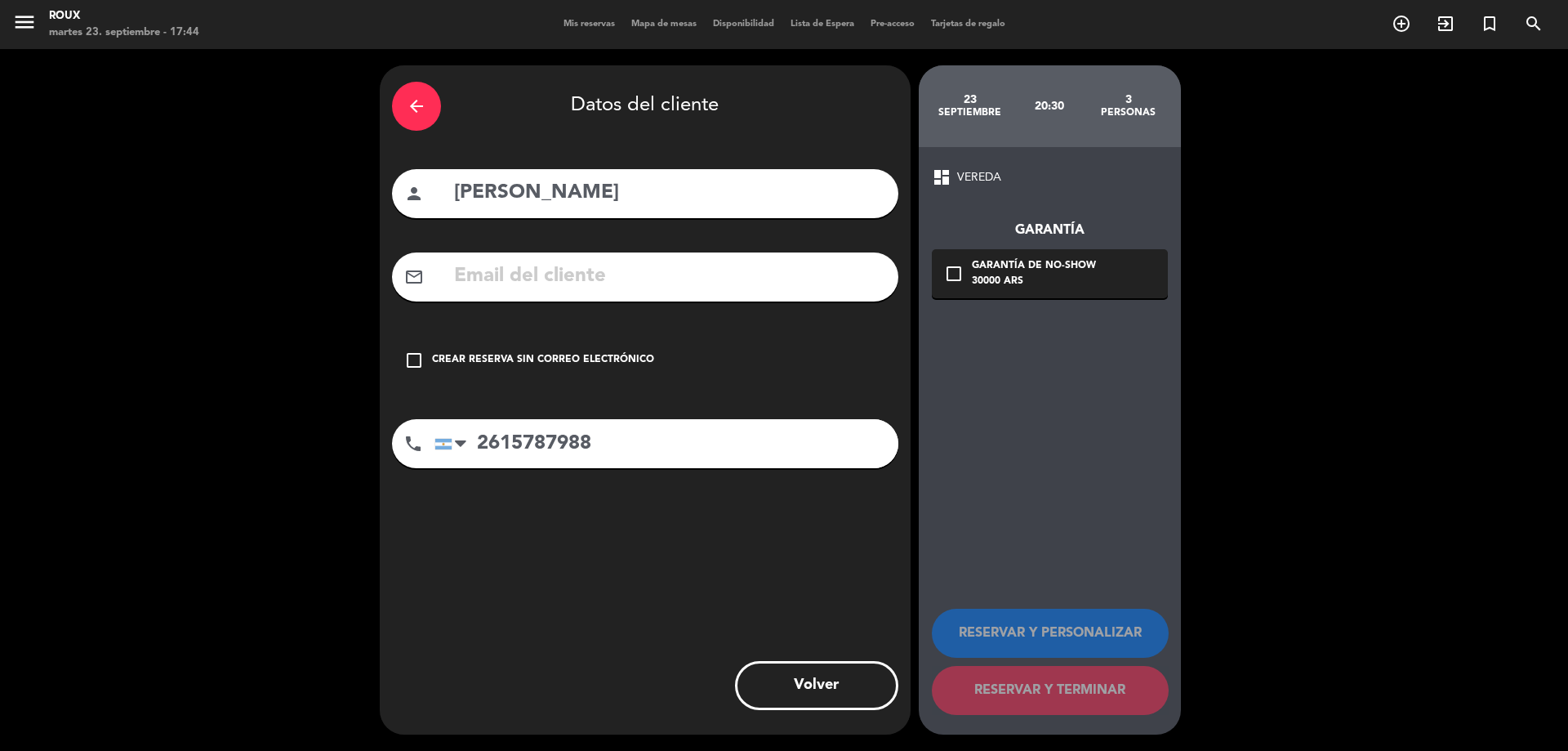
click at [479, 440] on input "2615787988" at bounding box center [667, 443] width 464 height 49
drag, startPoint x: 511, startPoint y: 444, endPoint x: 478, endPoint y: 442, distance: 33.1
click at [478, 442] on input "2615787988" at bounding box center [667, 443] width 464 height 49
click at [476, 444] on input "2615787988" at bounding box center [667, 443] width 464 height 49
type input "[PHONE_NUMBER]"
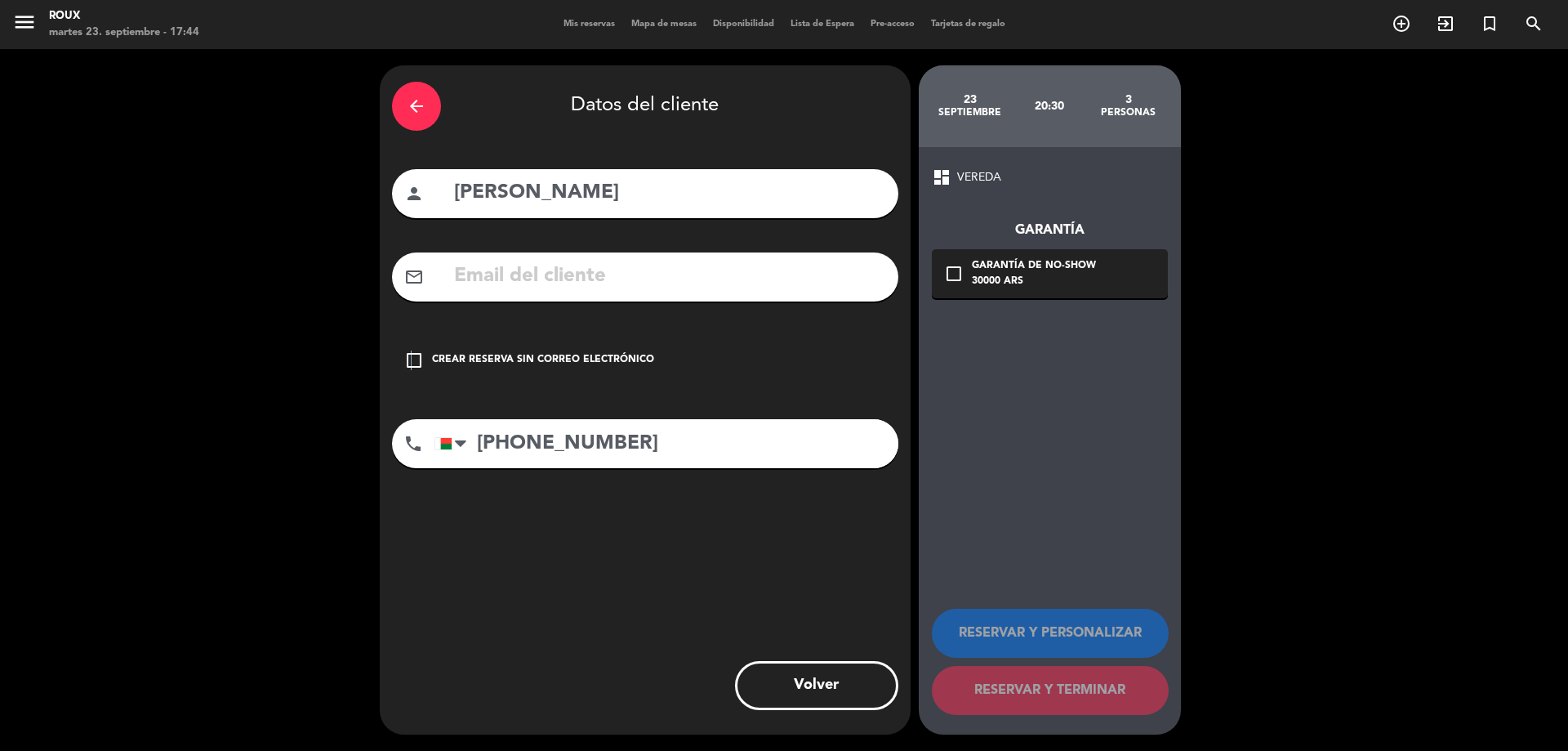
click at [411, 361] on icon "check_box_outline_blank" at bounding box center [414, 361] width 20 height 20
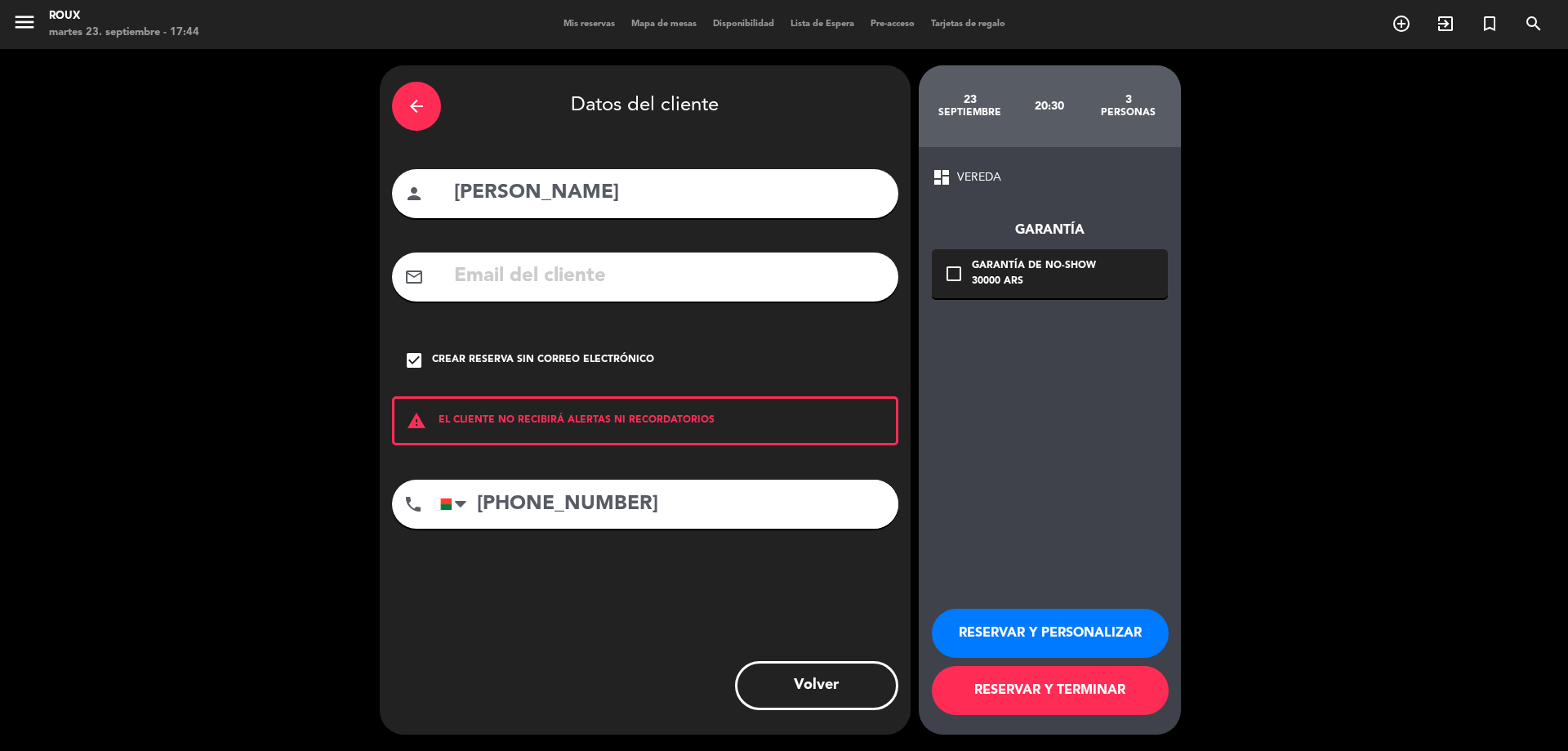
click at [1044, 683] on button "RESERVAR Y TERMINAR" at bounding box center [1049, 690] width 237 height 49
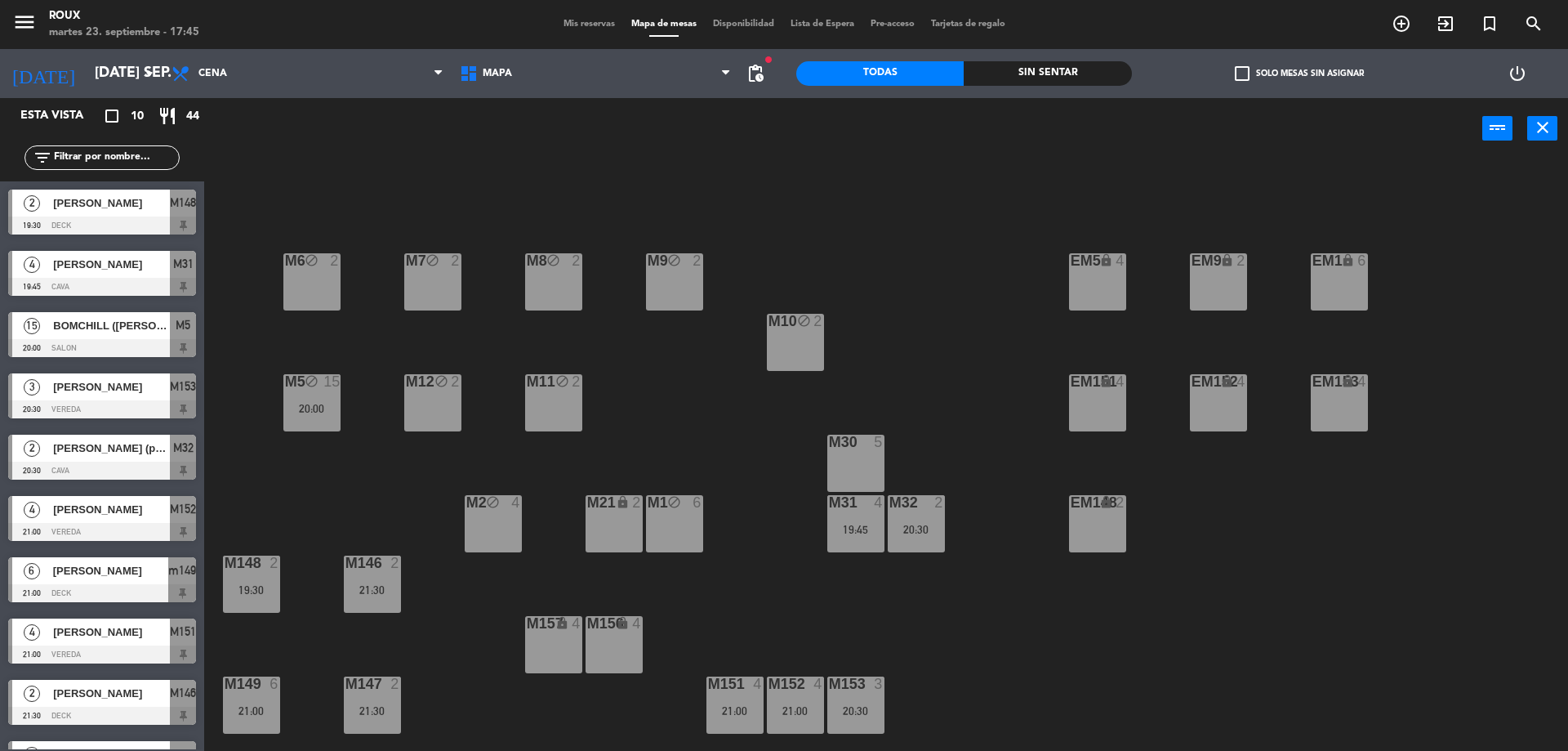
click at [1304, 663] on div "M6 block 2 M7 block 2 M8 block 2 M9 block 2 EM9 lock 2 EM5 lock 4 EM1 lock 6 M1…" at bounding box center [893, 459] width 1348 height 592
click at [262, 171] on div "M6 block 2 M7 block 2 M8 block 2 M9 block 2 EM9 lock 2 EM5 lock 4 EM1 lock 6 M1…" at bounding box center [893, 459] width 1348 height 592
click at [379, 497] on div "M6 block 2 M7 block 2 M8 block 2 M9 block 2 EM9 lock 2 EM5 lock 4 EM1 lock 6 M1…" at bounding box center [893, 459] width 1348 height 592
click at [863, 453] on div "M30 5" at bounding box center [855, 463] width 57 height 57
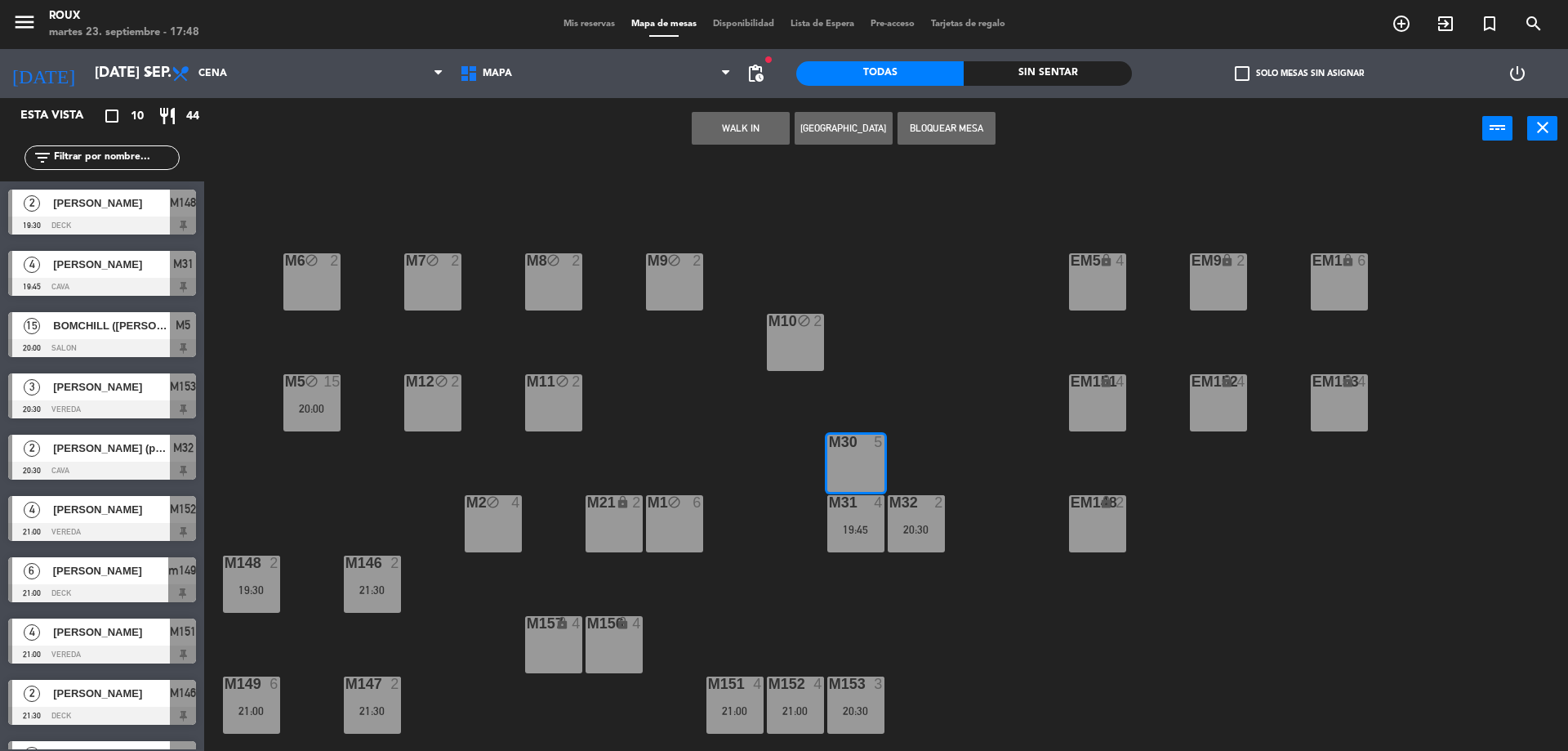
click at [837, 124] on button "[GEOGRAPHIC_DATA]" at bounding box center [843, 128] width 98 height 33
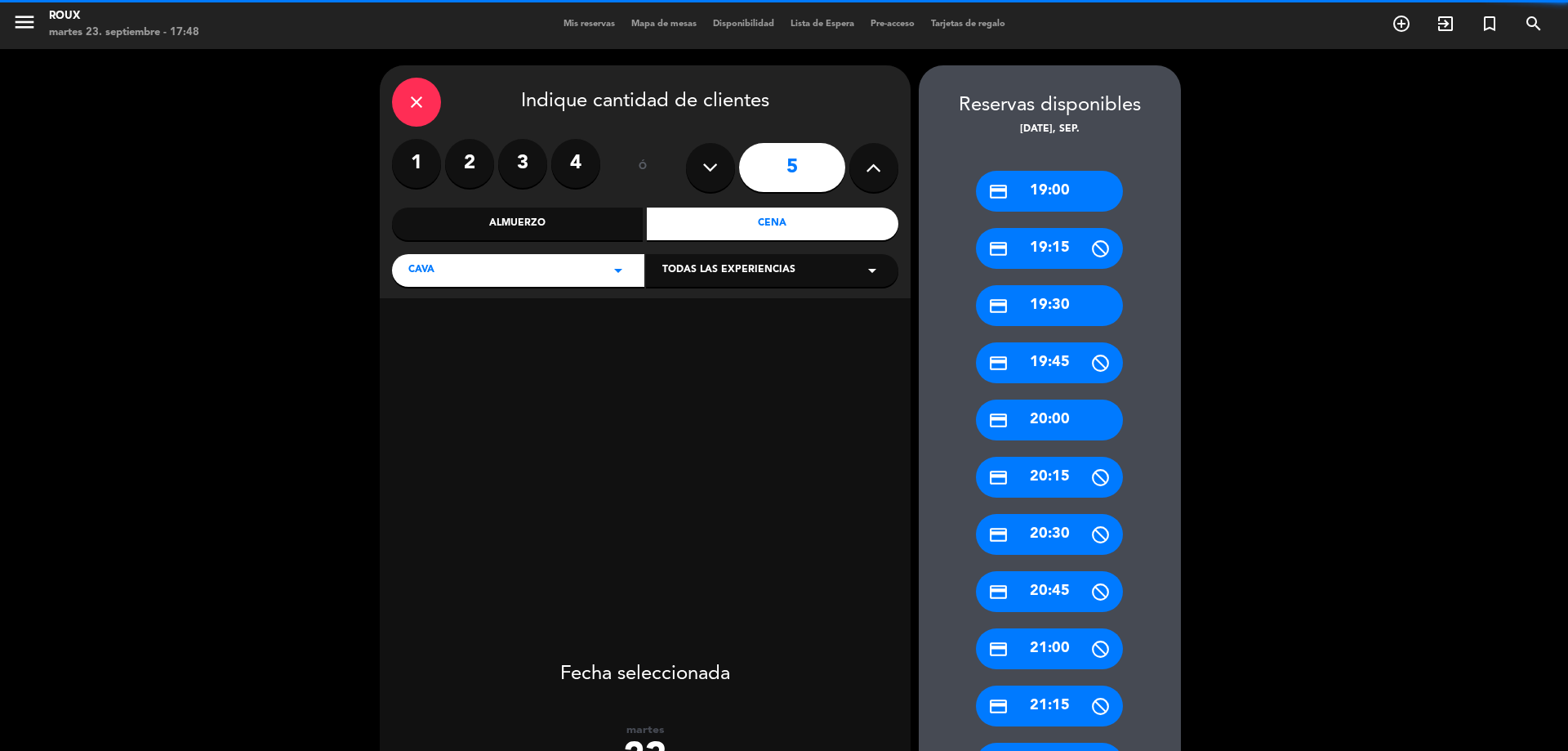
click at [588, 168] on label "4" at bounding box center [576, 163] width 49 height 49
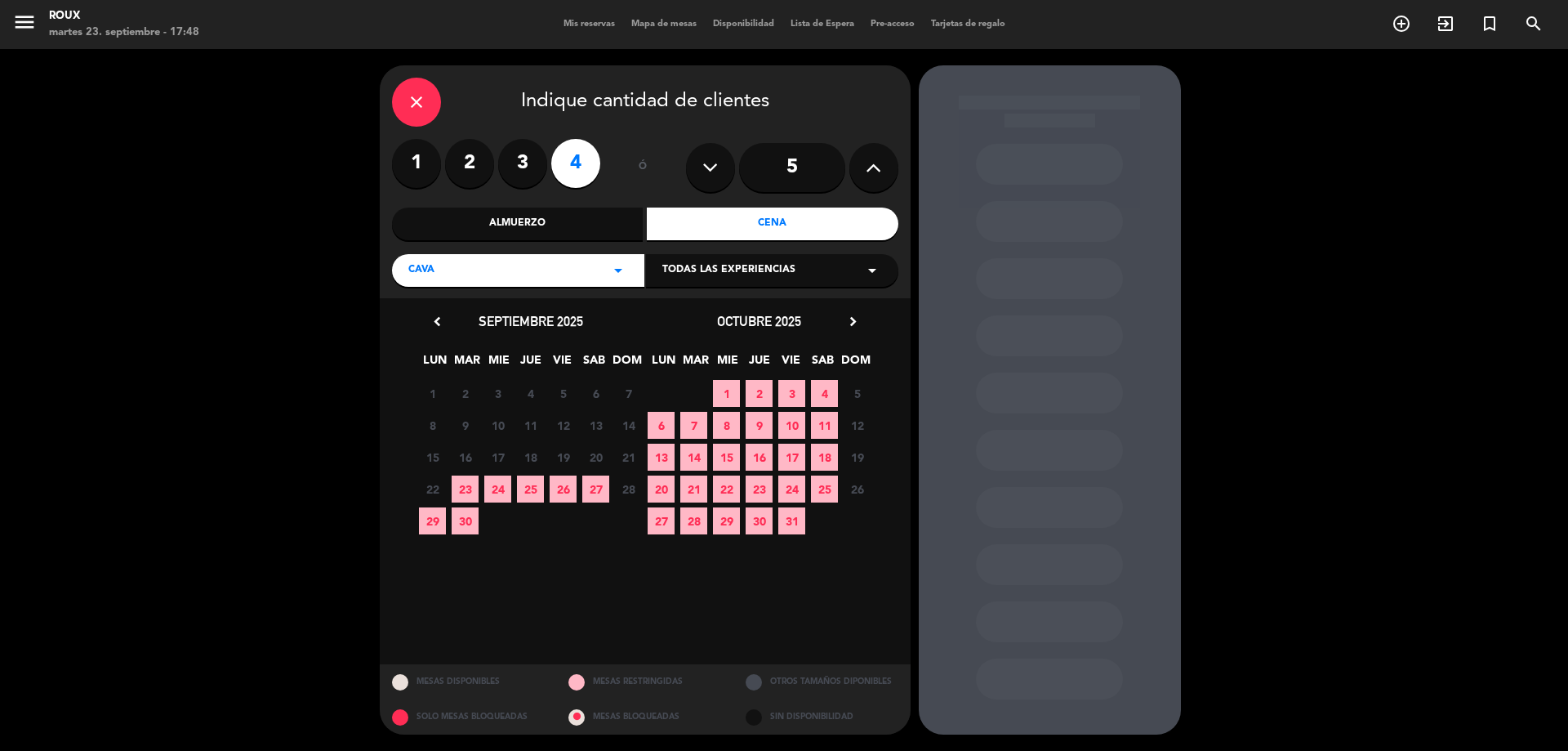
click at [461, 488] on span "23" at bounding box center [465, 489] width 27 height 27
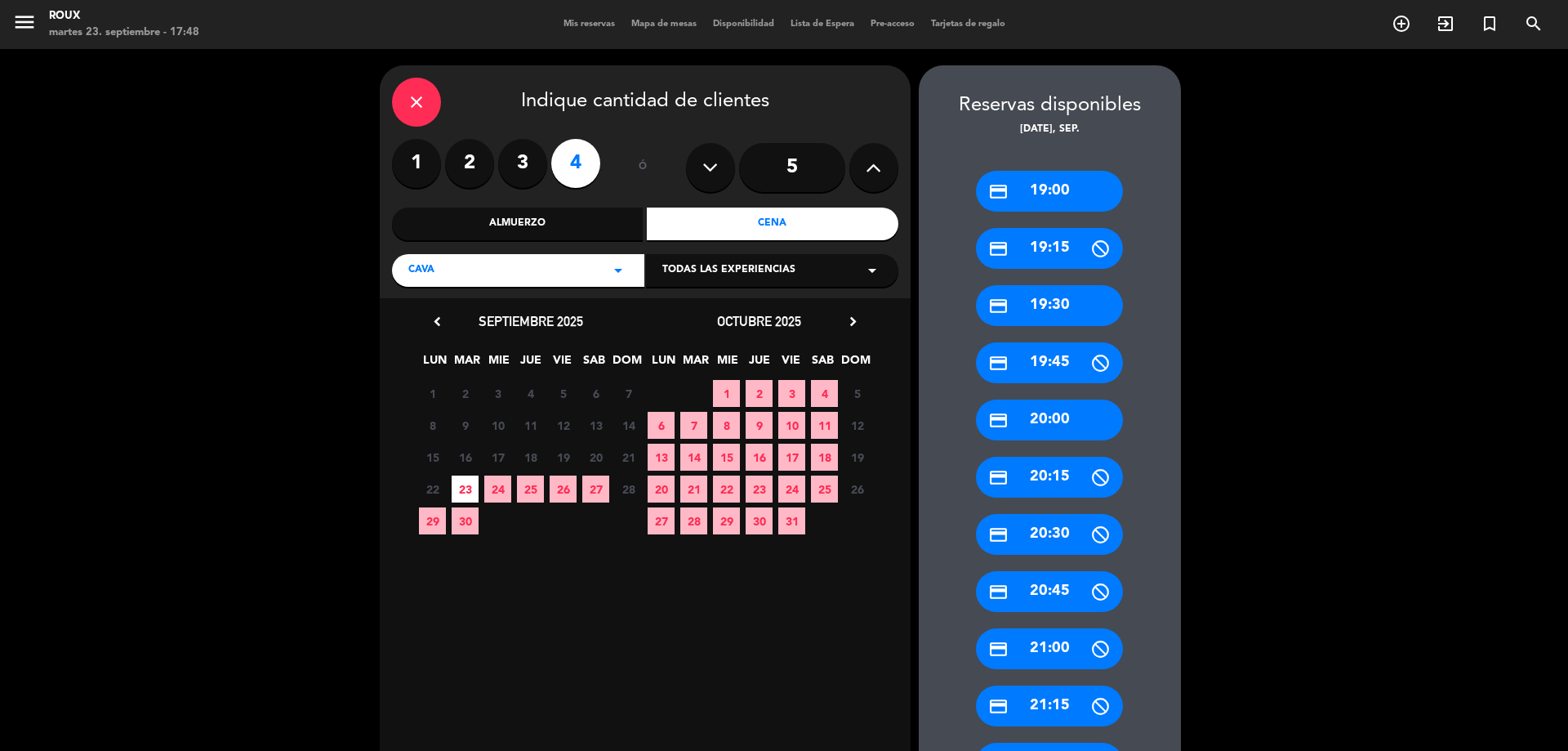
click at [1059, 540] on div "credit_card 20:30" at bounding box center [1048, 534] width 147 height 41
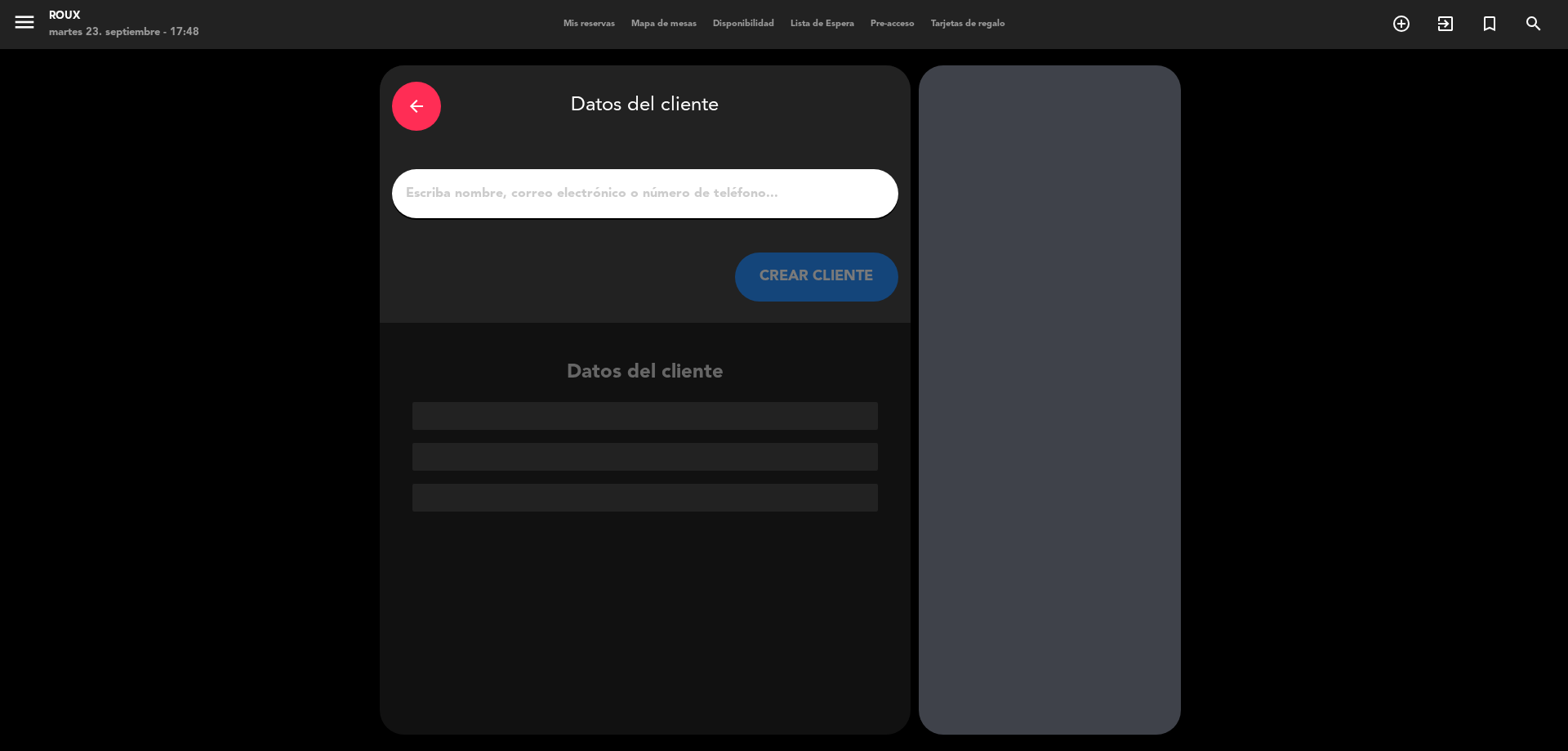
click at [641, 186] on input "1" at bounding box center [645, 193] width 482 height 23
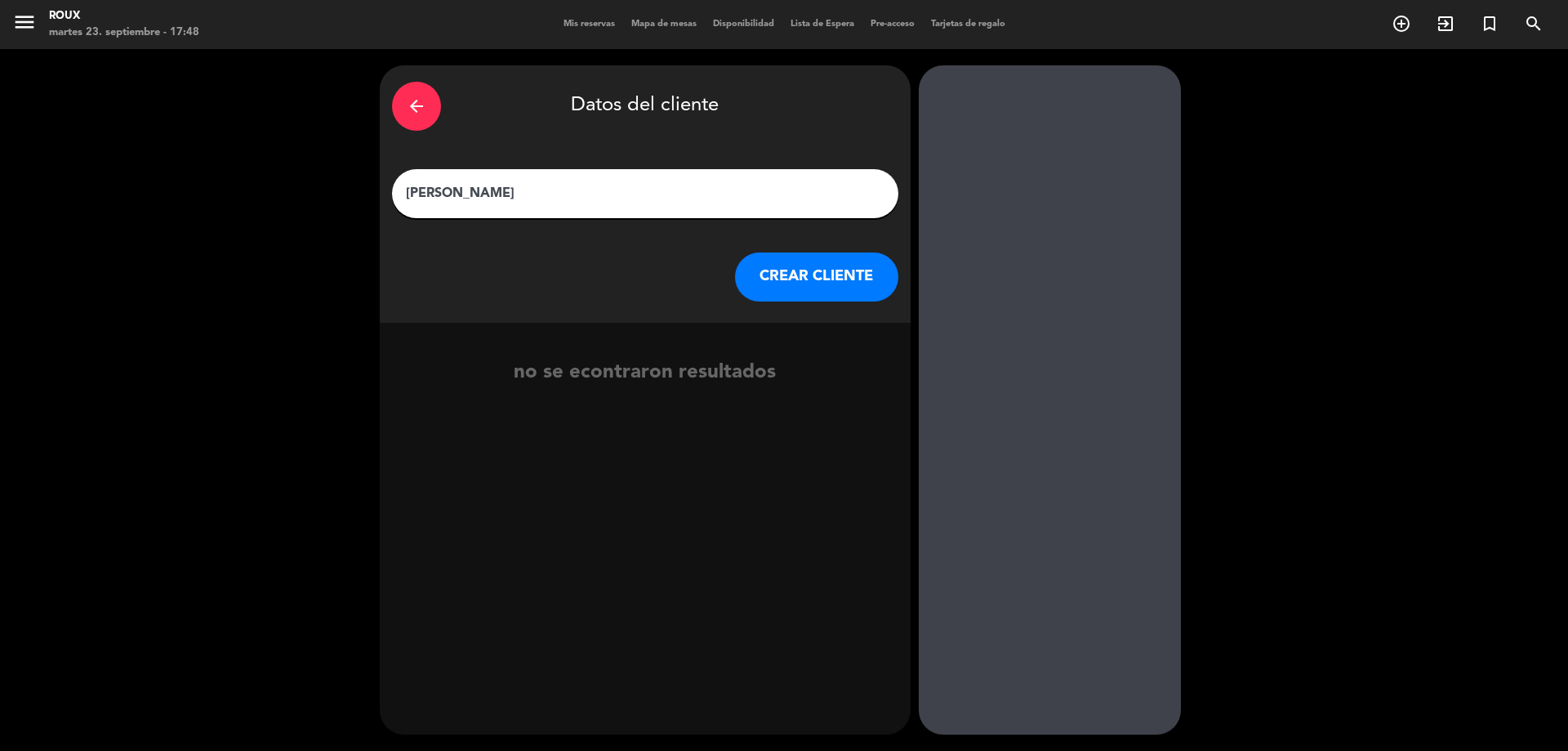
type input "[PERSON_NAME]"
click at [788, 281] on button "CREAR CLIENTE" at bounding box center [815, 276] width 163 height 49
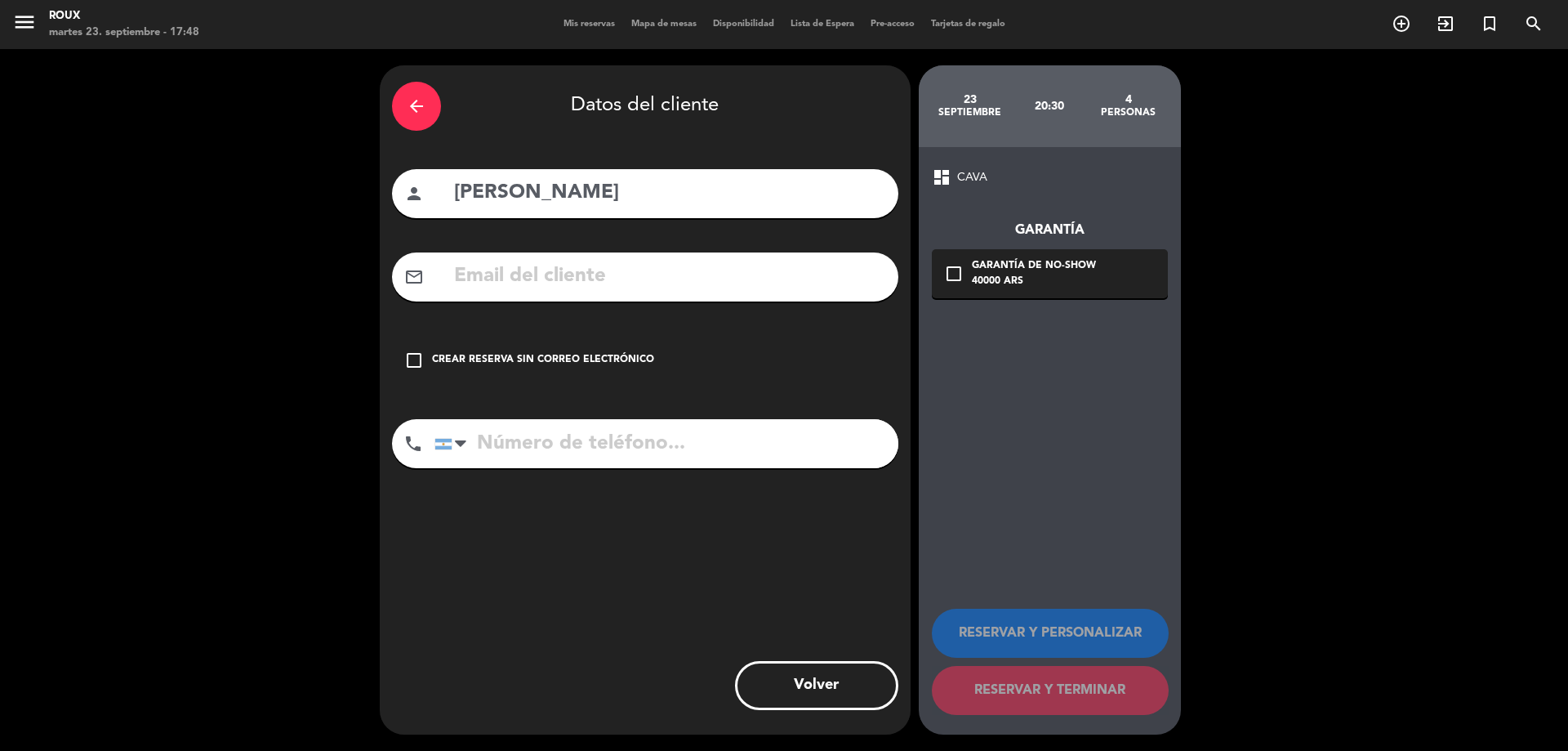
click at [663, 446] on input "tel" at bounding box center [667, 443] width 464 height 49
type input "1140476808"
click at [422, 364] on icon "check_box_outline_blank" at bounding box center [414, 361] width 20 height 20
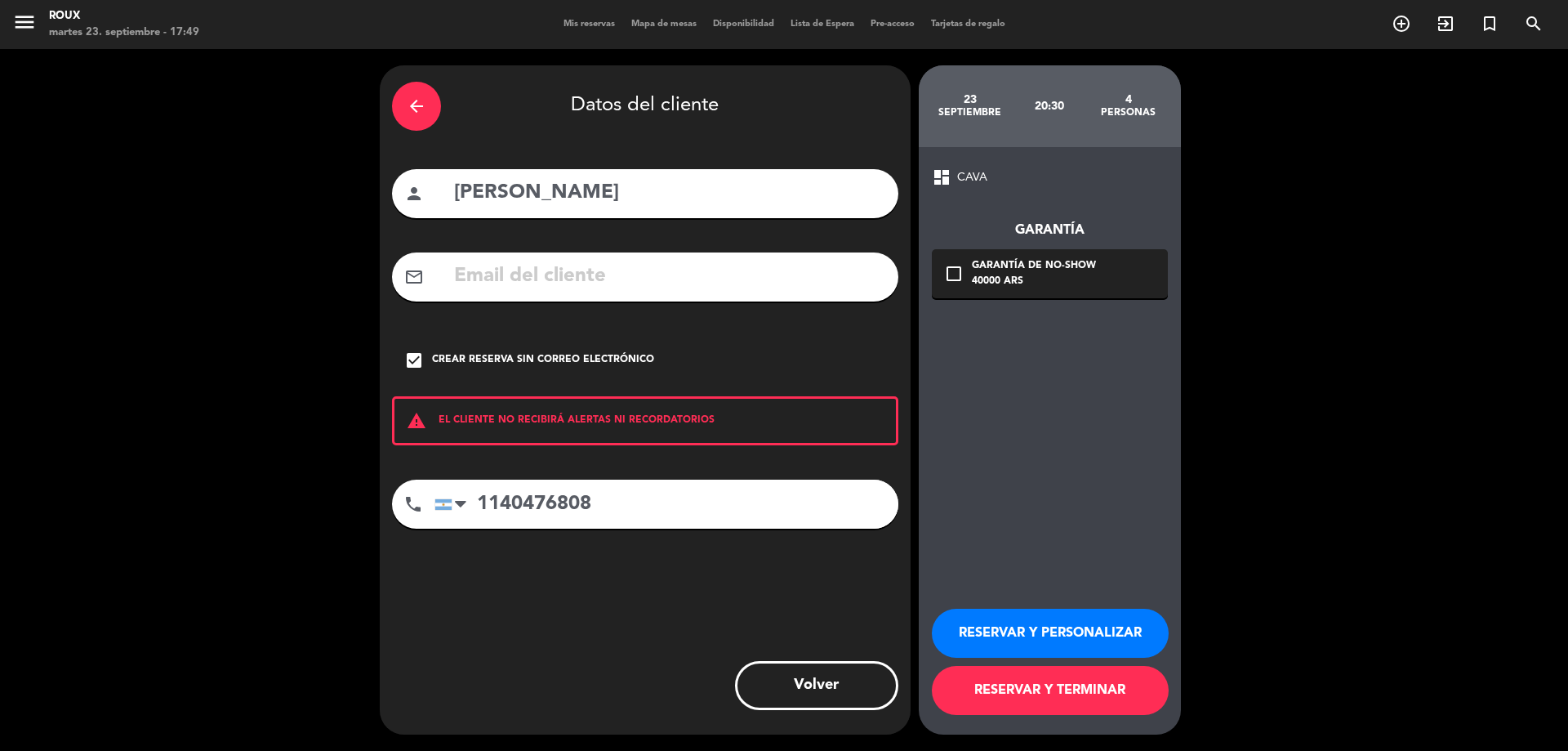
click at [1112, 685] on button "RESERVAR Y TERMINAR" at bounding box center [1049, 690] width 237 height 49
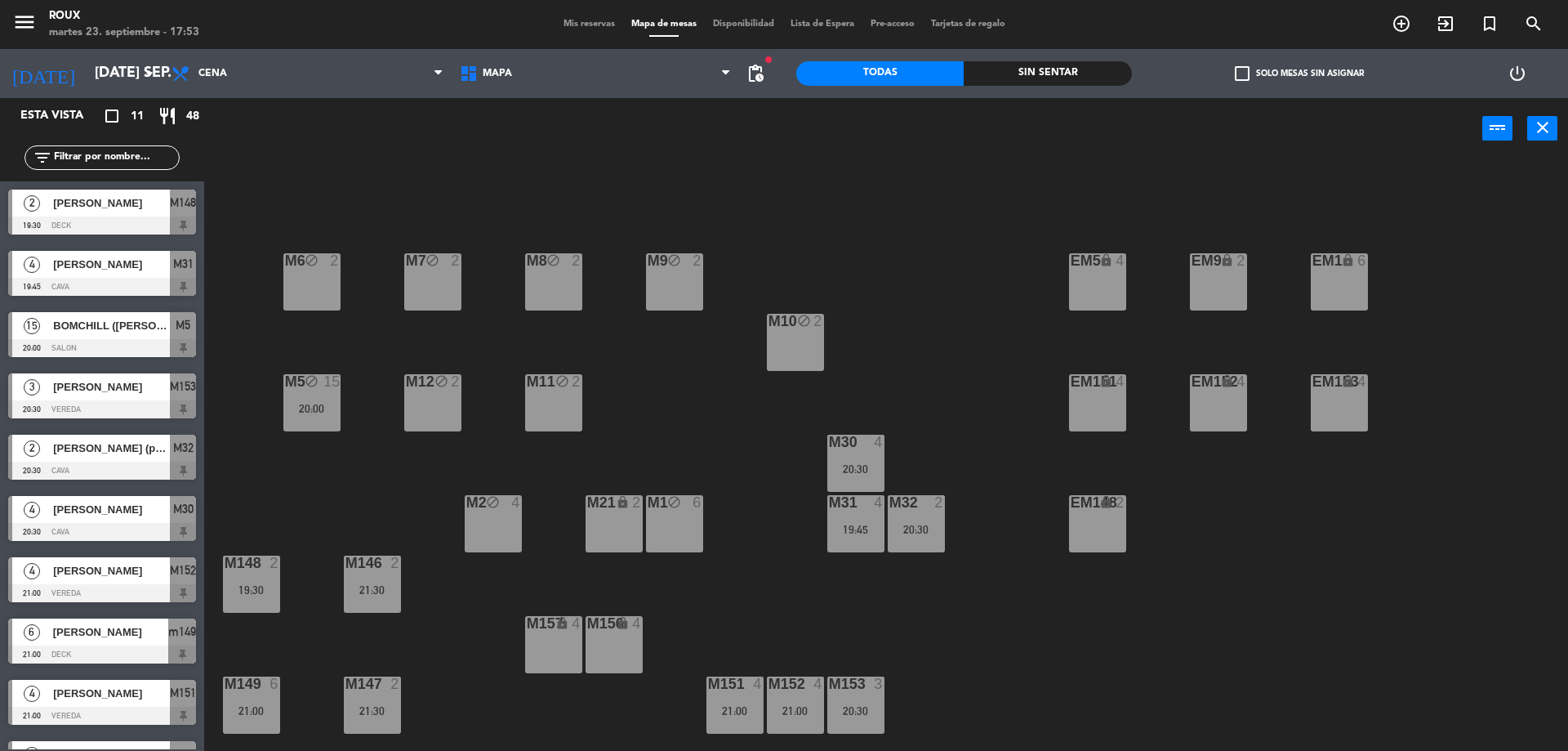
click at [594, 18] on div "Mis reservas Mapa de mesas Disponibilidad Lista de Espera Pre-acceso Tarjetas d…" at bounding box center [784, 24] width 458 height 15
click at [597, 27] on span "Mis reservas" at bounding box center [590, 24] width 68 height 9
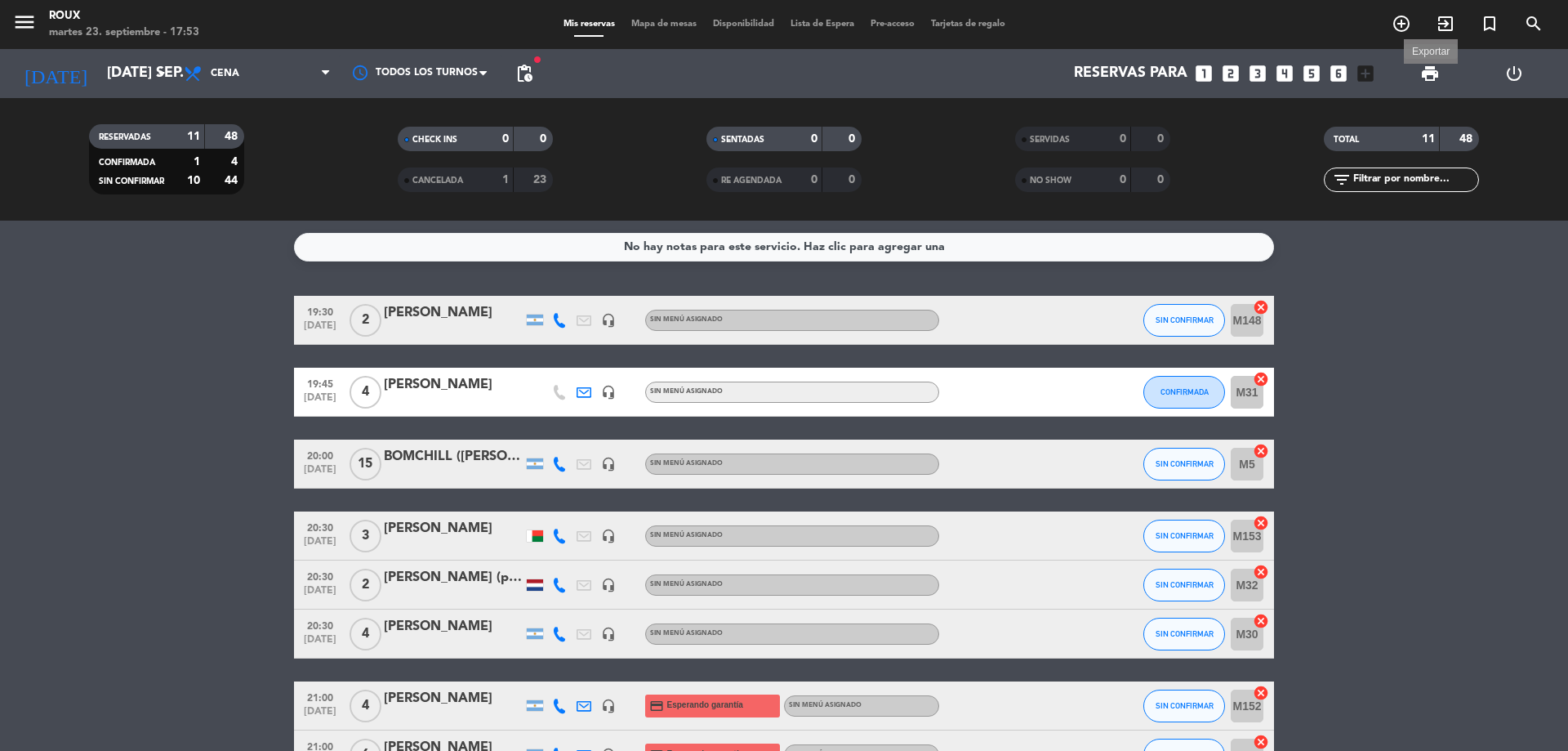
click at [1428, 78] on span "print" at bounding box center [1430, 74] width 20 height 20
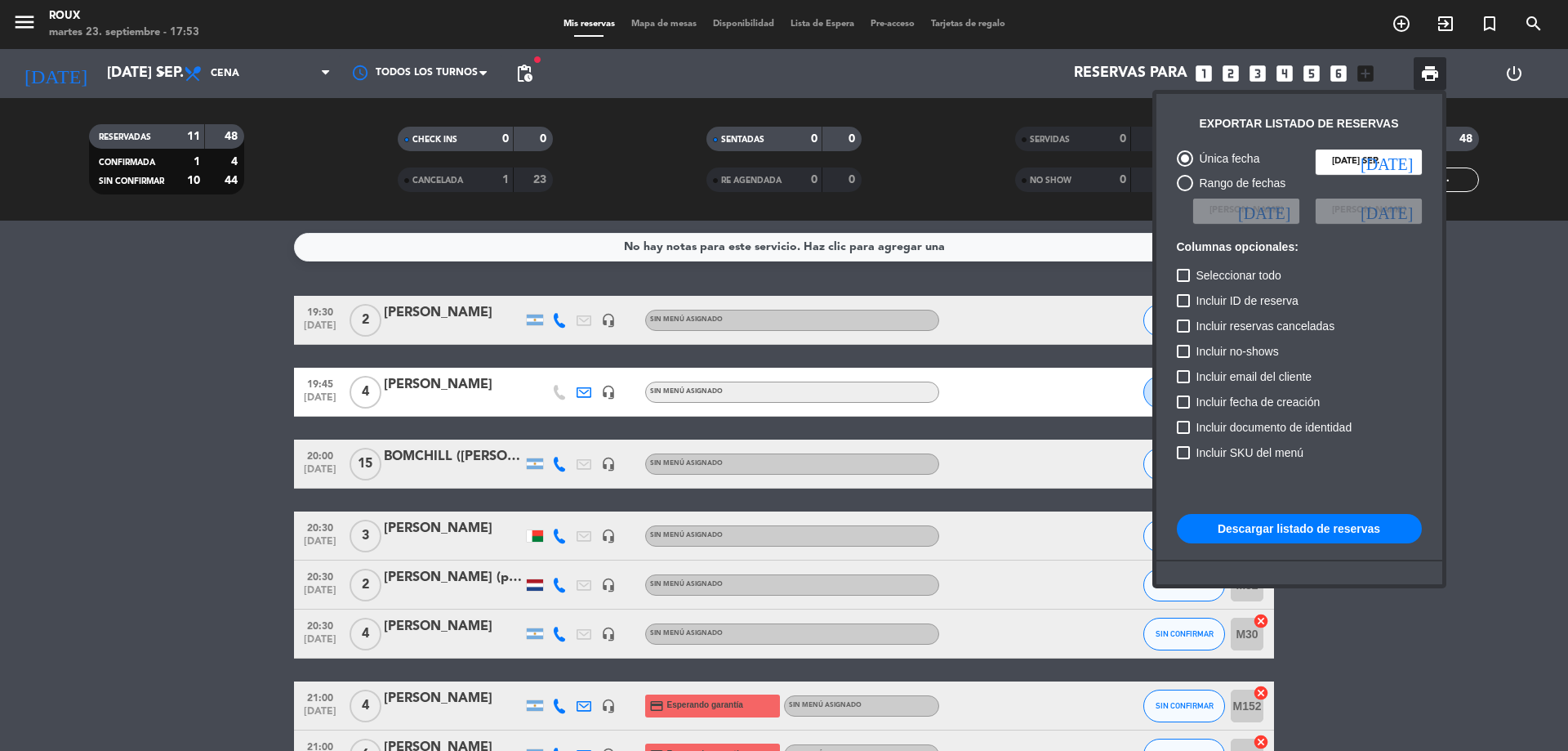
click at [1286, 530] on button "Descargar listado de reservas" at bounding box center [1298, 528] width 245 height 29
click at [147, 453] on div at bounding box center [784, 375] width 1568 height 751
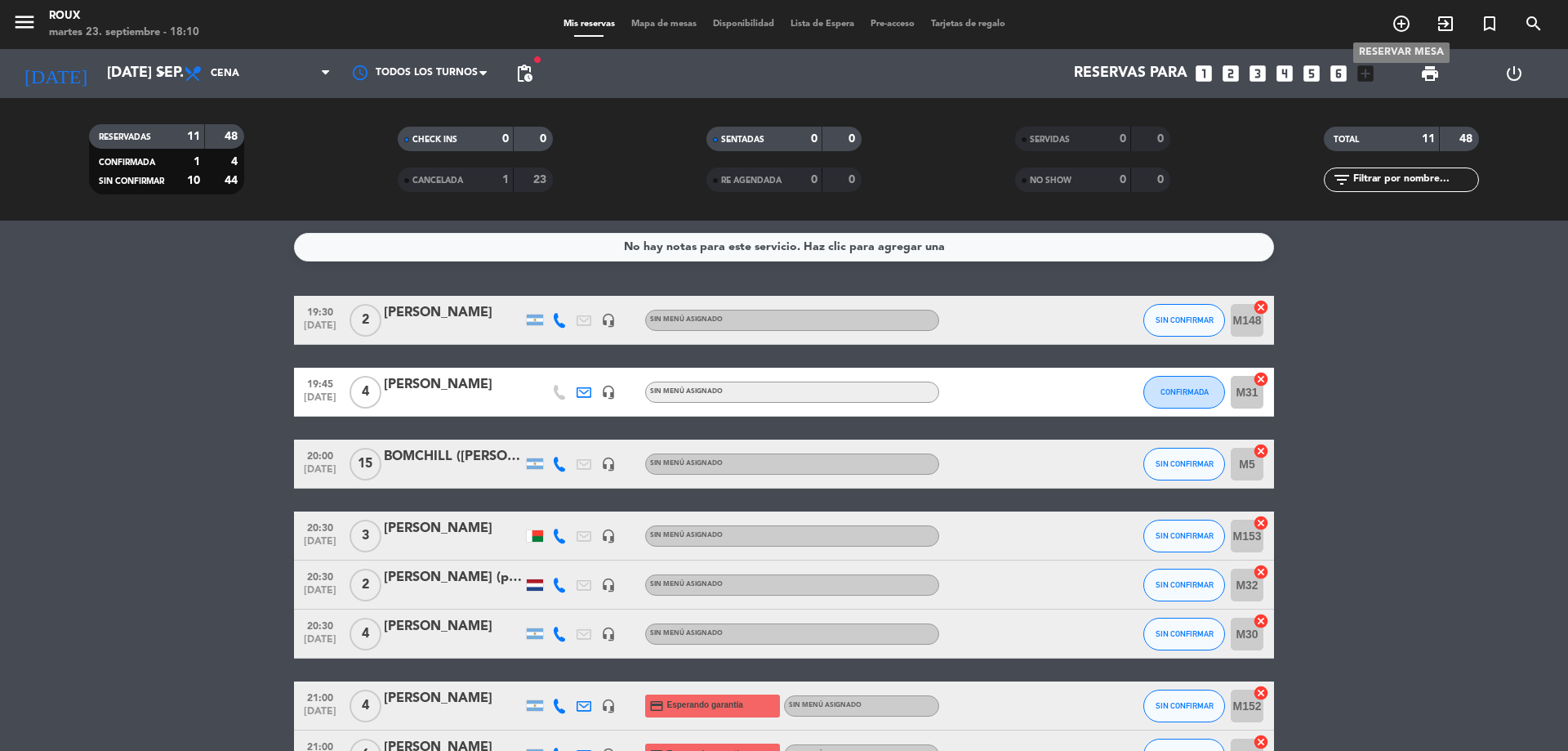
click at [1395, 19] on icon "add_circle_outline" at bounding box center [1401, 24] width 20 height 20
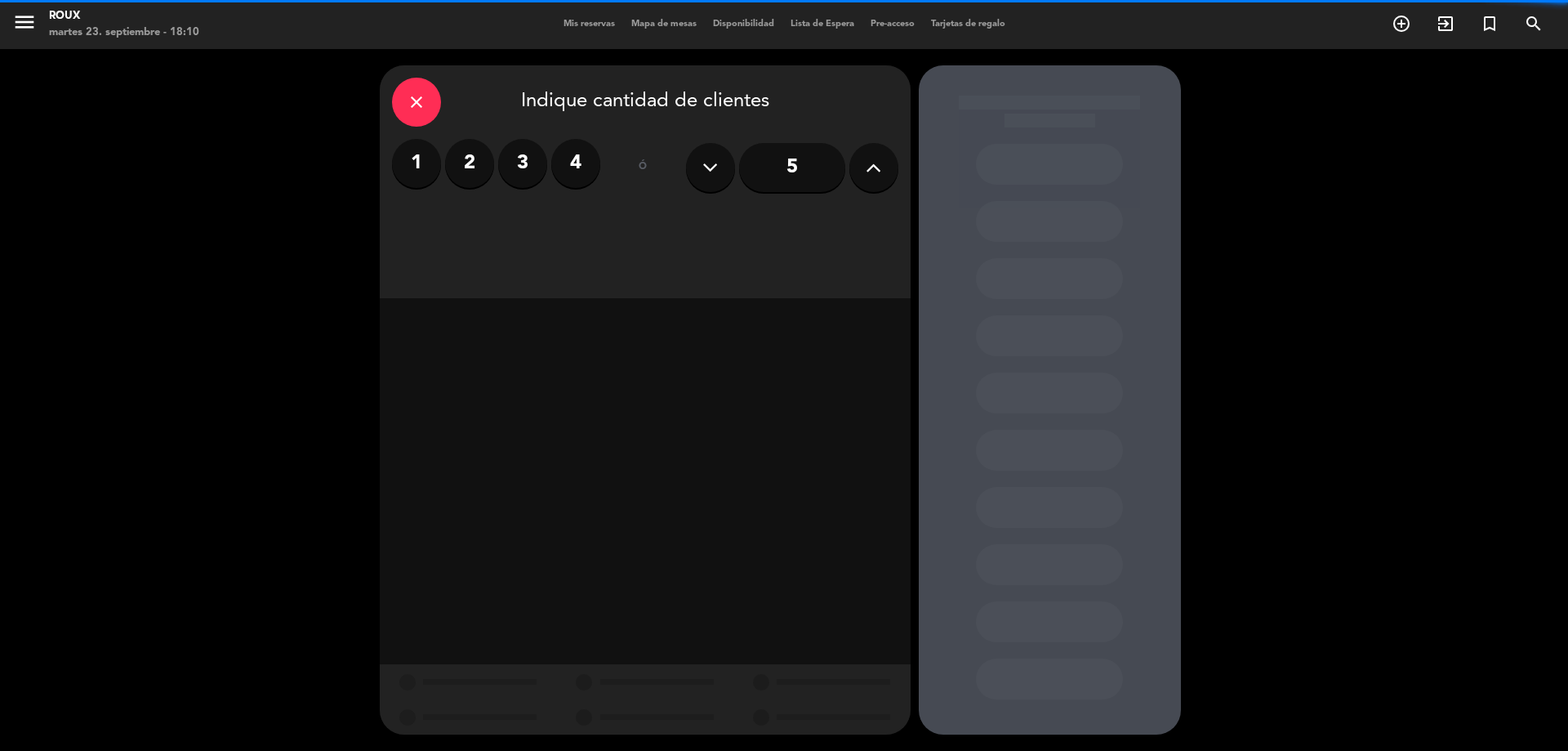
click at [476, 156] on label "2" at bounding box center [469, 163] width 49 height 49
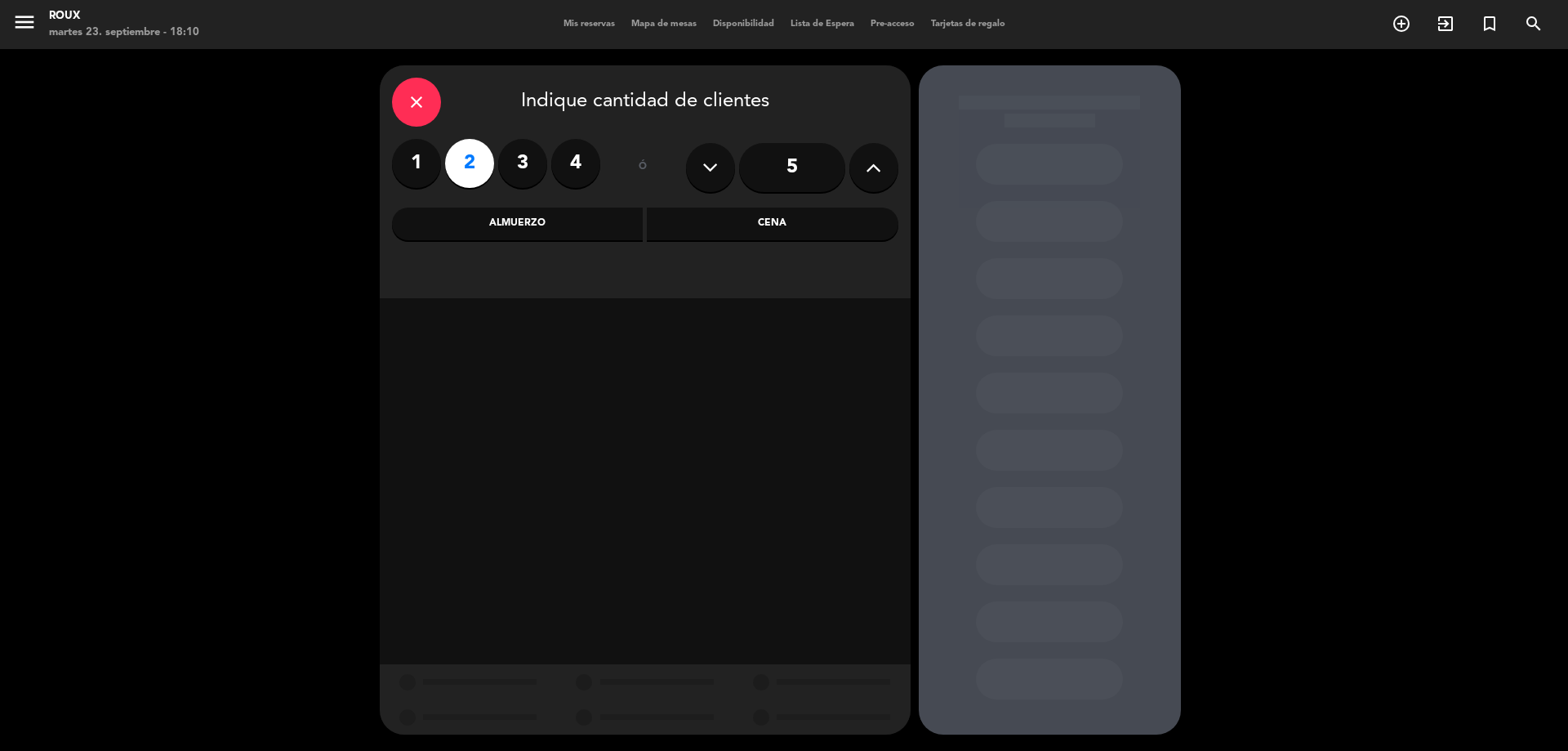
click at [749, 213] on div "Cena" at bounding box center [773, 224] width 252 height 33
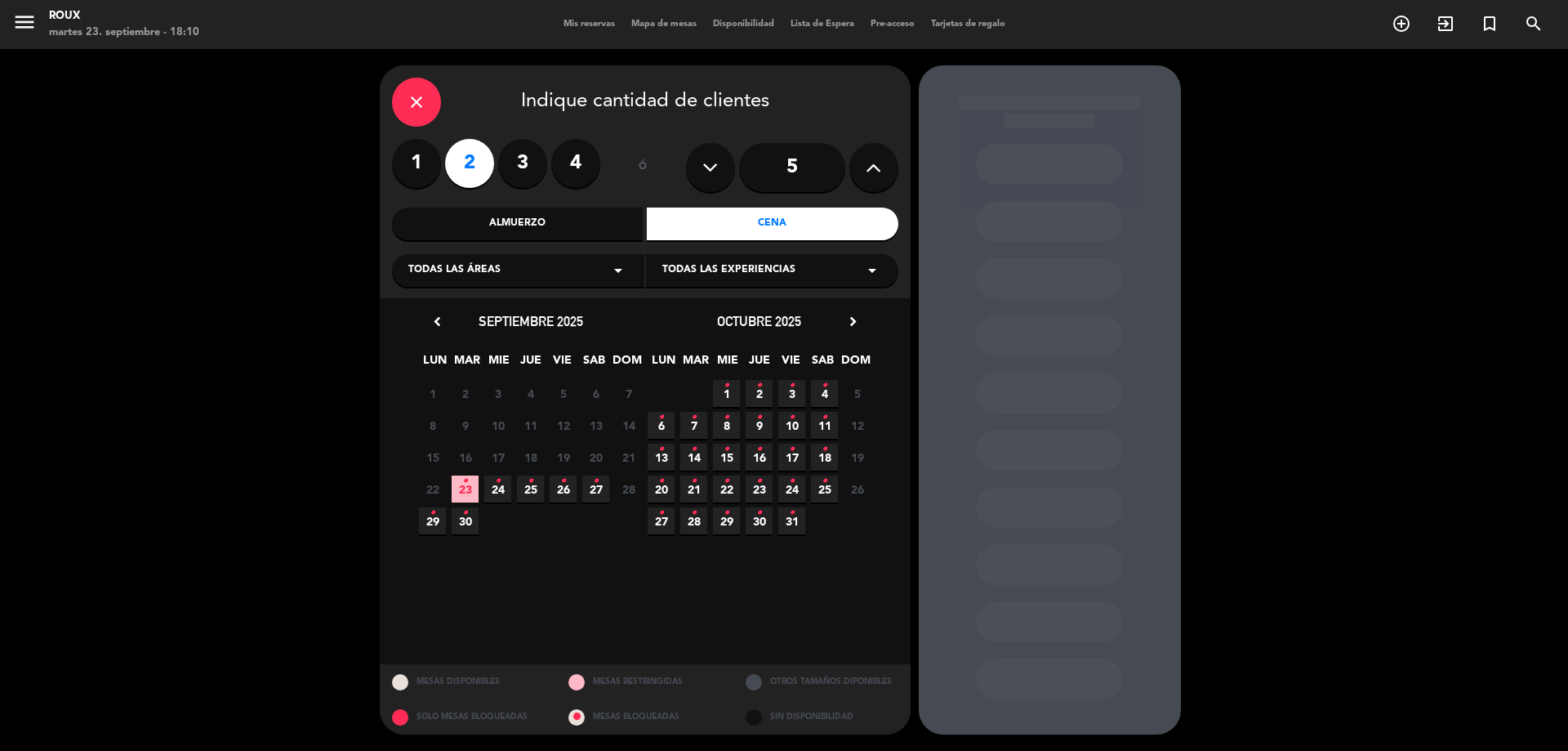
click at [462, 484] on span "23 •" at bounding box center [465, 489] width 27 height 27
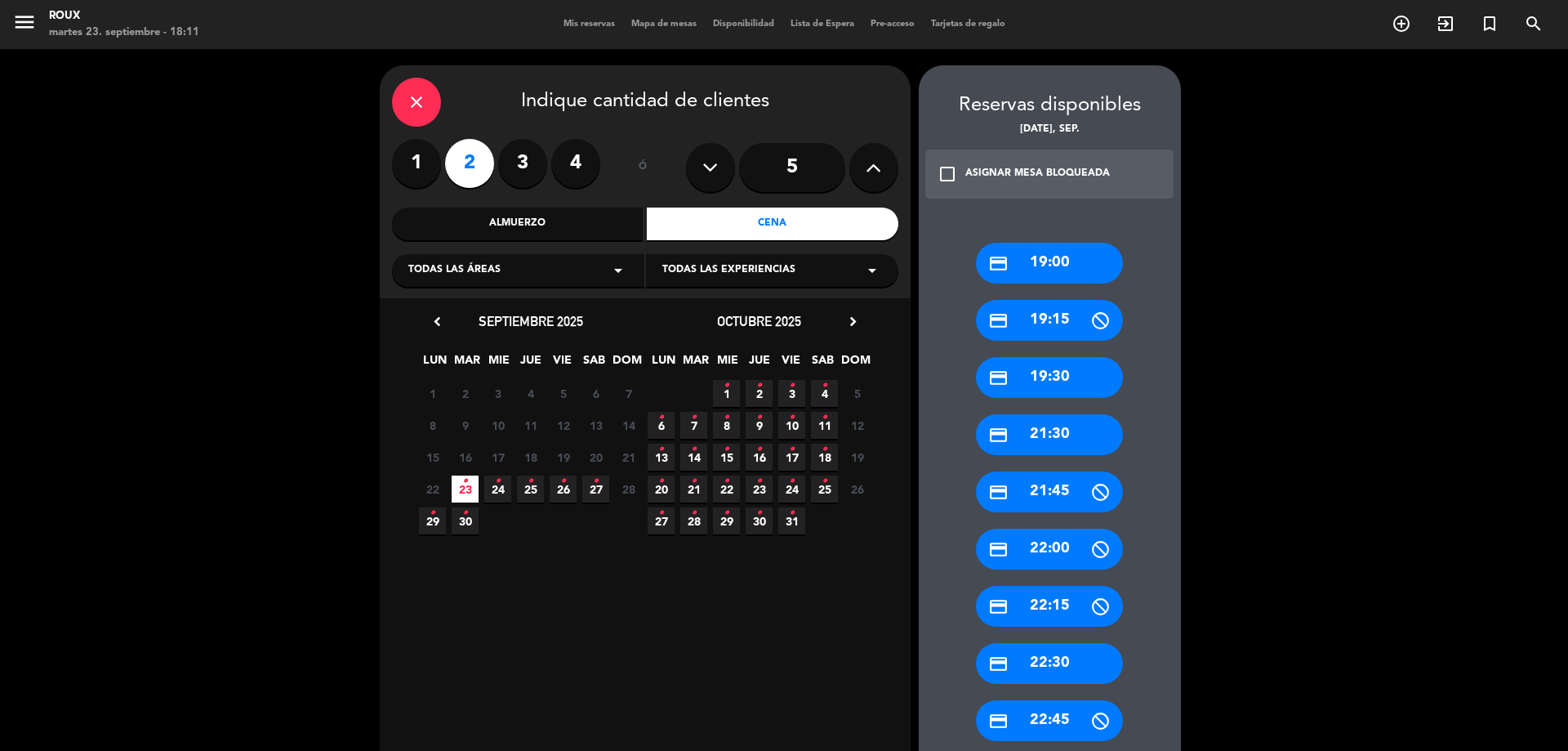
click at [1069, 446] on div "credit_card 21:30" at bounding box center [1048, 434] width 147 height 41
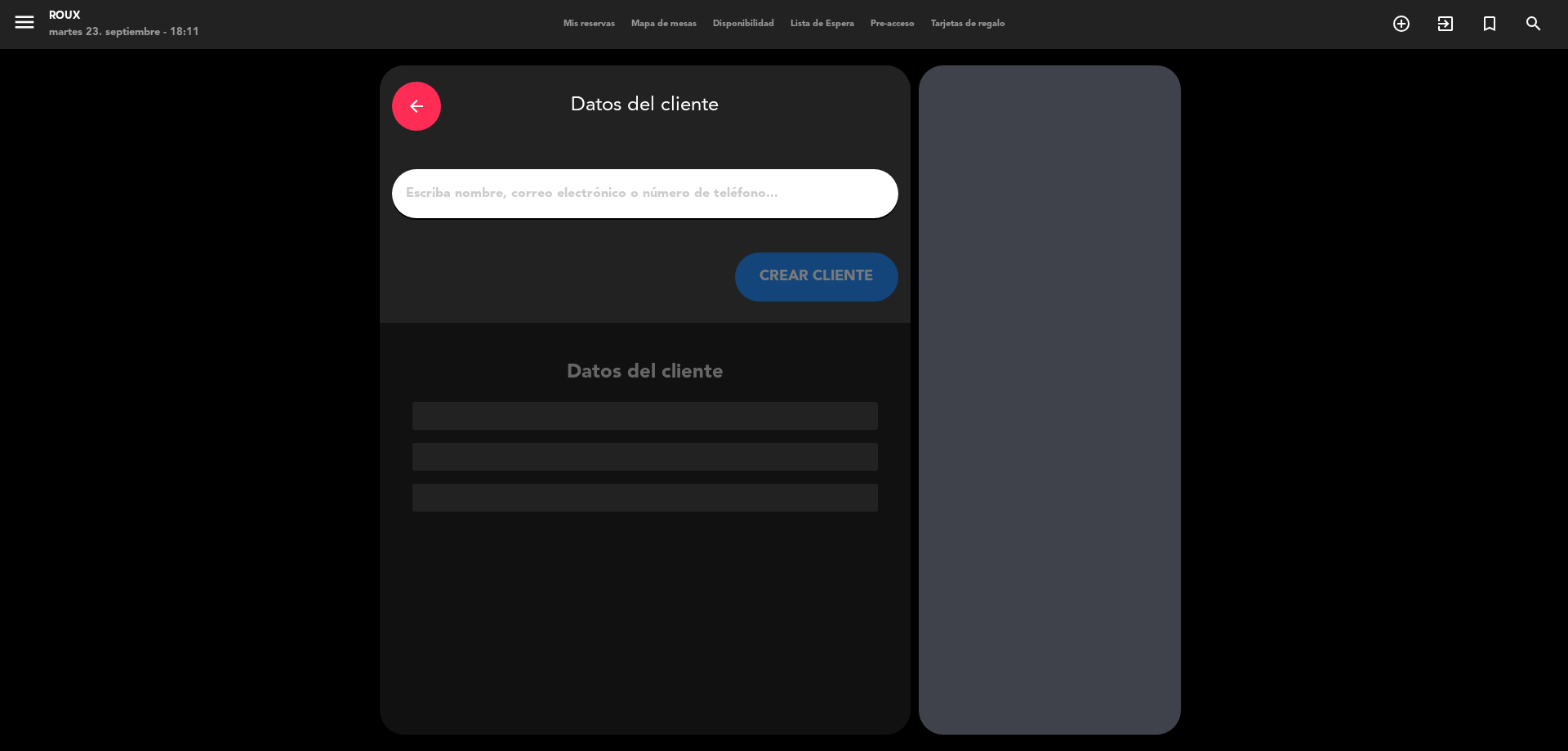
click at [491, 188] on input "1" at bounding box center [645, 193] width 482 height 23
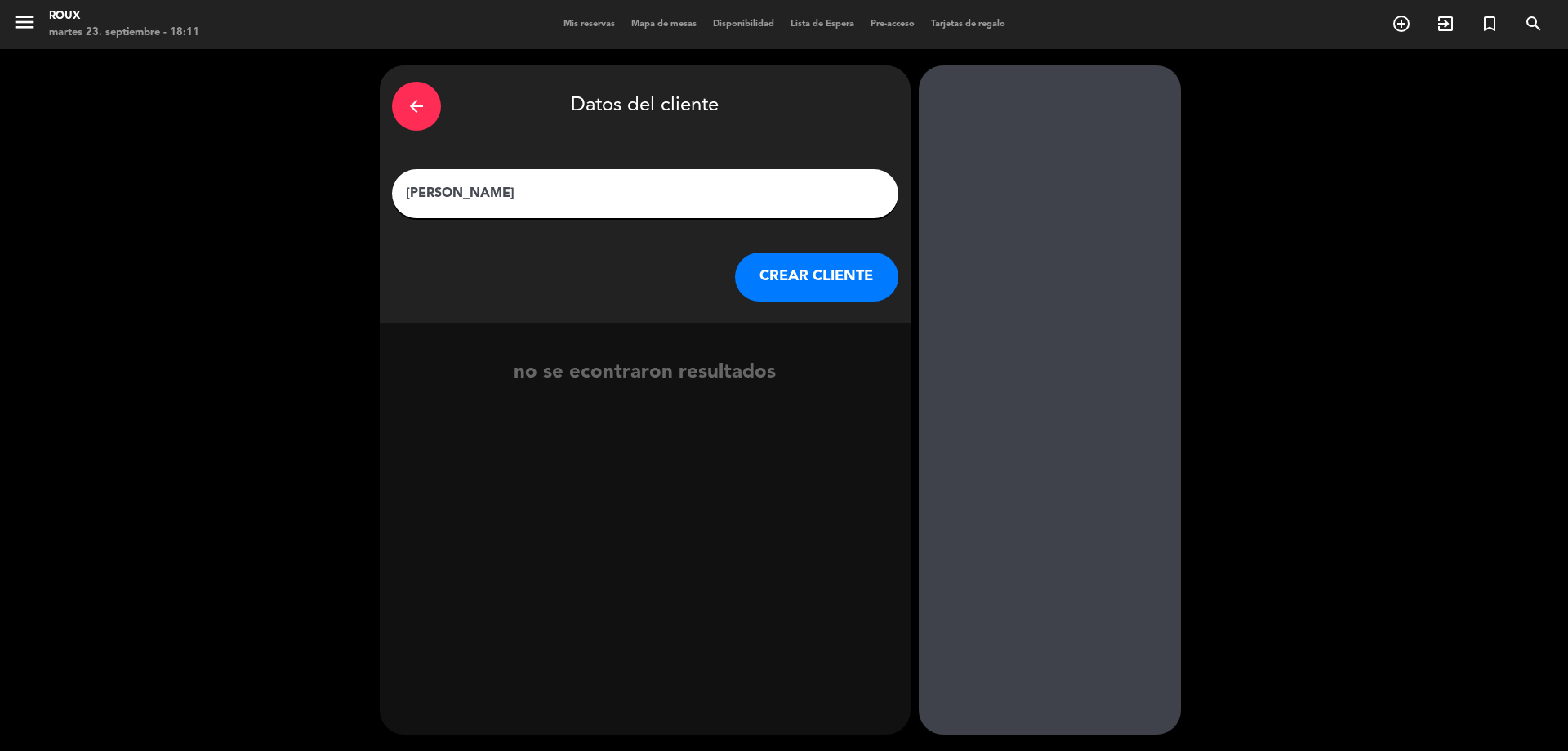
type input "[PERSON_NAME]"
click at [833, 257] on button "CREAR CLIENTE" at bounding box center [815, 276] width 163 height 49
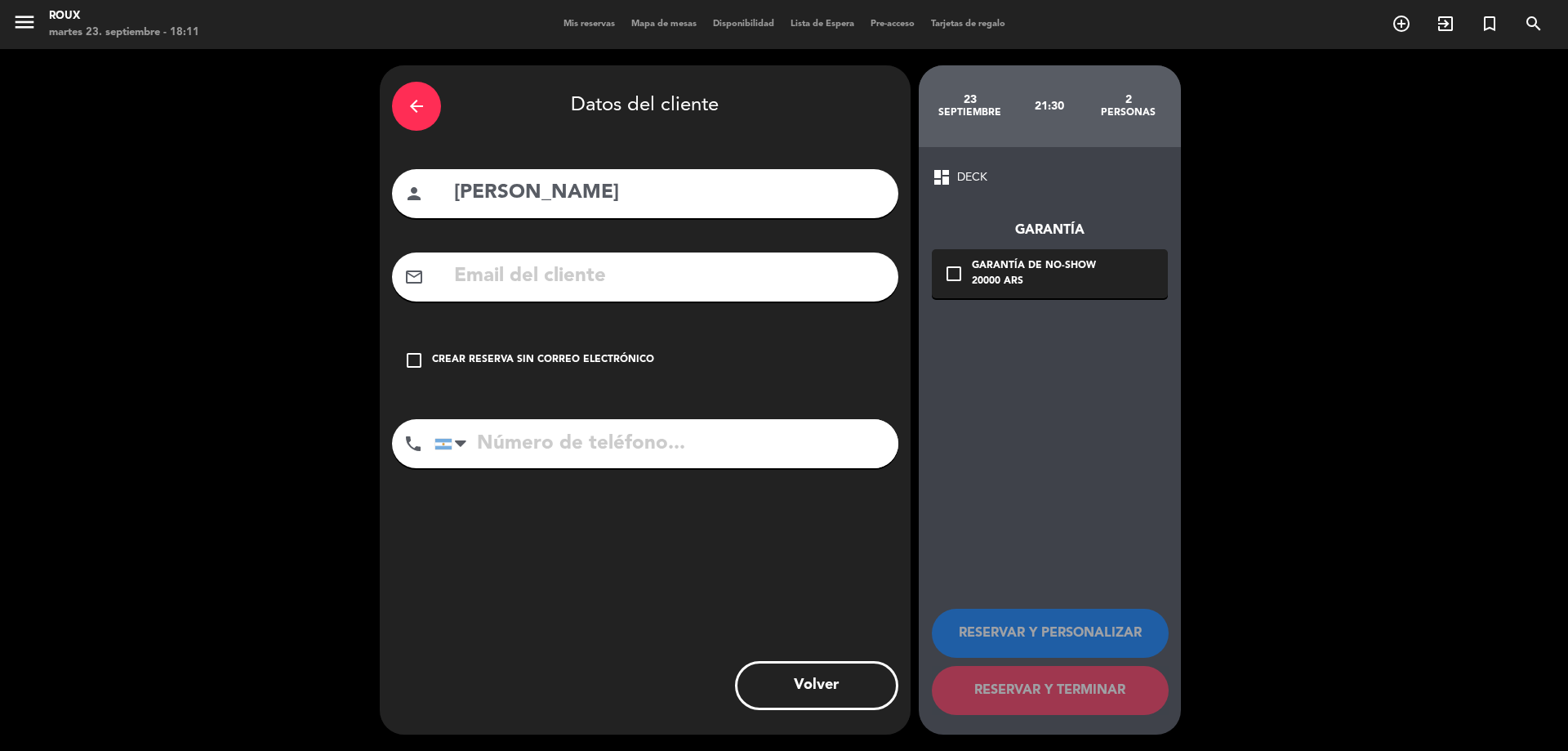
click at [461, 386] on div "arrow_back Datos del cliente person [PERSON_NAME] mail_outline check_box_outlin…" at bounding box center [645, 399] width 531 height 669
click at [460, 372] on div "check_box_outline_blank Crear reserva sin correo electrónico" at bounding box center [645, 360] width 507 height 49
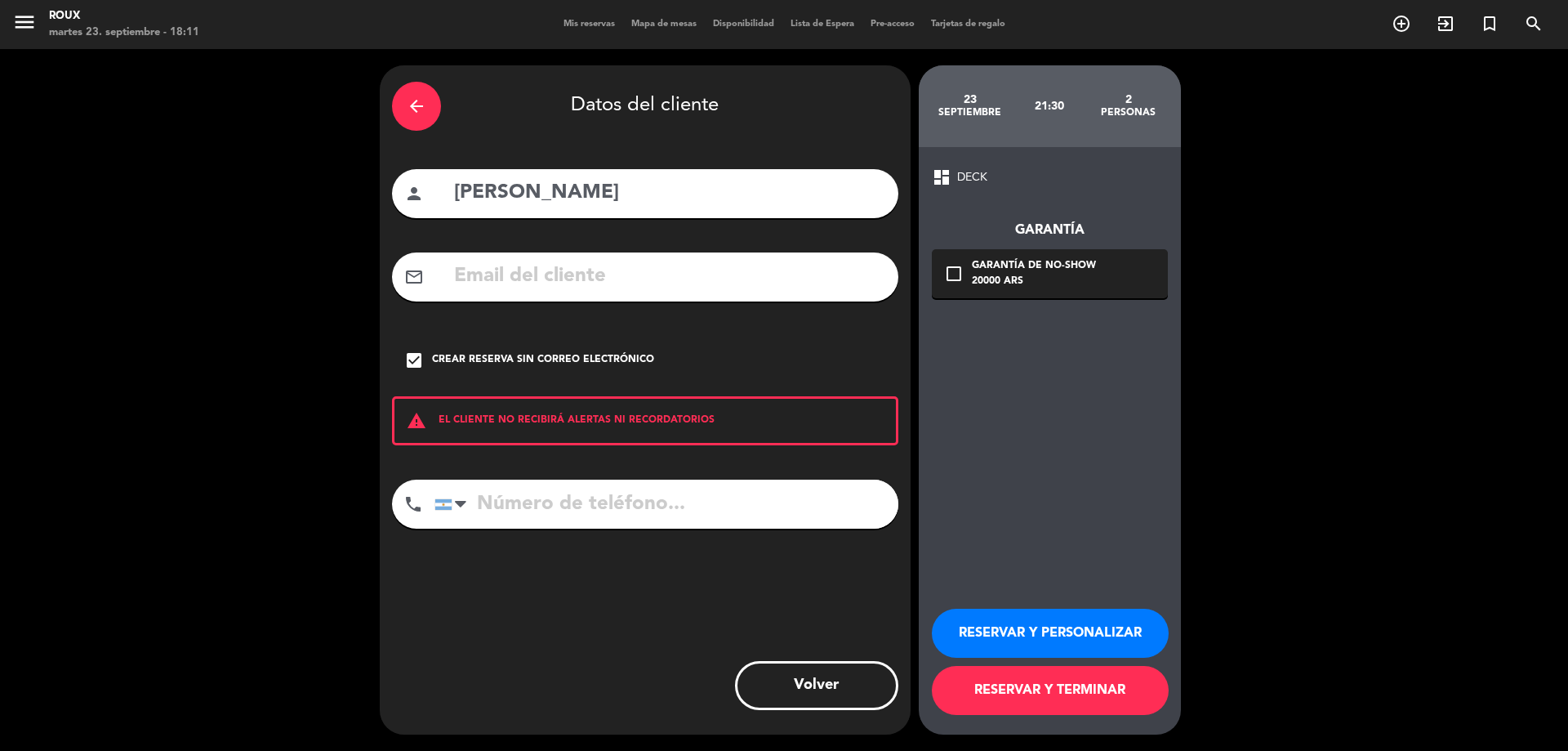
click at [1014, 689] on button "RESERVAR Y TERMINAR" at bounding box center [1049, 690] width 237 height 49
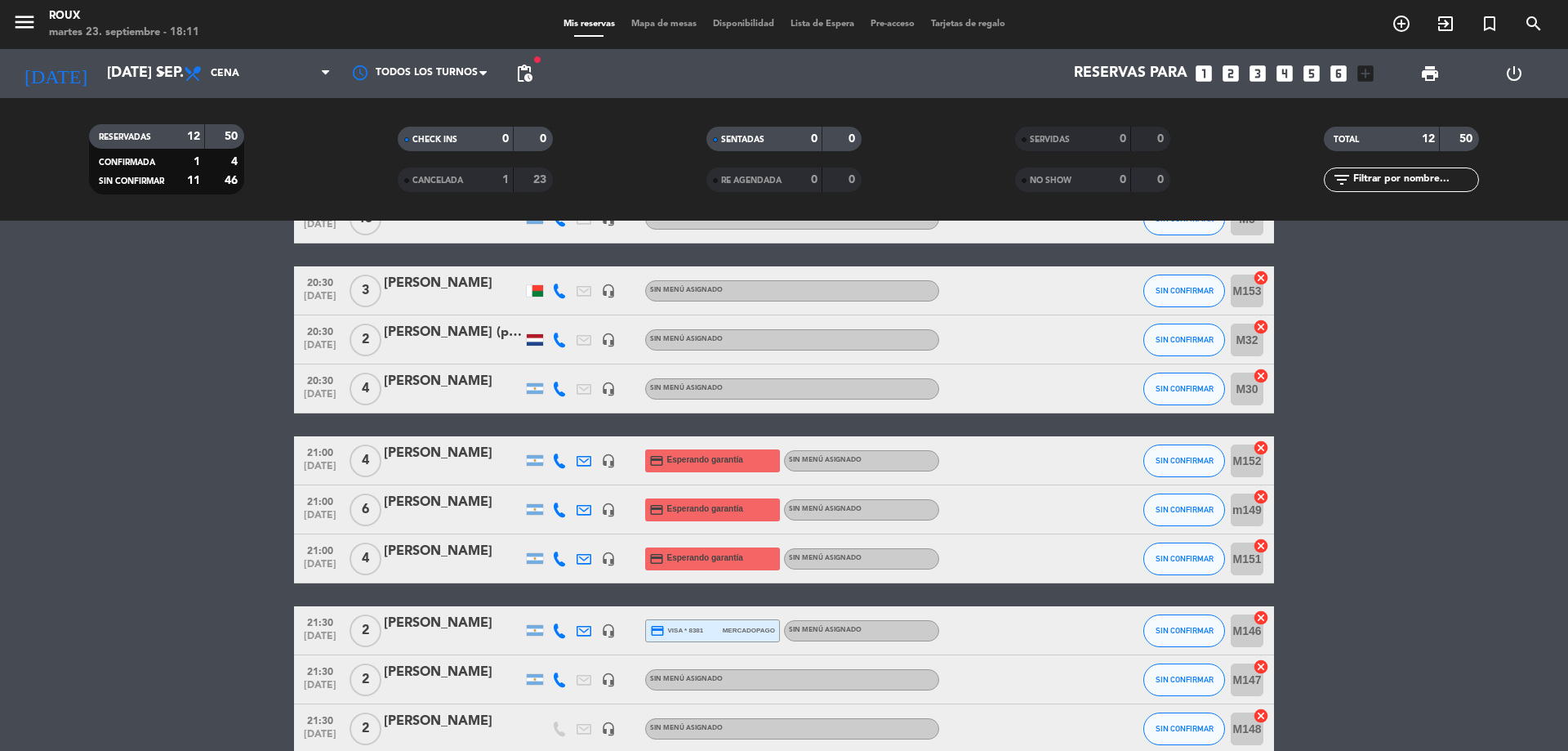
scroll to position [327, 0]
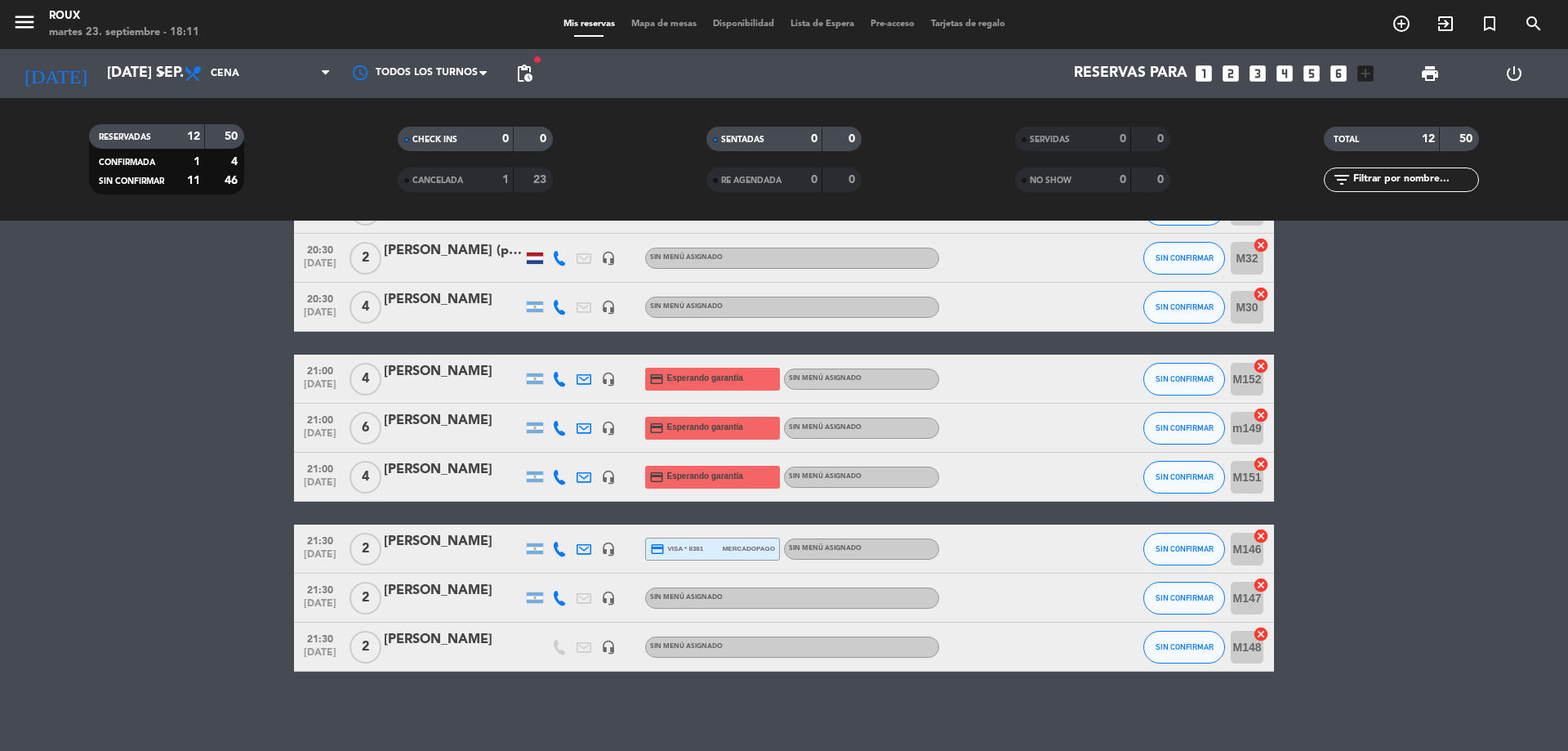
click at [125, 462] on bookings-row "19:30 [DATE] 2 [PERSON_NAME] headset_mic Sin menú asignado SIN CONFIRMAR M148 c…" at bounding box center [784, 320] width 1568 height 703
